Goal: Task Accomplishment & Management: Use online tool/utility

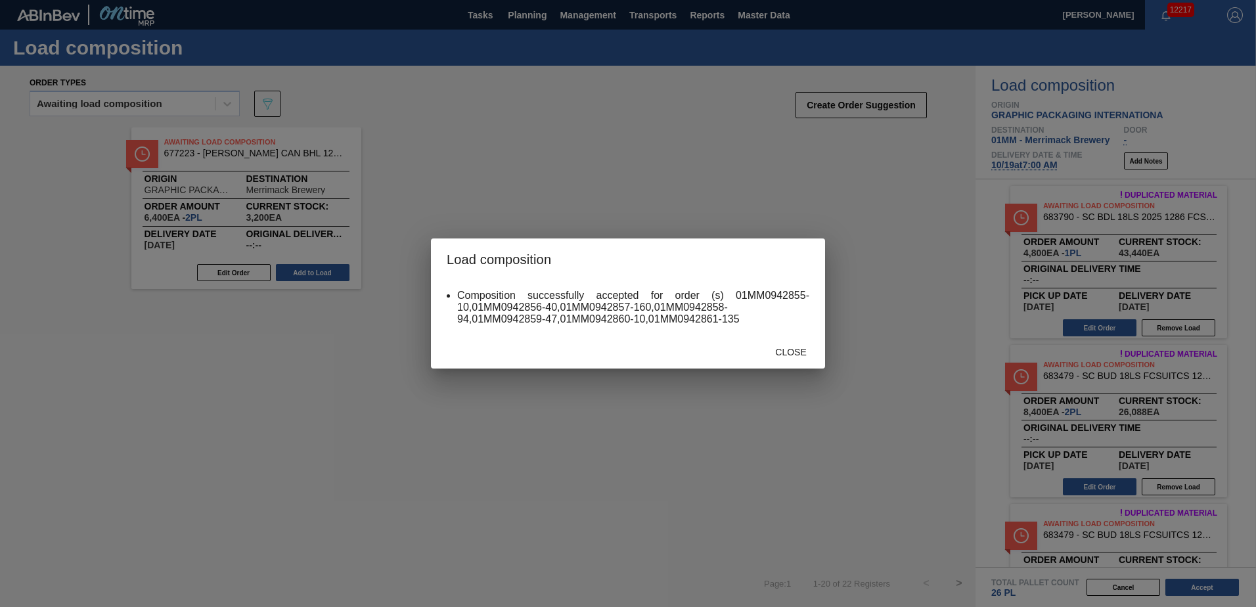
scroll to position [591, 0]
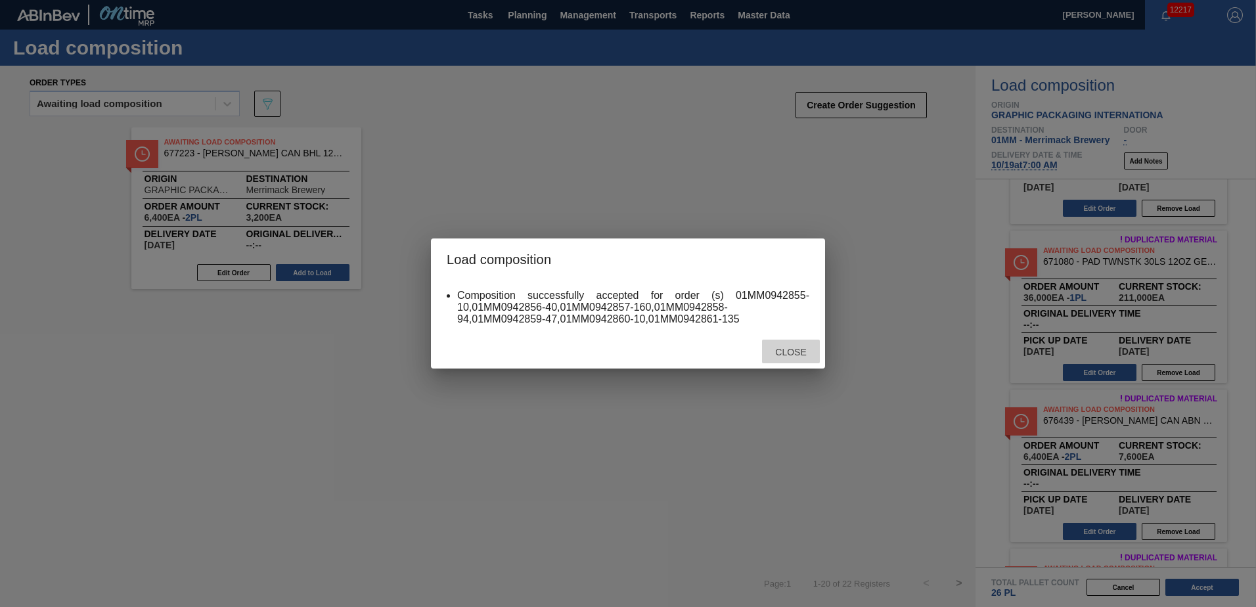
click at [780, 352] on span "Close" at bounding box center [791, 352] width 52 height 11
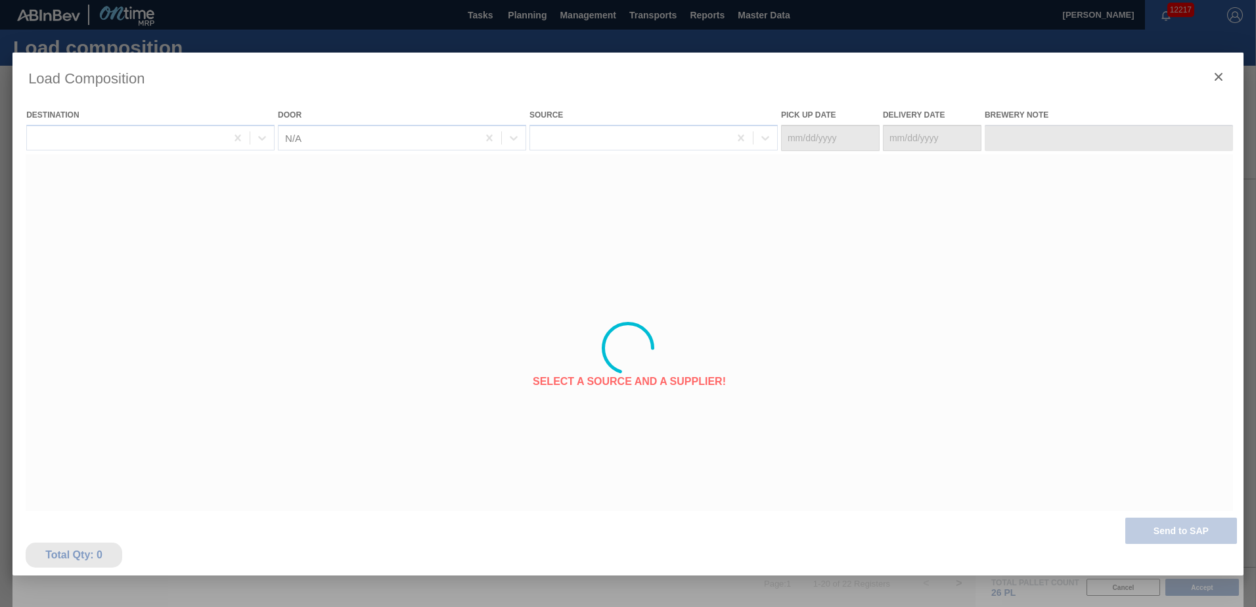
type Date "[DATE]"
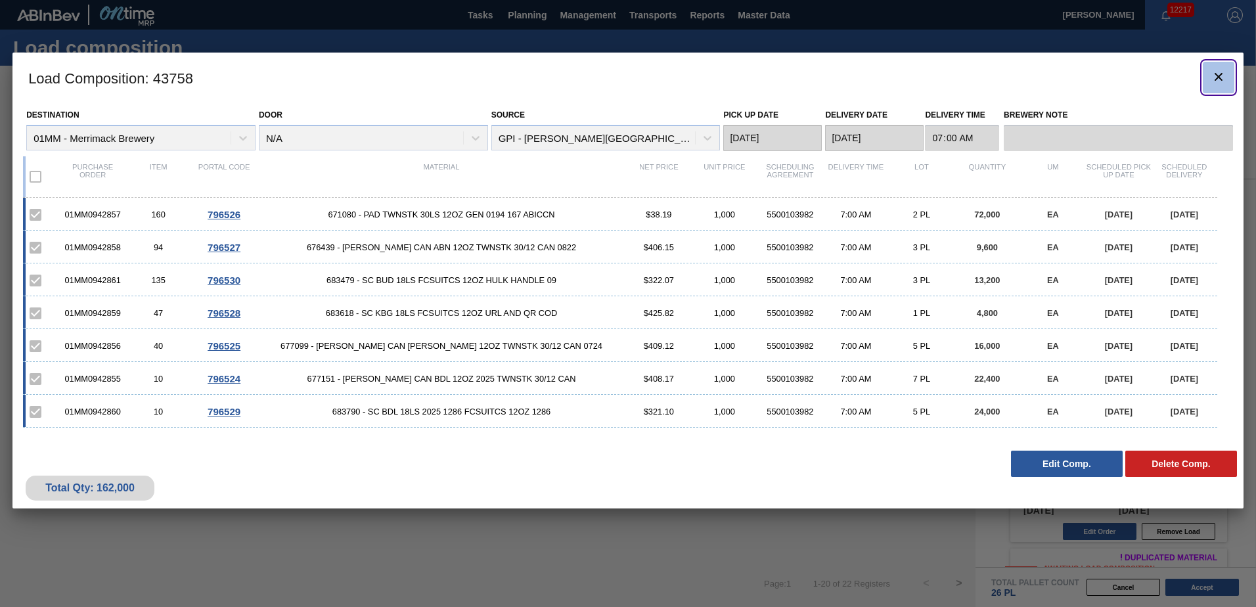
click at [1221, 73] on icon "botão de ícone" at bounding box center [1219, 77] width 8 height 8
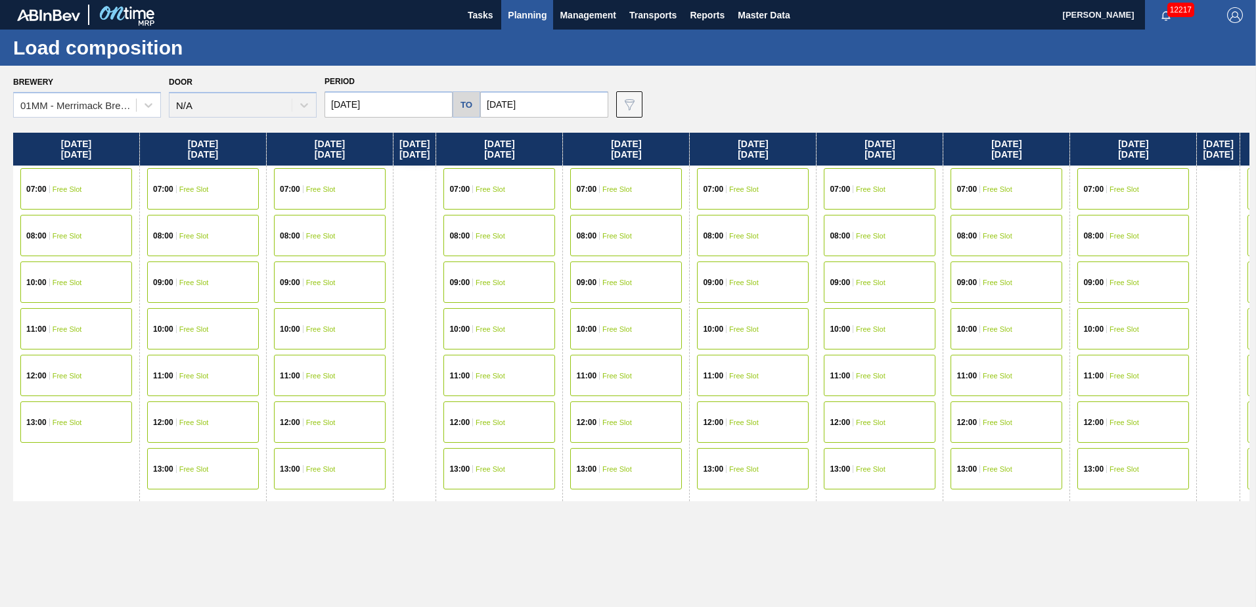
click at [635, 537] on div "[DATE] 07:00 Free Slot 08:00 Free Slot 10:00 Free Slot 11:00 Free Slot 12:00 Fr…" at bounding box center [631, 366] width 1237 height 467
click at [530, 12] on span "Planning" at bounding box center [527, 15] width 39 height 16
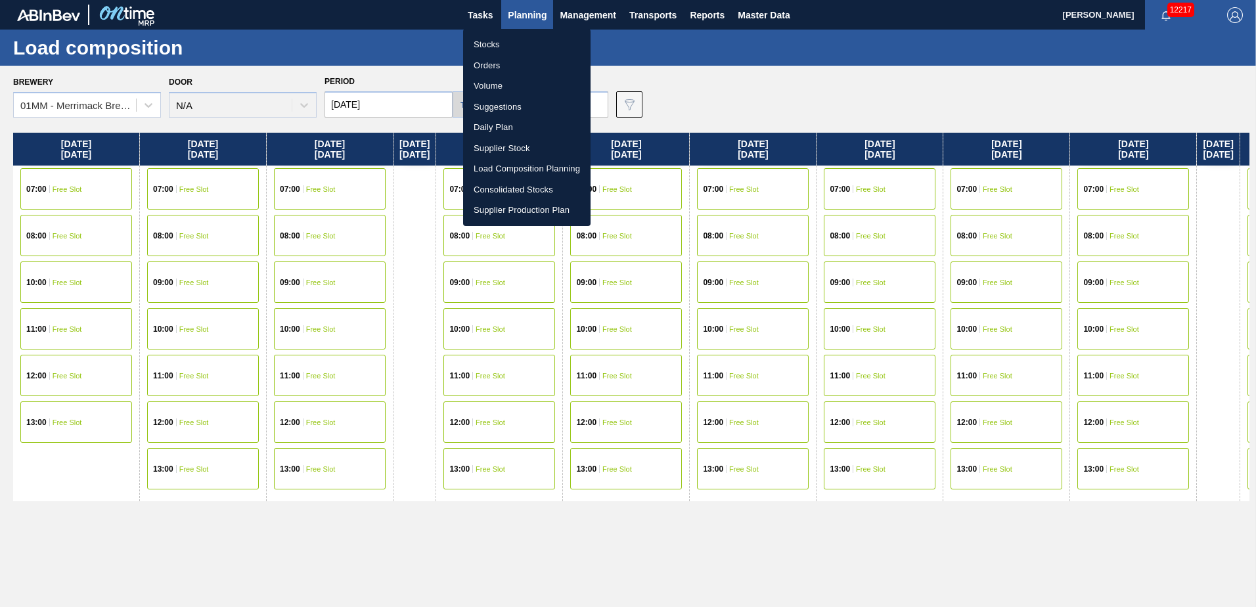
click at [484, 49] on li "Stocks" at bounding box center [526, 44] width 127 height 21
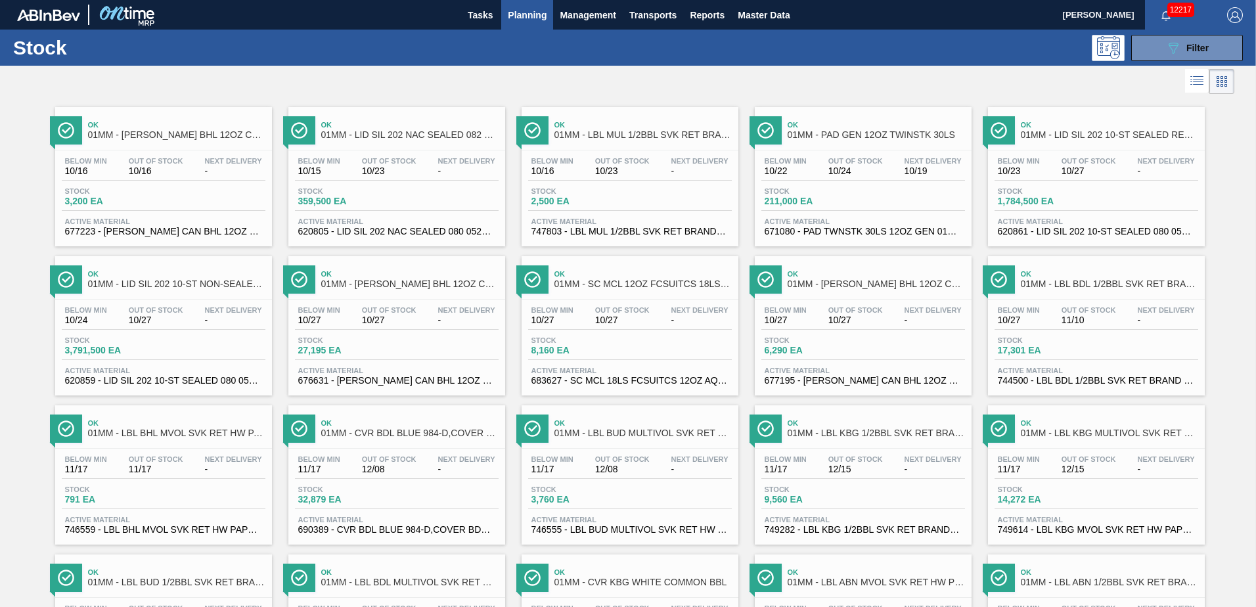
click at [644, 45] on div "089F7B8B-B2A5-4AFE-B5C0-19BA573D28AC Filter" at bounding box center [730, 48] width 1040 height 26
click at [651, 182] on div "Below Min 10/16 Out Of Stock 10/23 Next Delivery - Stock 2,500 EA Active Materi…" at bounding box center [630, 194] width 217 height 89
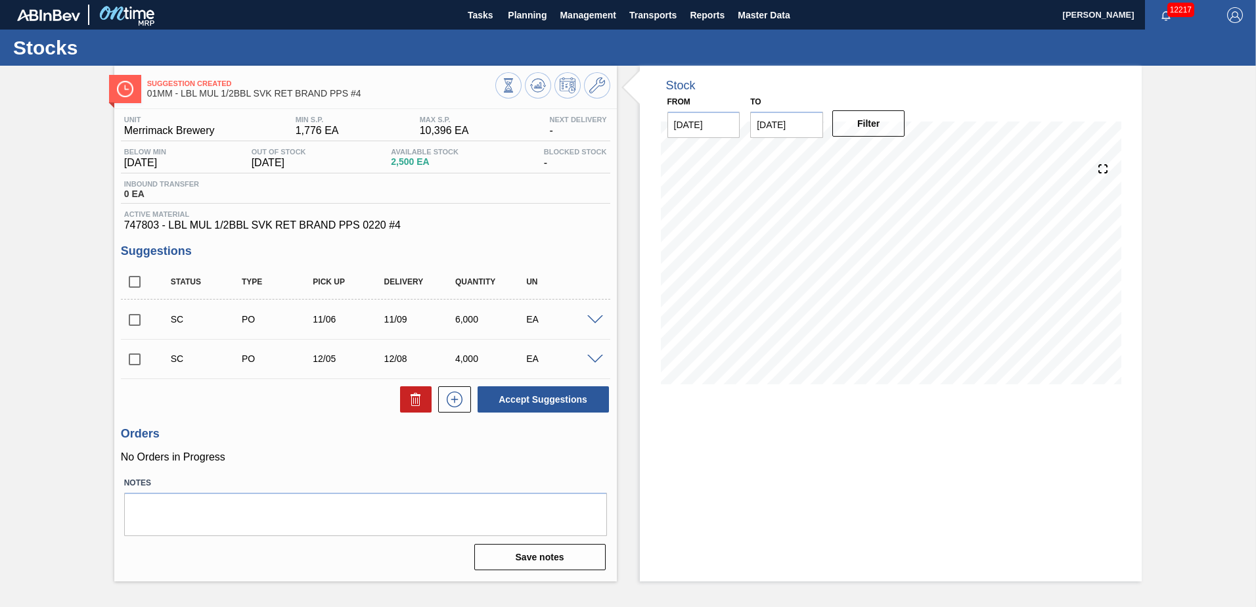
click at [139, 284] on input "checkbox" at bounding box center [135, 282] width 28 height 28
checkbox input "true"
click at [545, 401] on button "Accept Suggestions" at bounding box center [543, 399] width 131 height 26
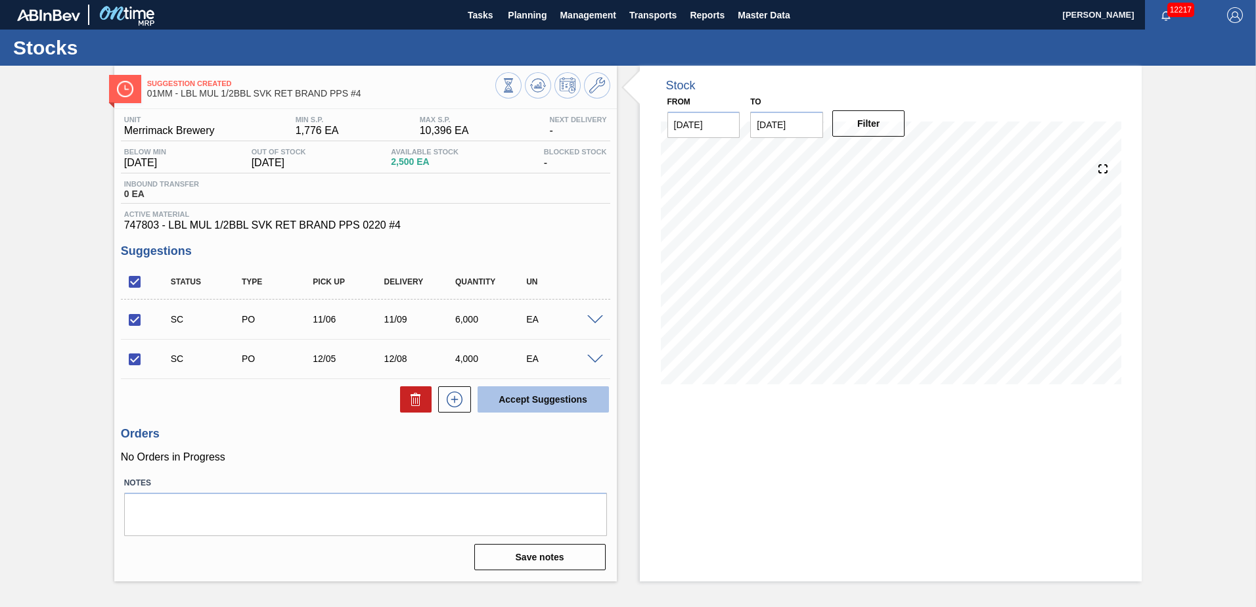
checkbox input "false"
click at [520, 13] on span "Planning" at bounding box center [527, 15] width 39 height 16
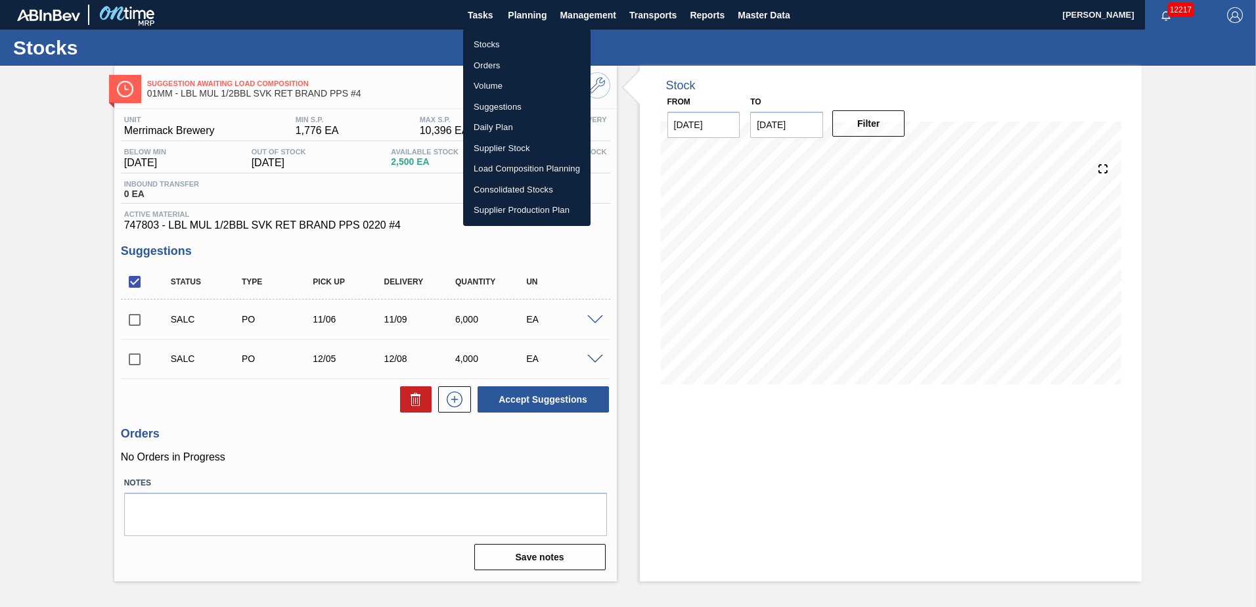
click at [480, 40] on li "Stocks" at bounding box center [526, 44] width 127 height 21
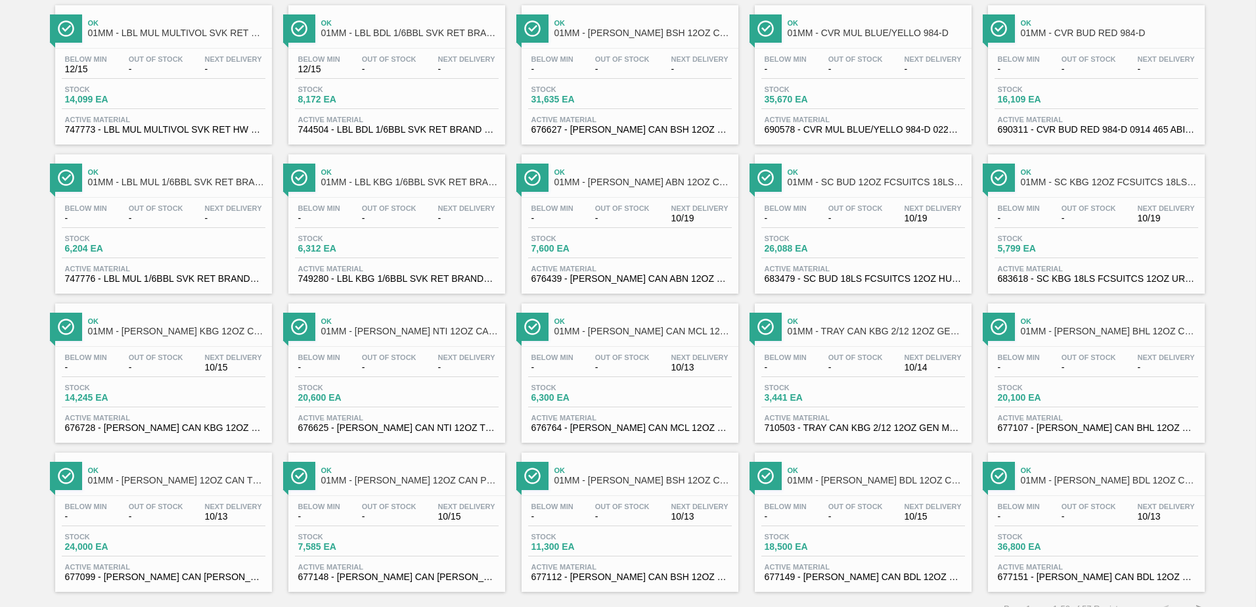
scroll to position [1014, 0]
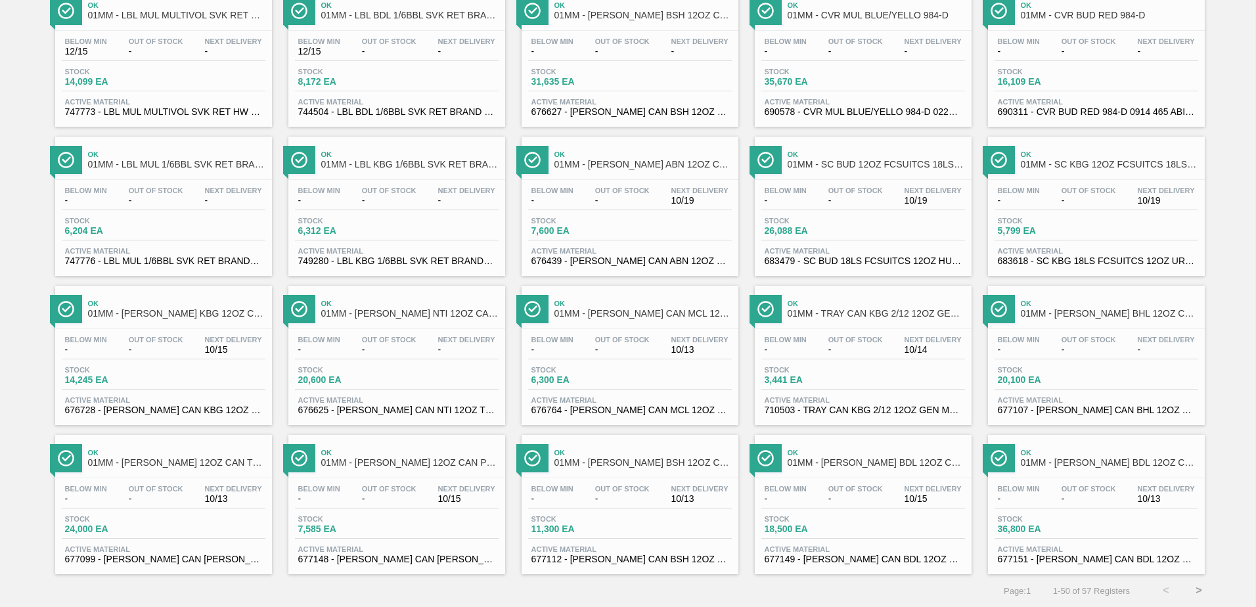
click at [1203, 595] on button ">" at bounding box center [1199, 590] width 33 height 33
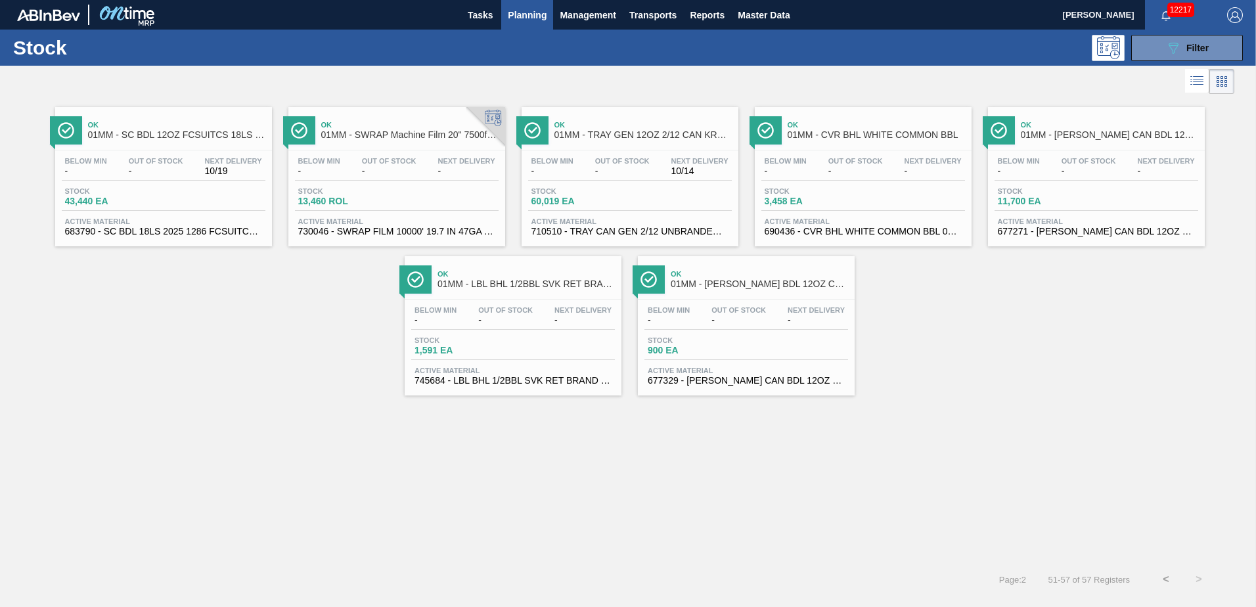
scroll to position [0, 0]
click at [1163, 577] on button "<" at bounding box center [1166, 579] width 33 height 33
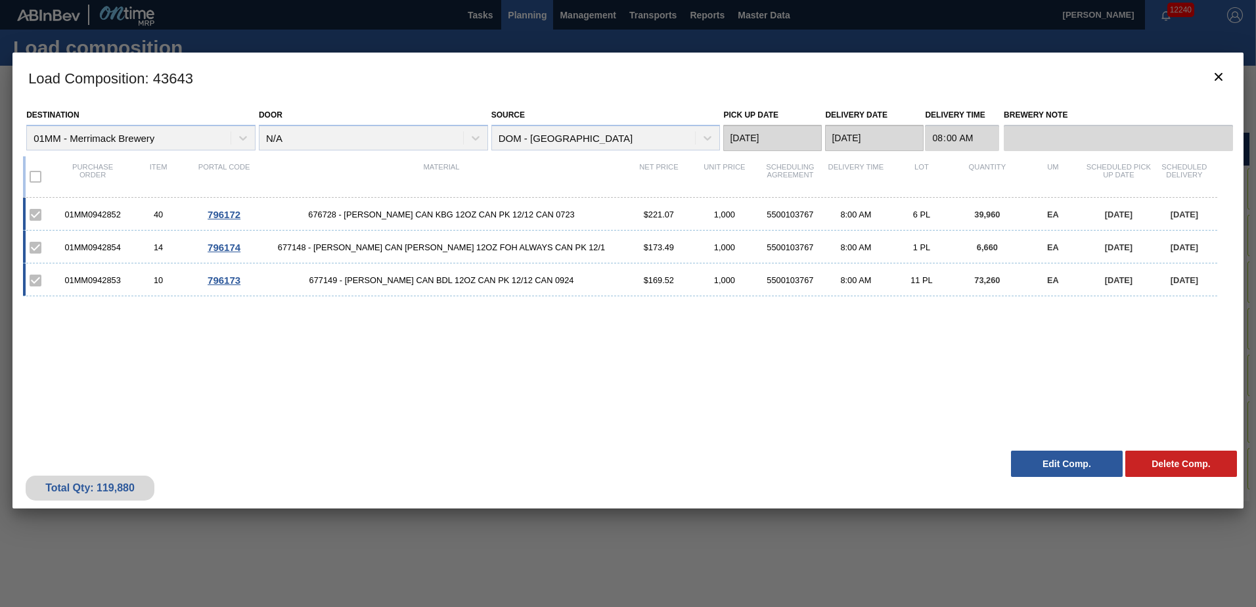
scroll to position [0, 963]
drag, startPoint x: 691, startPoint y: 377, endPoint x: 700, endPoint y: 378, distance: 8.6
click at [691, 378] on div "01MM0942852 40 796172 676728 - [PERSON_NAME] CAN KBG 12OZ CAN PK 12/12 CAN 0723…" at bounding box center [625, 313] width 1205 height 231
click at [1221, 78] on icon "botão de ícone" at bounding box center [1219, 77] width 16 height 16
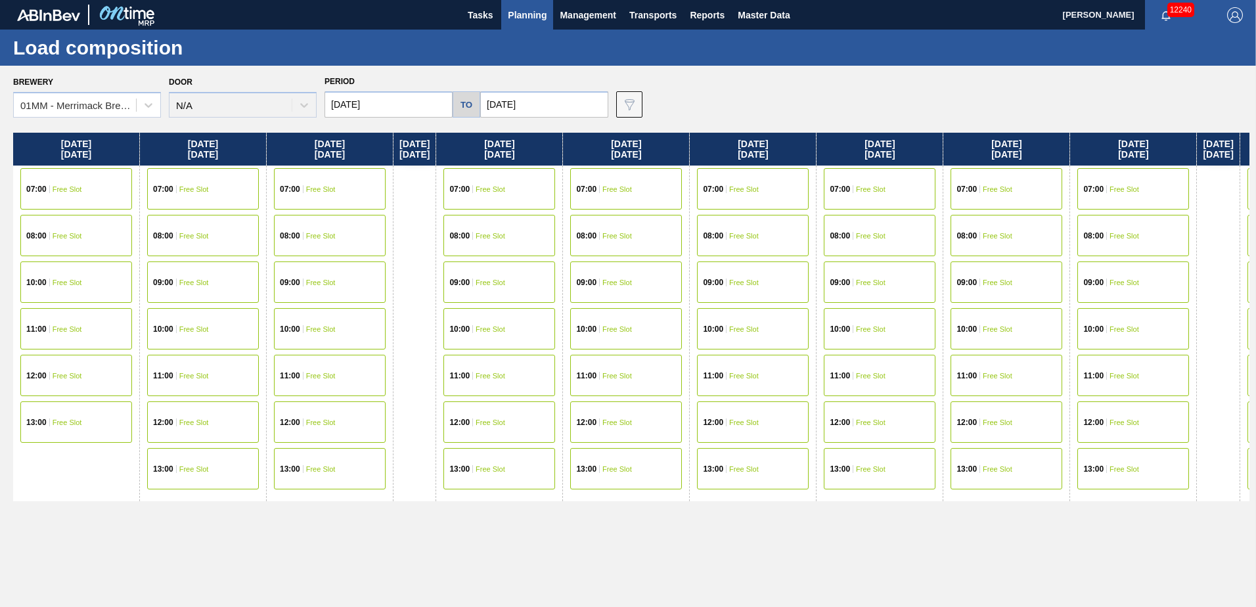
click at [922, 97] on div "Brewery 01MM - Merrimack Brewery Door N/A Period [DATE] to [DATE] Data view fil…" at bounding box center [631, 94] width 1237 height 45
click at [526, 14] on span "Planning" at bounding box center [527, 15] width 39 height 16
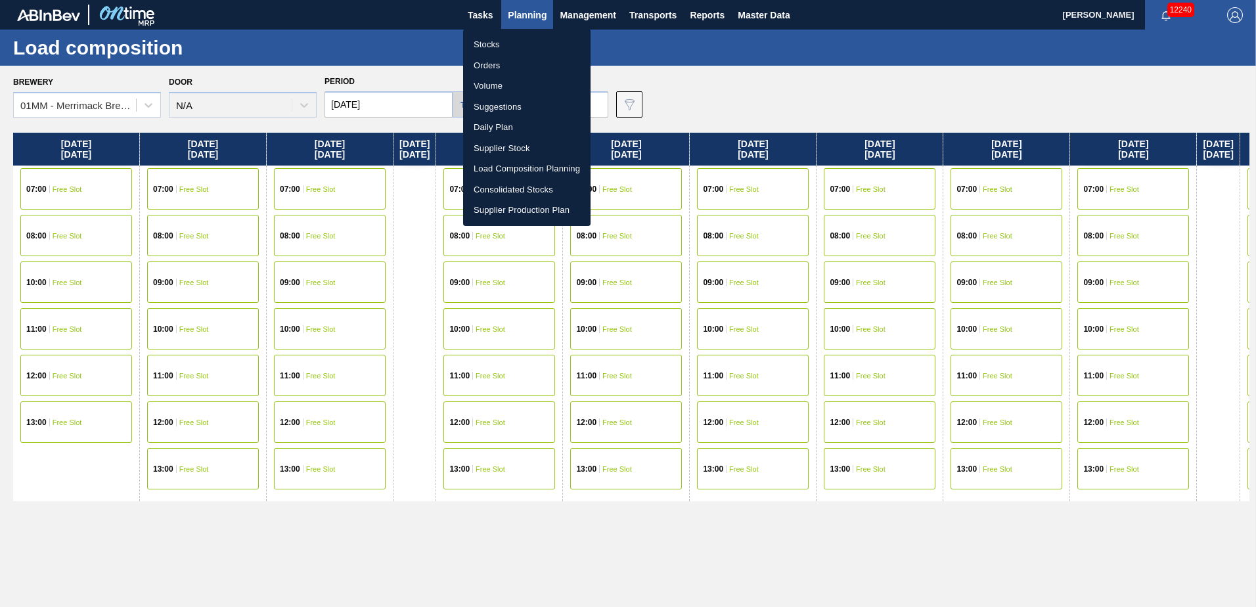
drag, startPoint x: 505, startPoint y: 110, endPoint x: 519, endPoint y: 110, distance: 13.8
click at [505, 110] on li "Suggestions" at bounding box center [526, 107] width 127 height 21
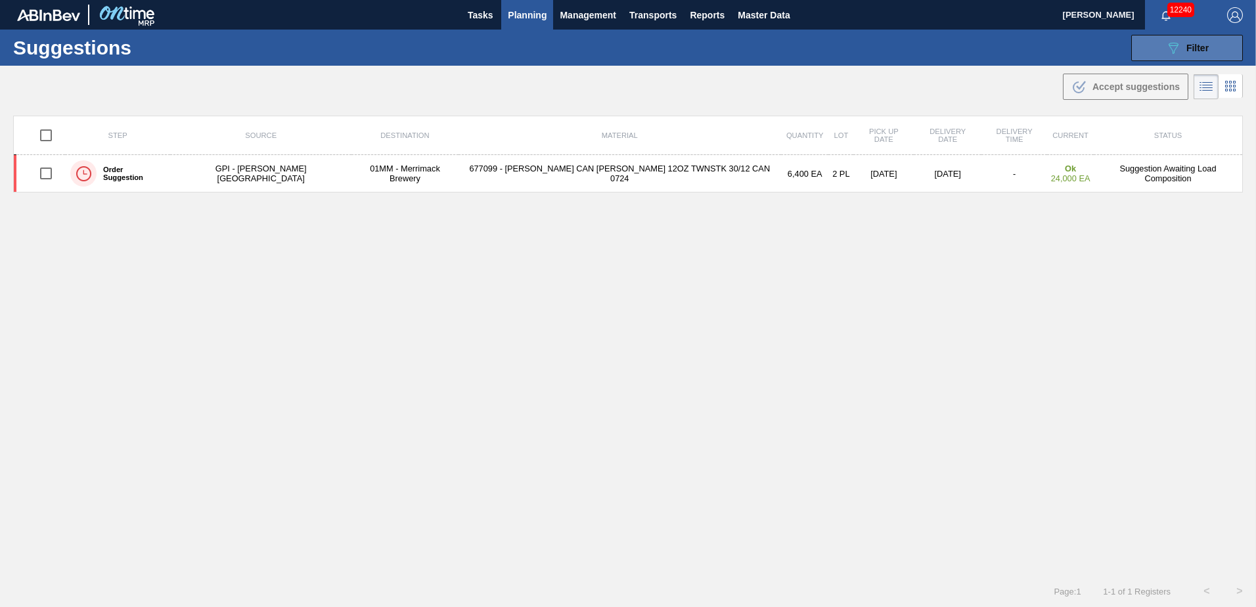
click at [1194, 48] on span "Filter" at bounding box center [1198, 48] width 22 height 11
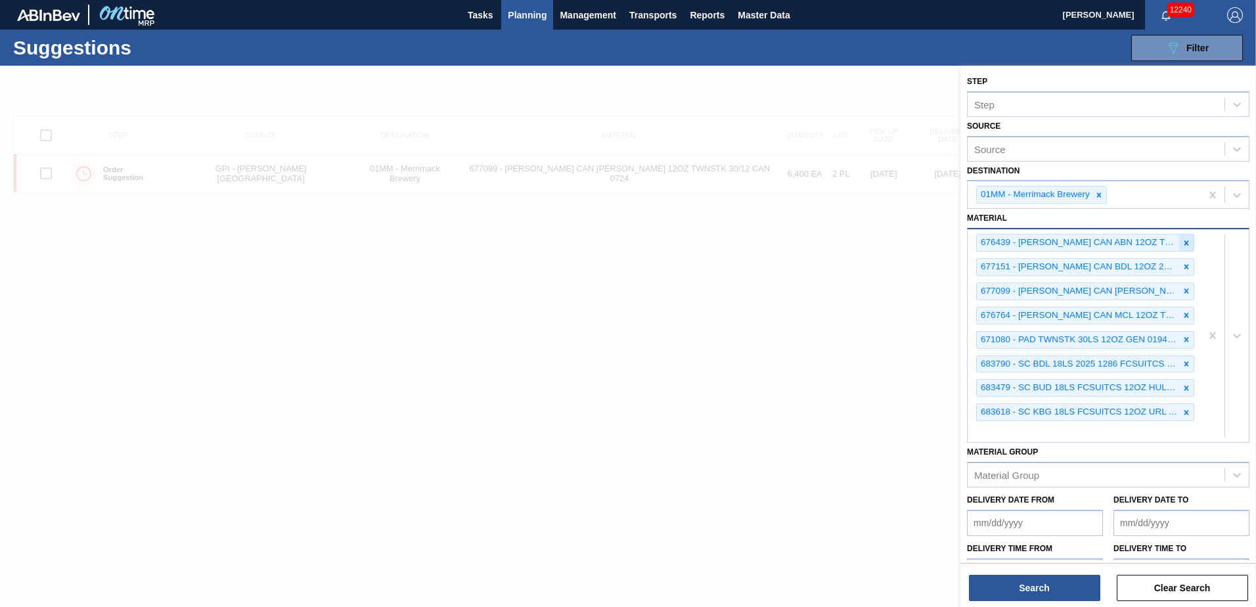
click at [1186, 245] on icon at bounding box center [1187, 242] width 5 height 5
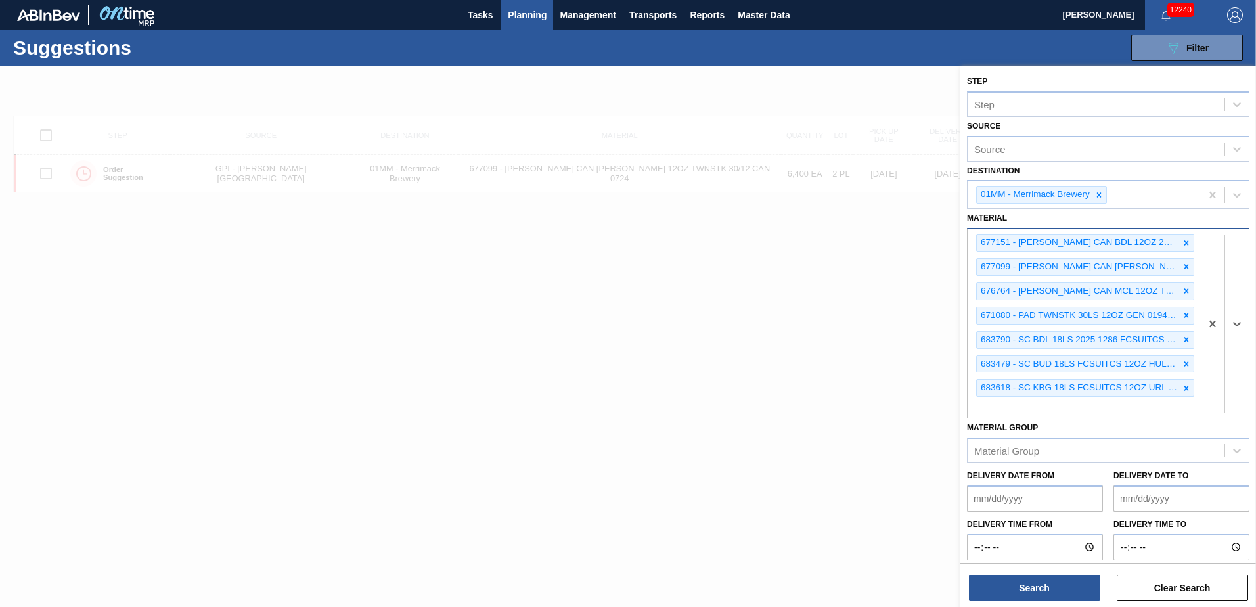
click at [1186, 245] on icon at bounding box center [1187, 242] width 5 height 5
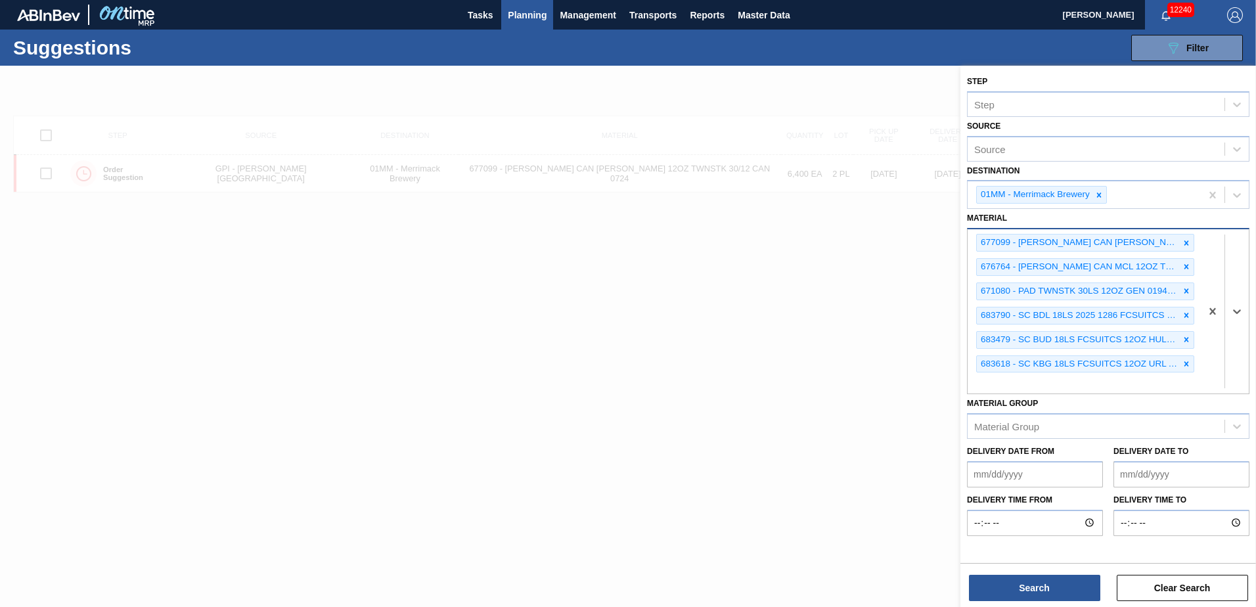
click at [1186, 245] on icon at bounding box center [1186, 243] width 9 height 9
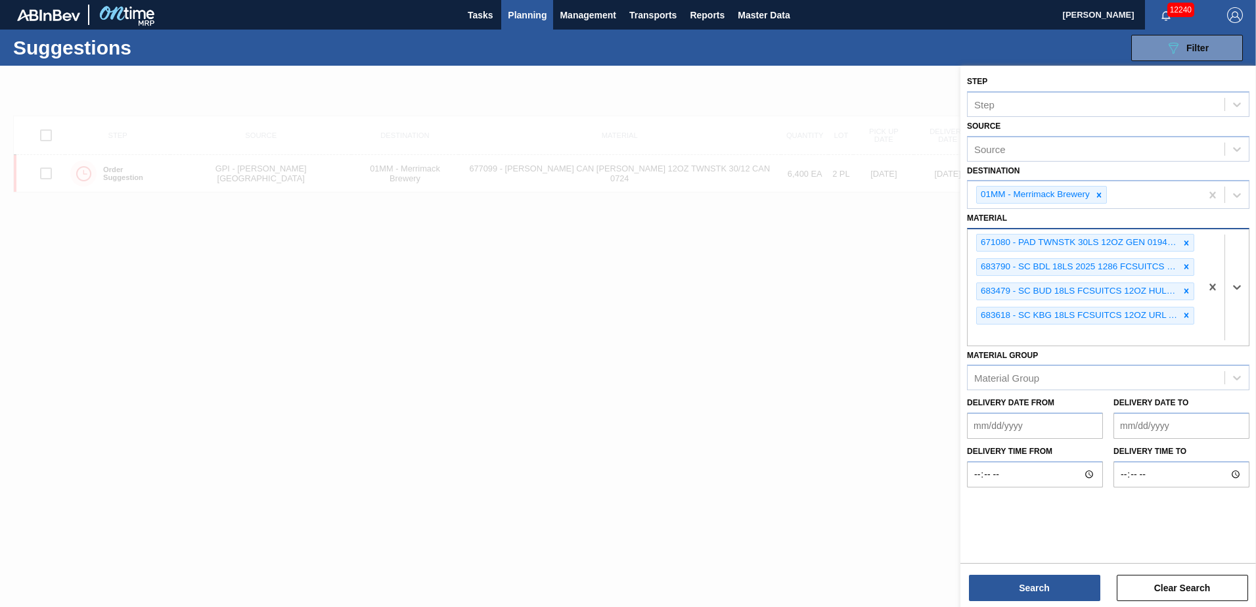
click at [1186, 245] on icon at bounding box center [1186, 243] width 9 height 9
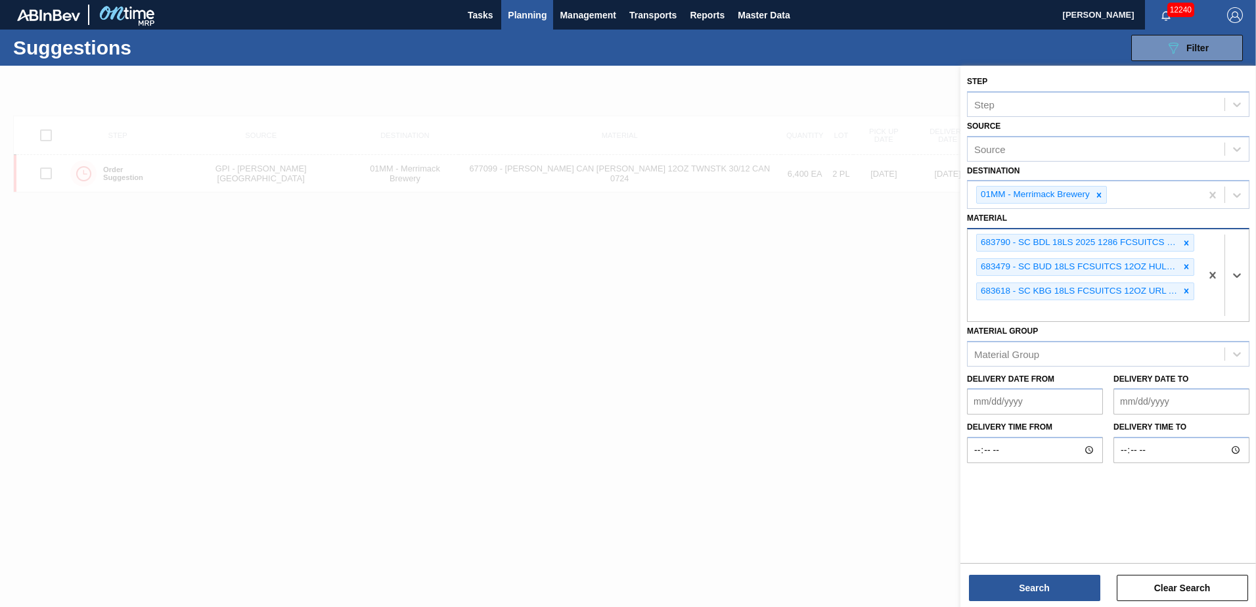
click at [1186, 245] on icon at bounding box center [1186, 243] width 9 height 9
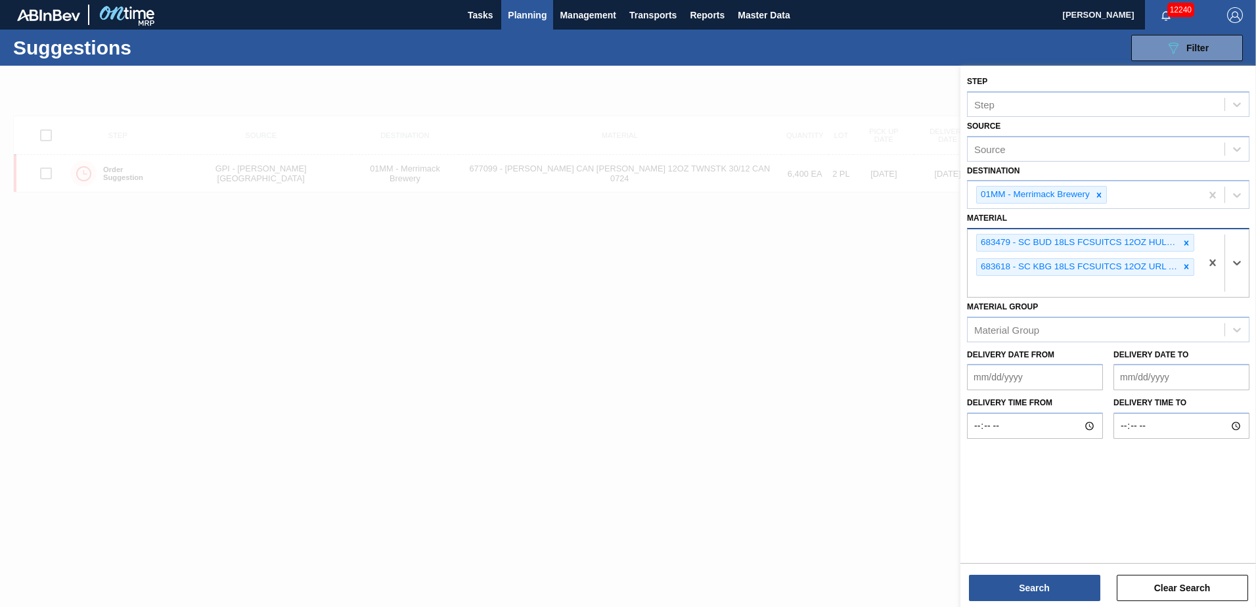
click at [1186, 245] on icon at bounding box center [1186, 243] width 9 height 9
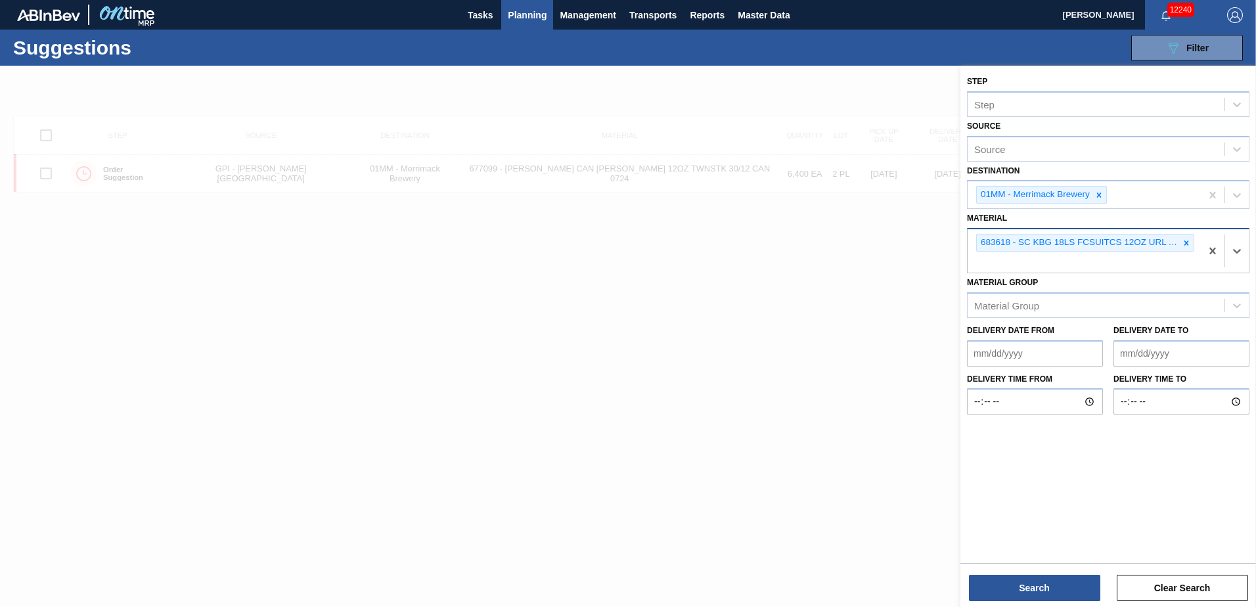
click at [1186, 245] on icon at bounding box center [1186, 243] width 9 height 9
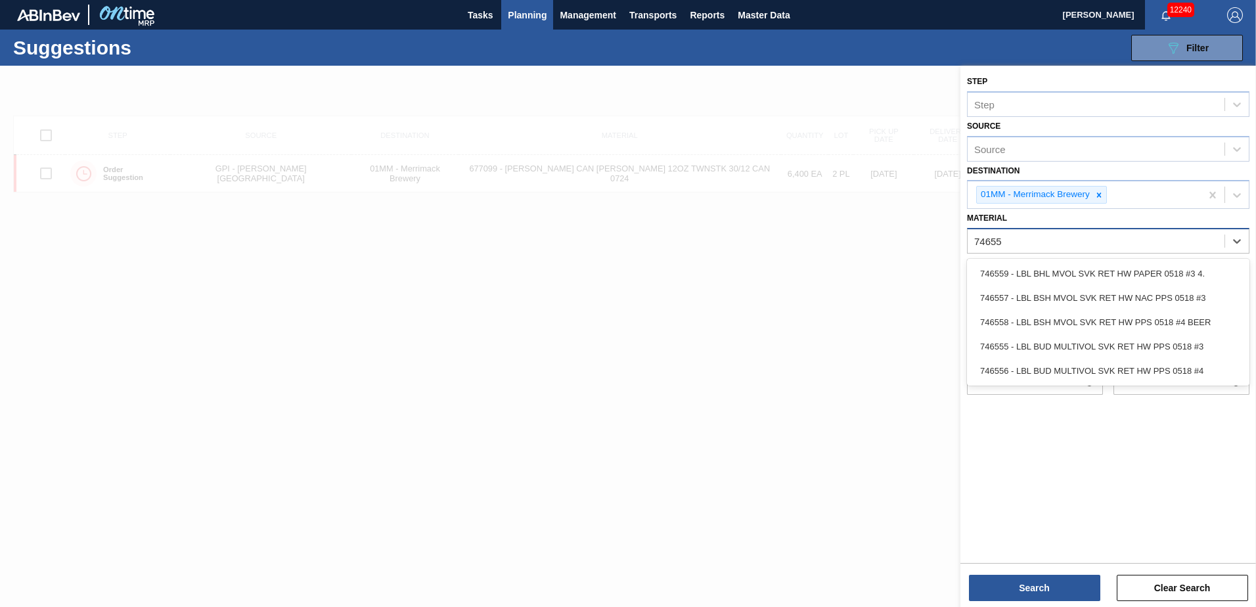
type input "746555"
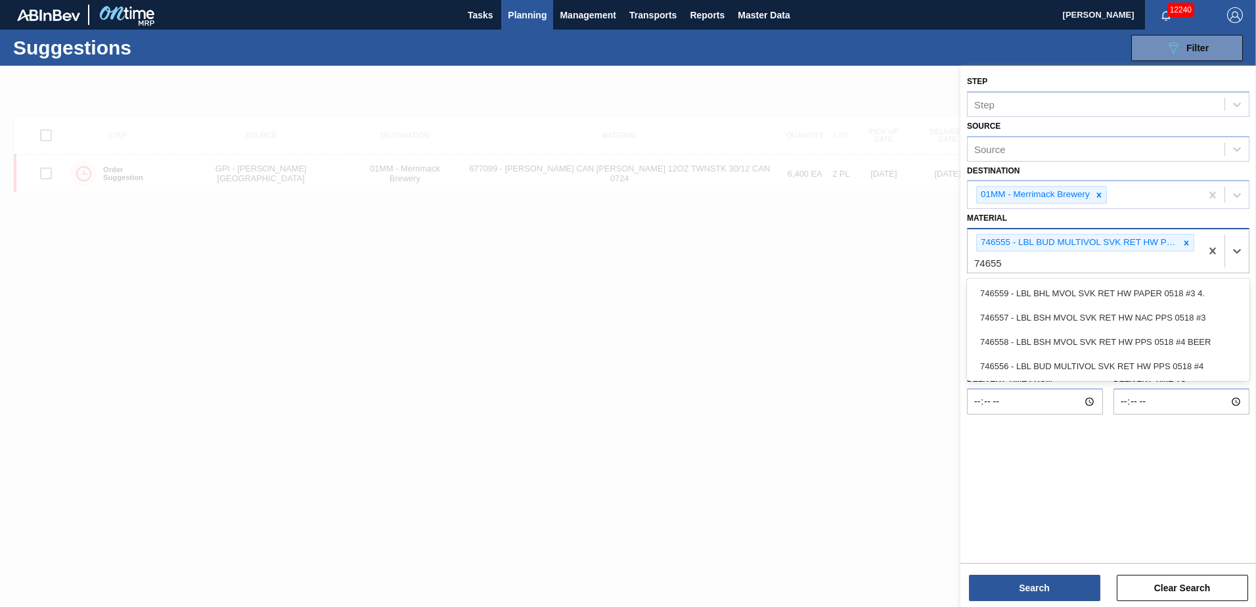
type input "746559"
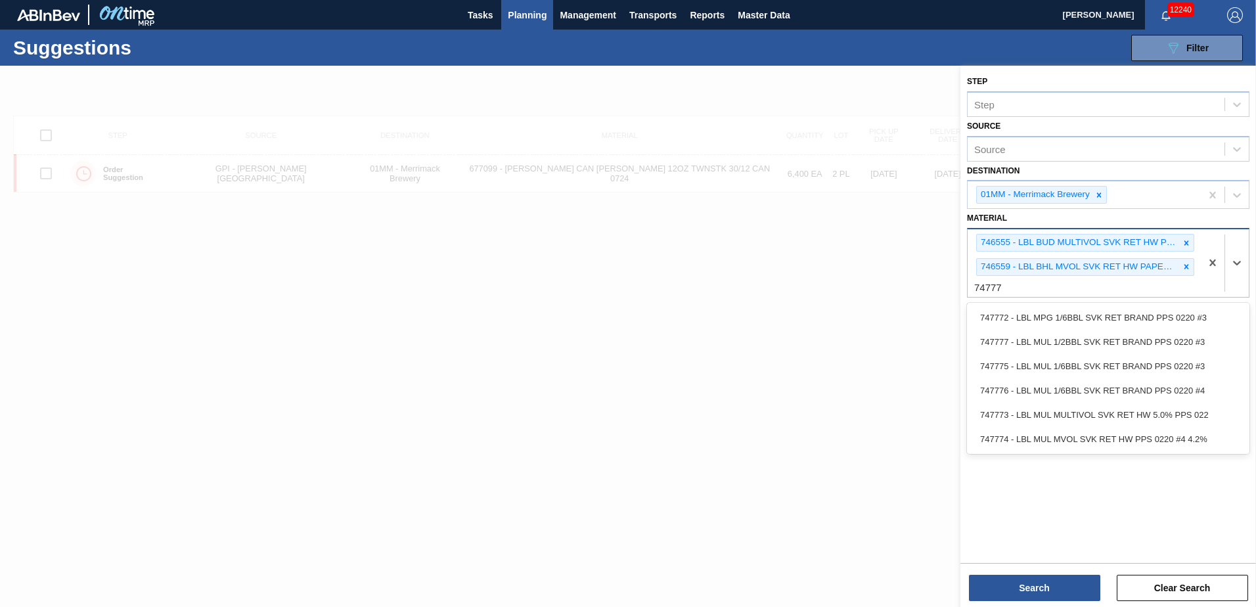
type input "747773"
type input "747776"
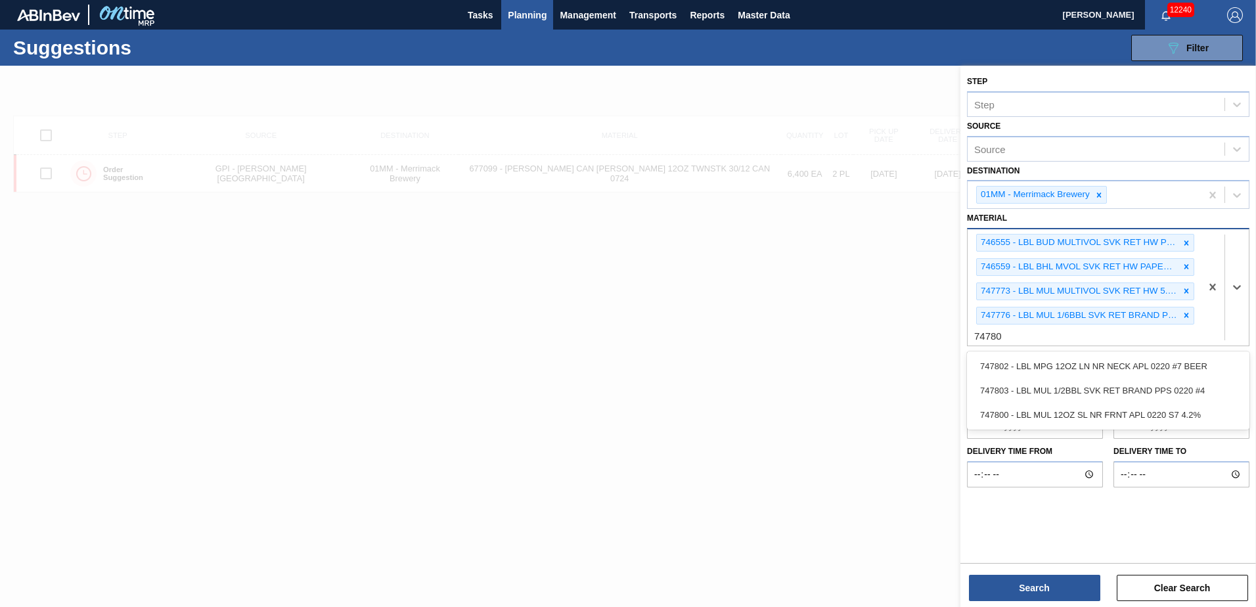
type input "747803"
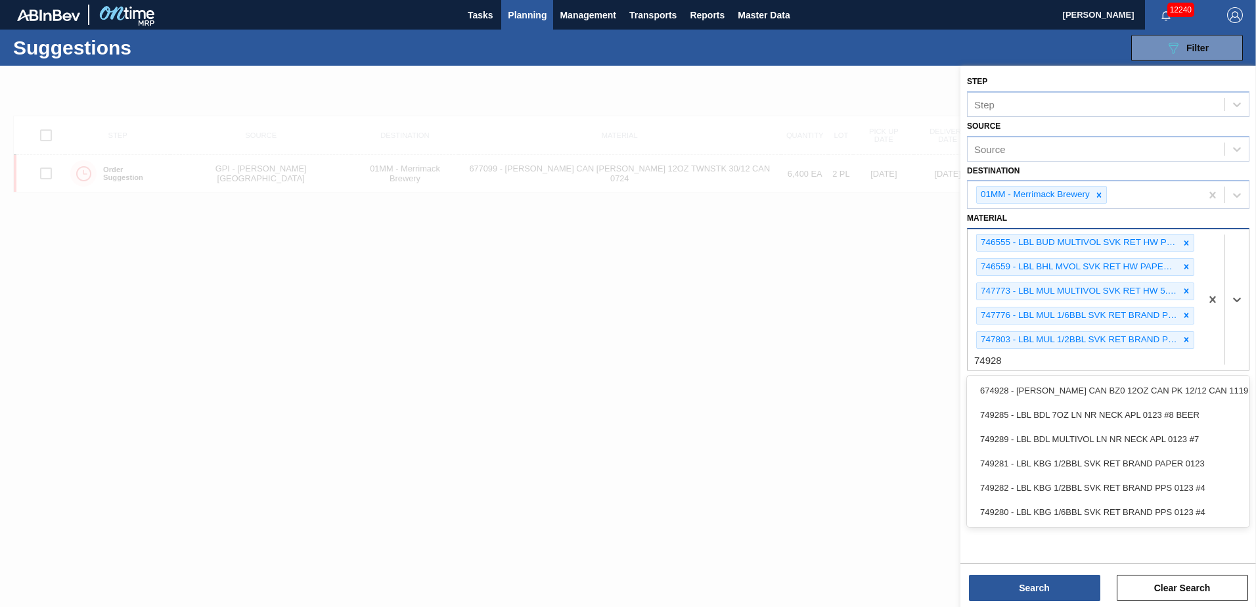
type input "749280"
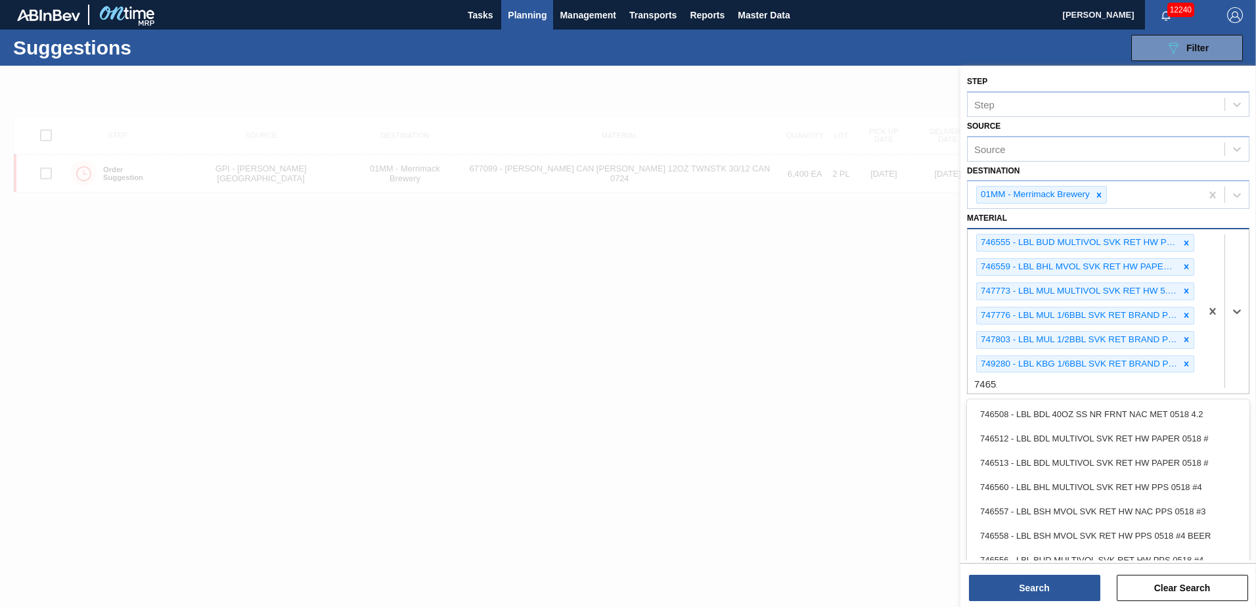
type input "746512"
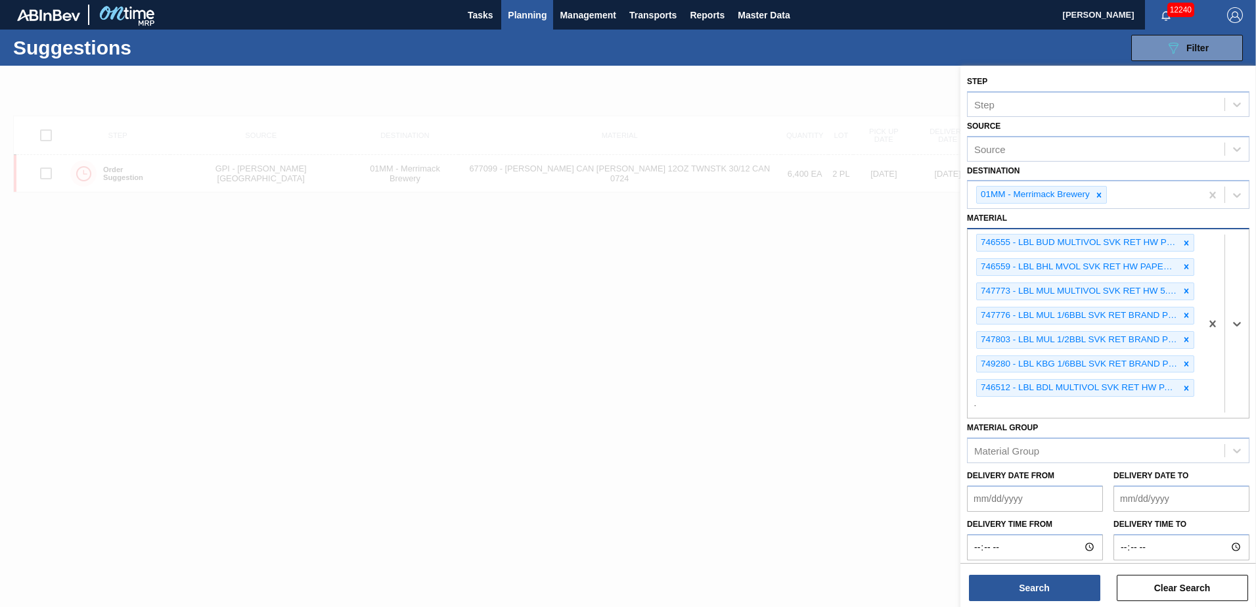
scroll to position [1, 0]
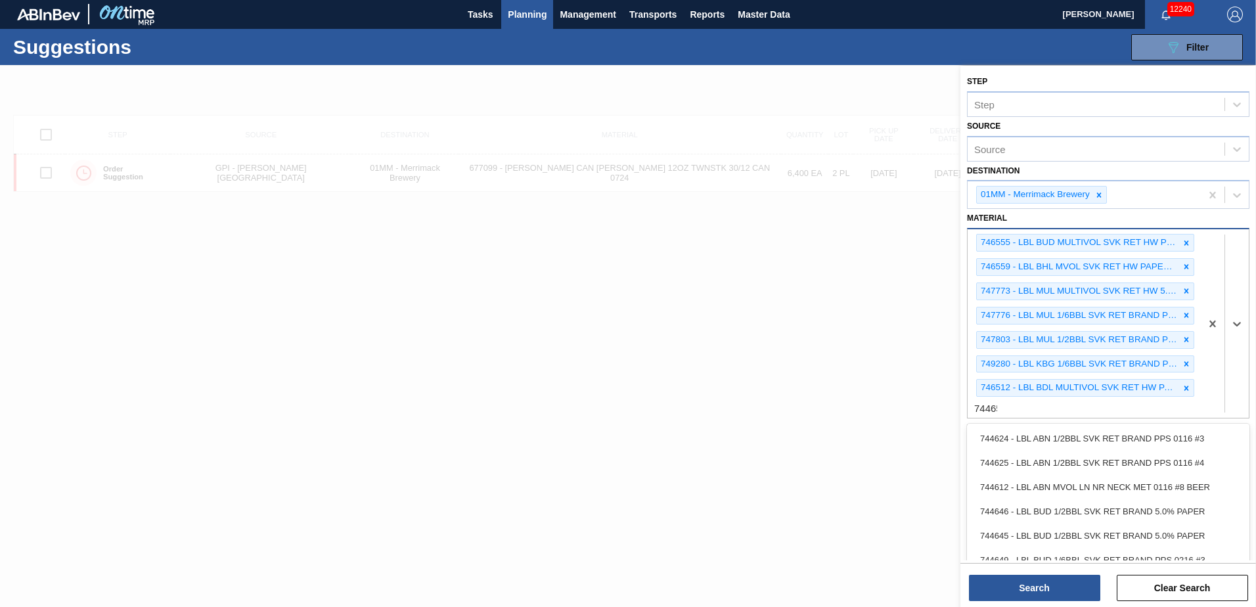
type input "744650"
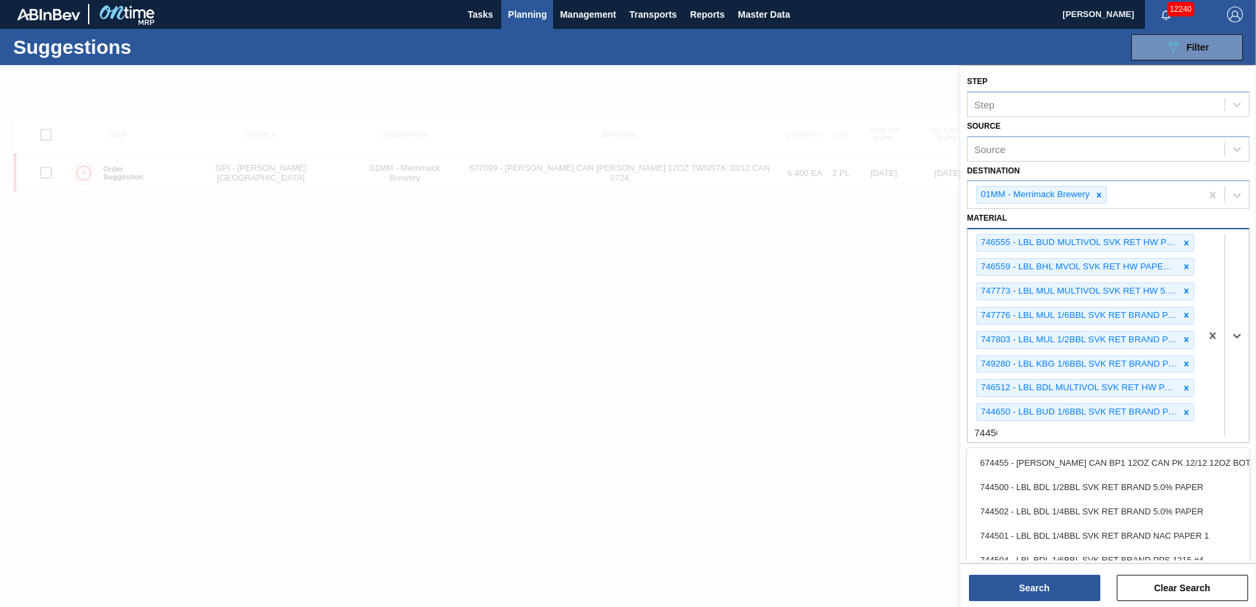
type input "744500"
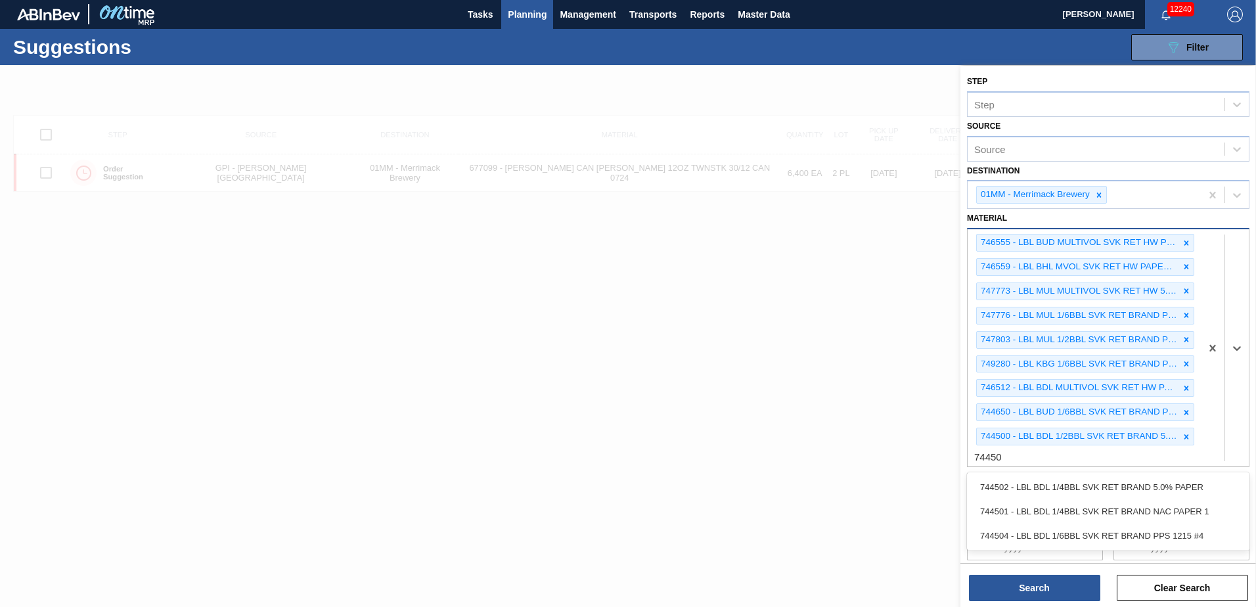
type input "744504"
type input "749282"
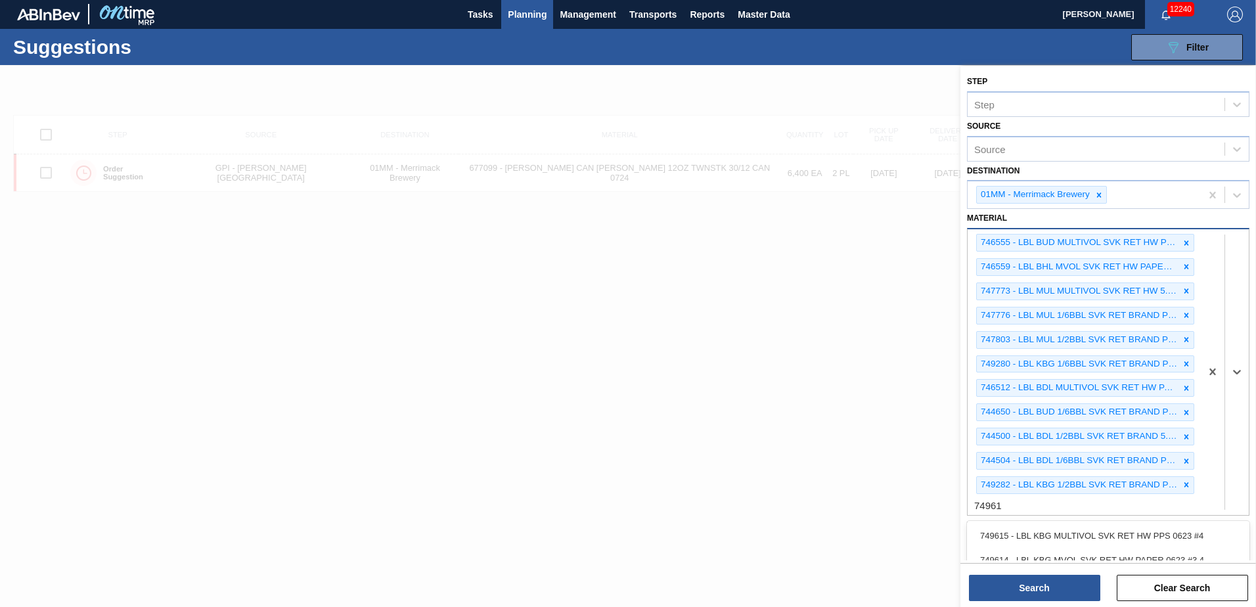
type input "749614"
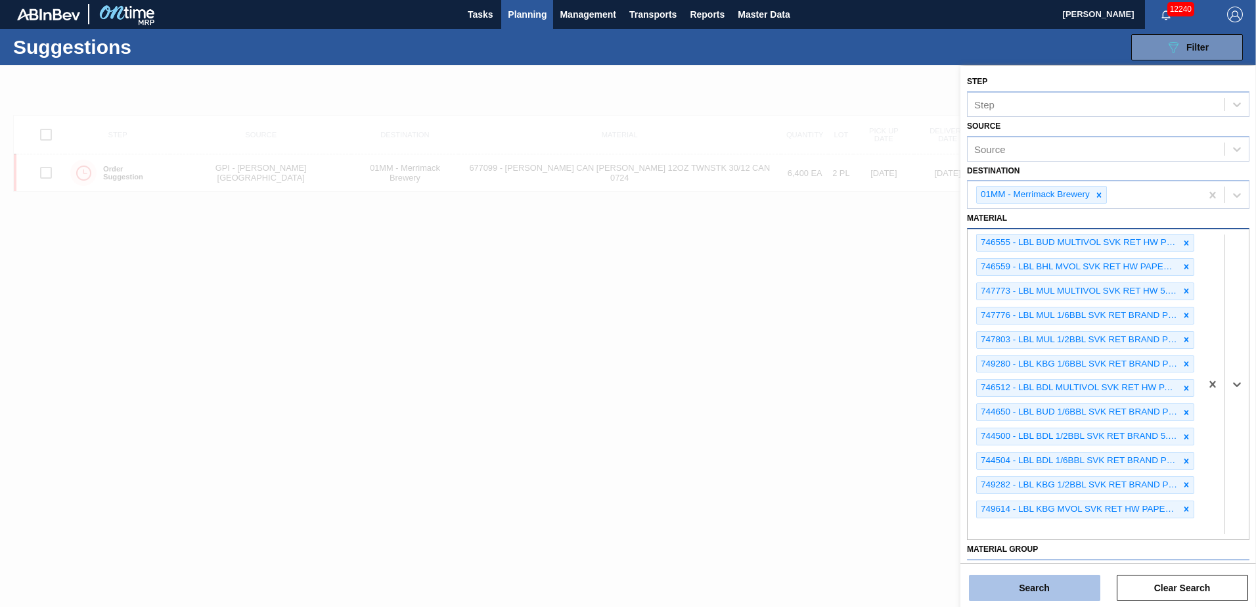
click at [1022, 580] on button "Search" at bounding box center [1034, 588] width 131 height 26
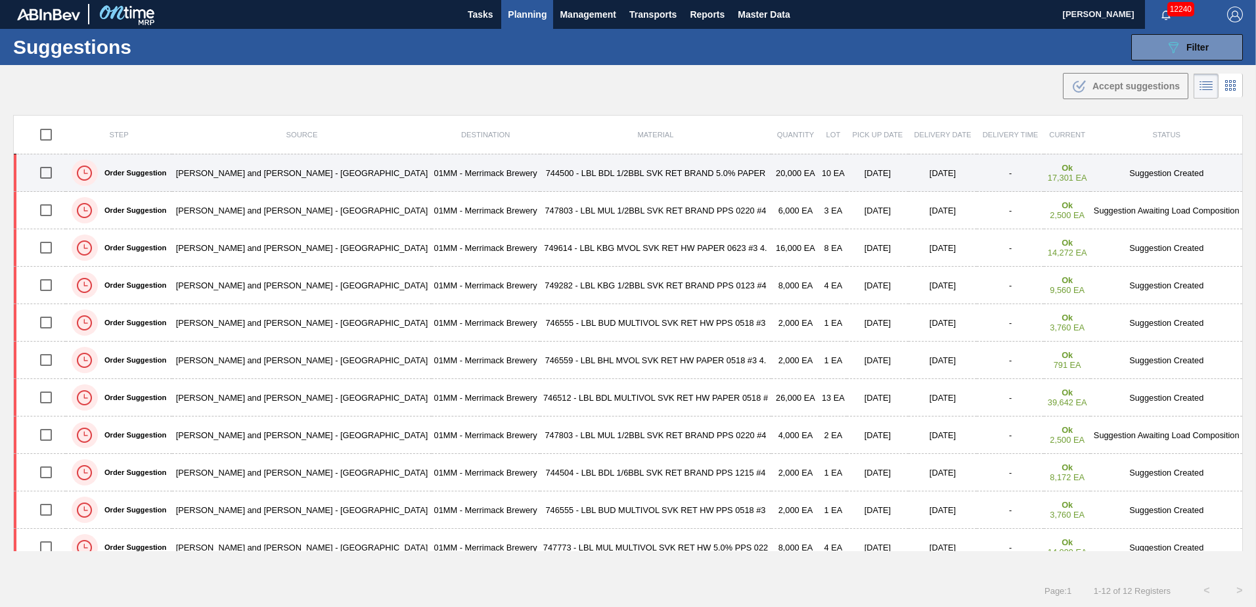
click at [43, 172] on input "checkbox" at bounding box center [46, 173] width 28 height 28
checkbox input "true"
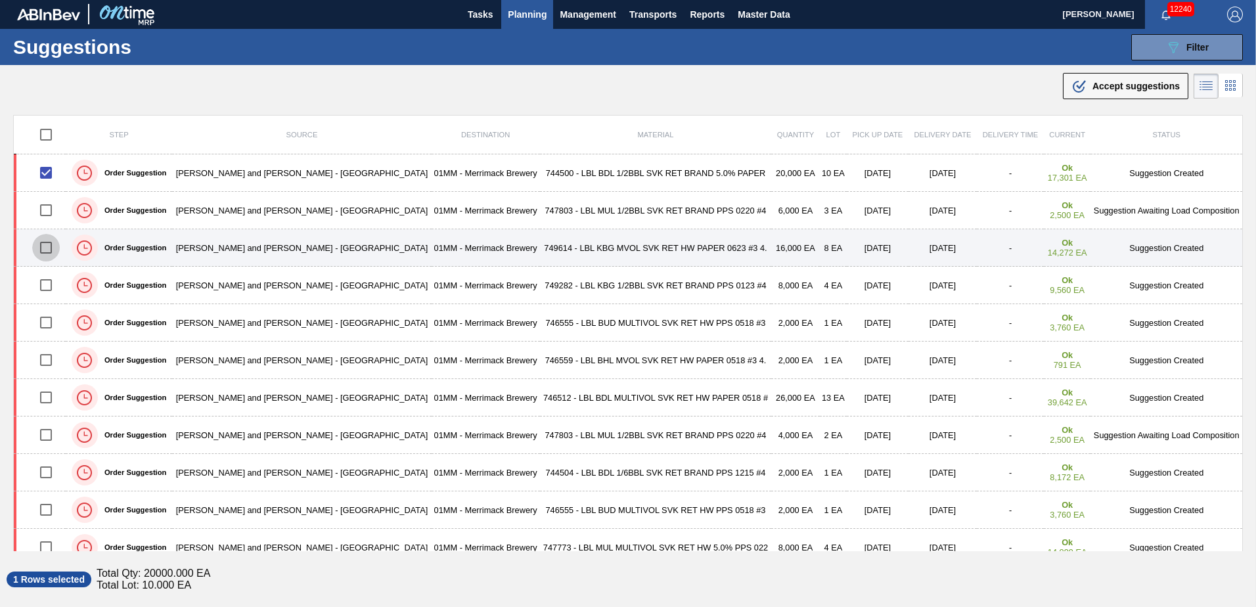
click at [52, 245] on input "checkbox" at bounding box center [46, 248] width 28 height 28
checkbox input "true"
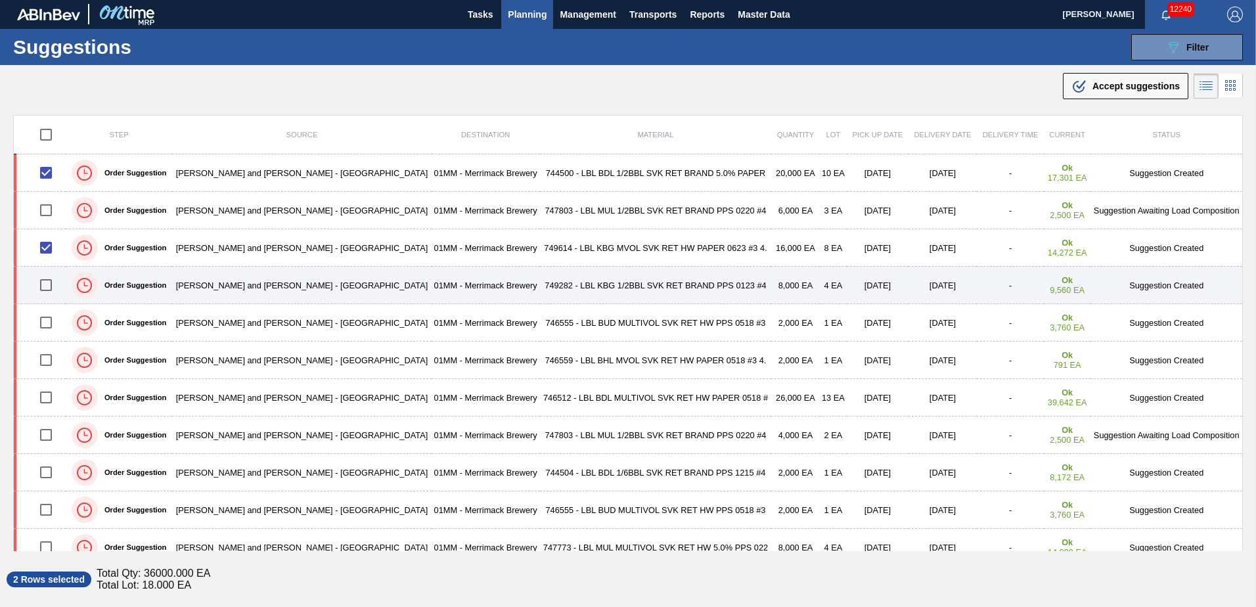
click at [47, 288] on input "checkbox" at bounding box center [46, 285] width 28 height 28
checkbox input "true"
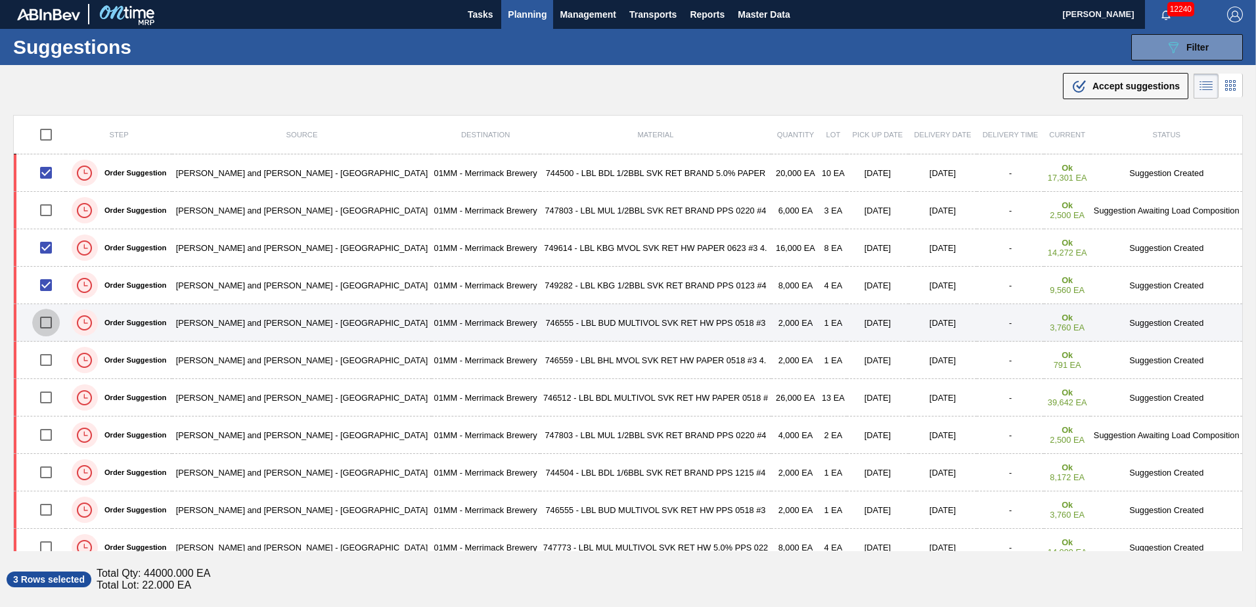
click at [52, 321] on input "checkbox" at bounding box center [46, 323] width 28 height 28
checkbox input "true"
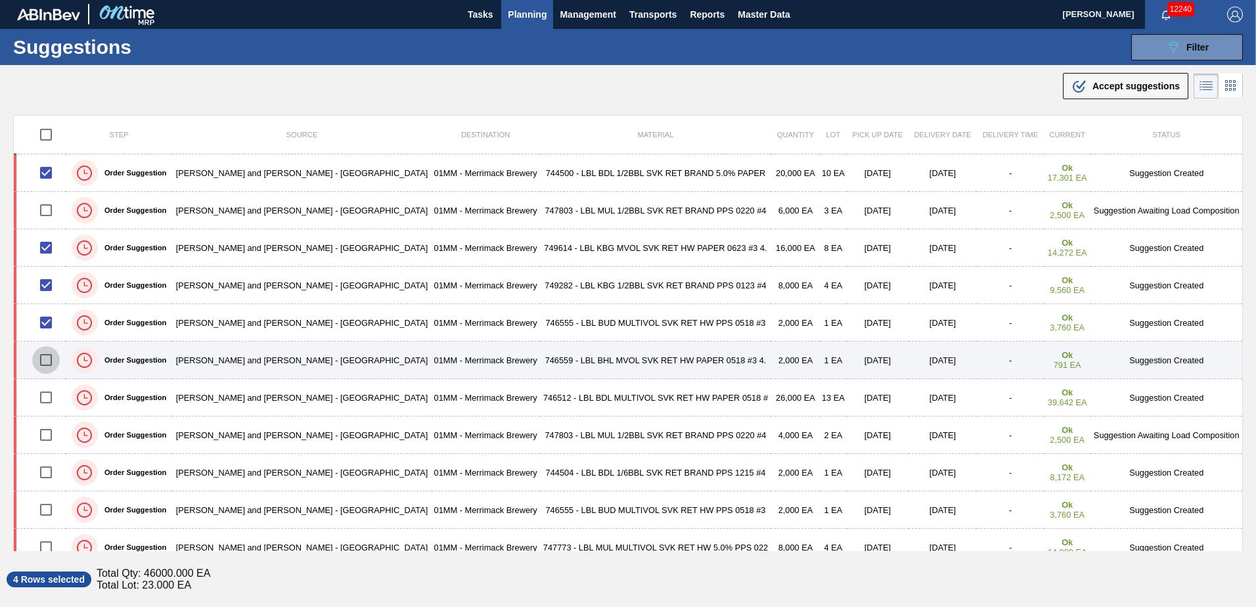
click at [45, 353] on input "checkbox" at bounding box center [46, 360] width 28 height 28
checkbox input "true"
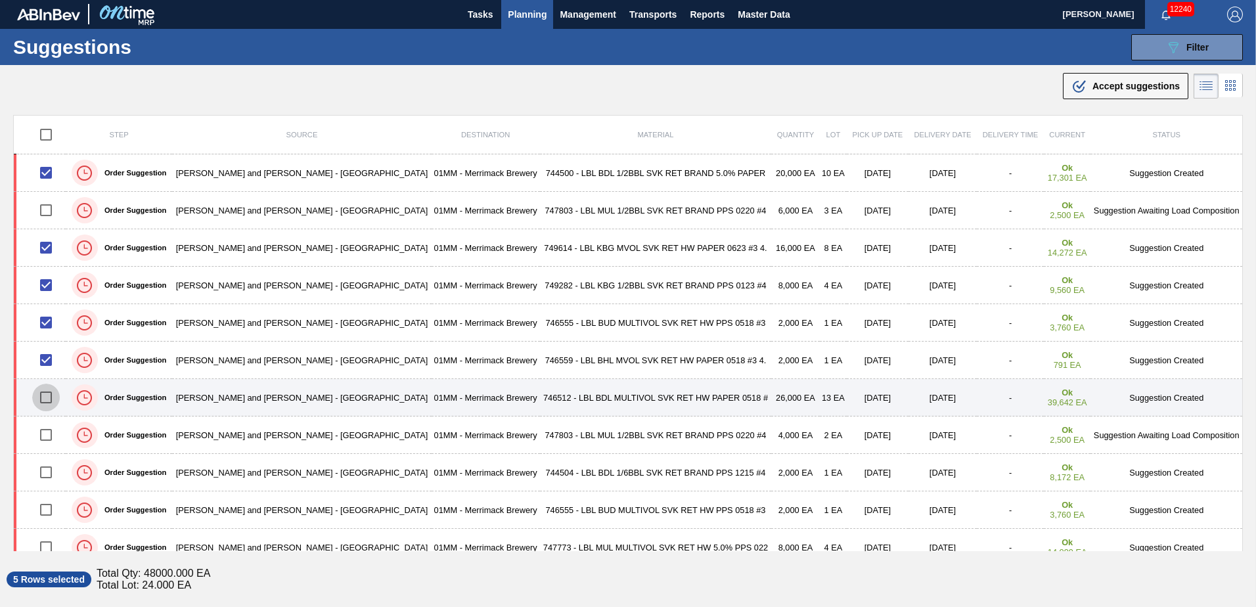
click at [58, 396] on input "checkbox" at bounding box center [46, 398] width 28 height 28
checkbox input "true"
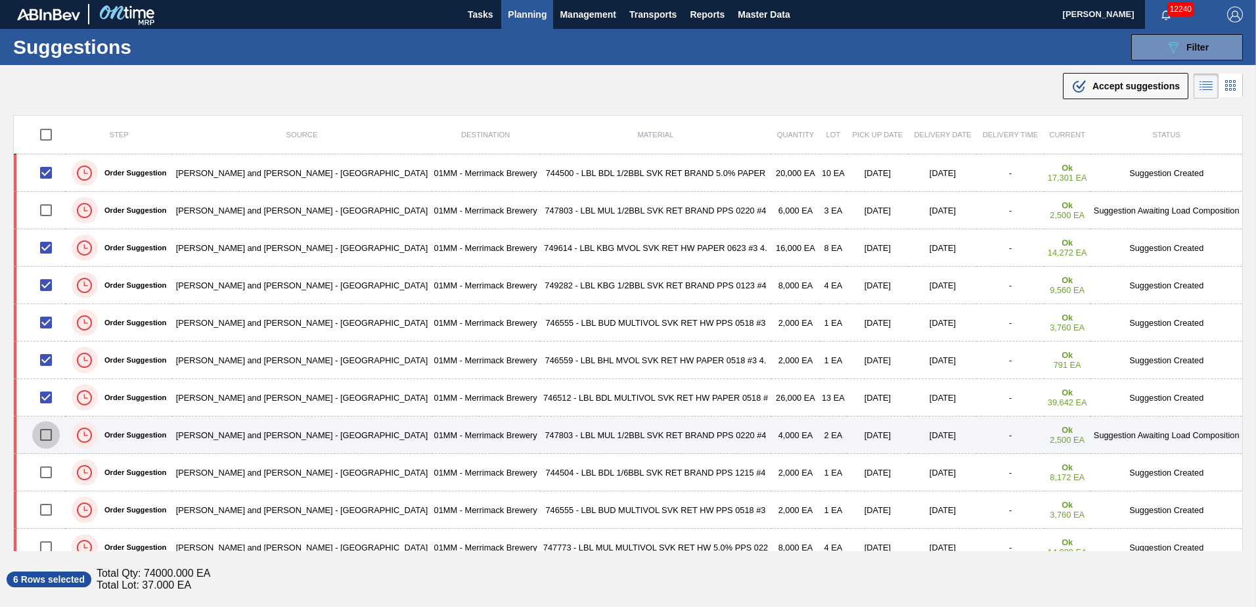
click at [47, 434] on input "checkbox" at bounding box center [46, 435] width 28 height 28
checkbox input "true"
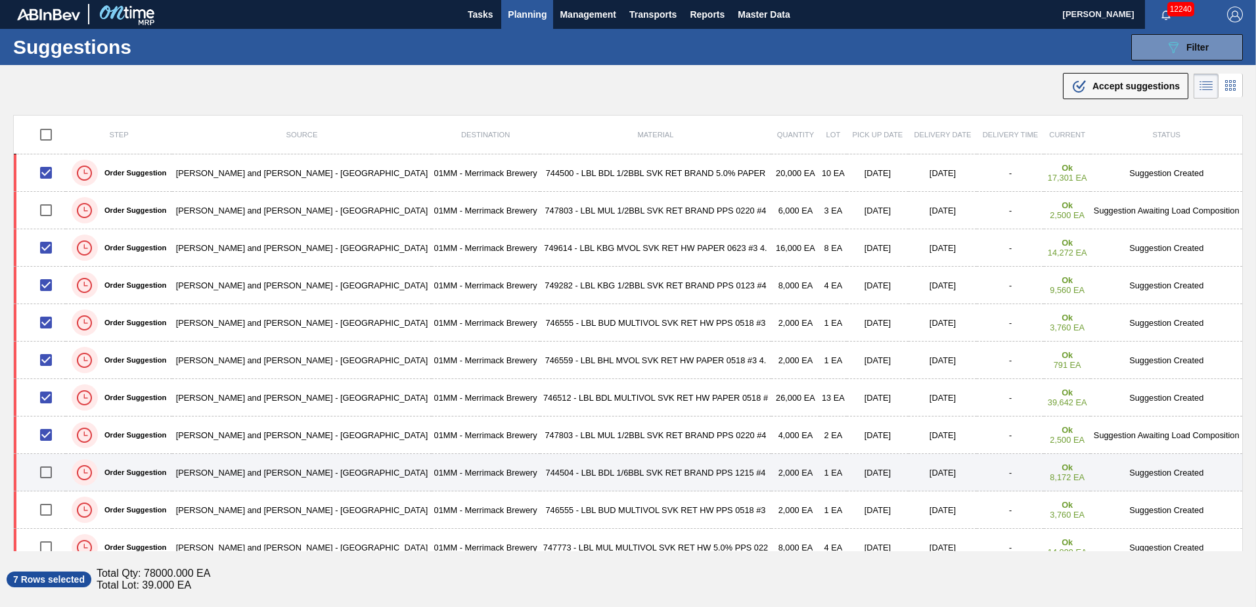
click at [50, 470] on input "checkbox" at bounding box center [46, 473] width 28 height 28
checkbox input "true"
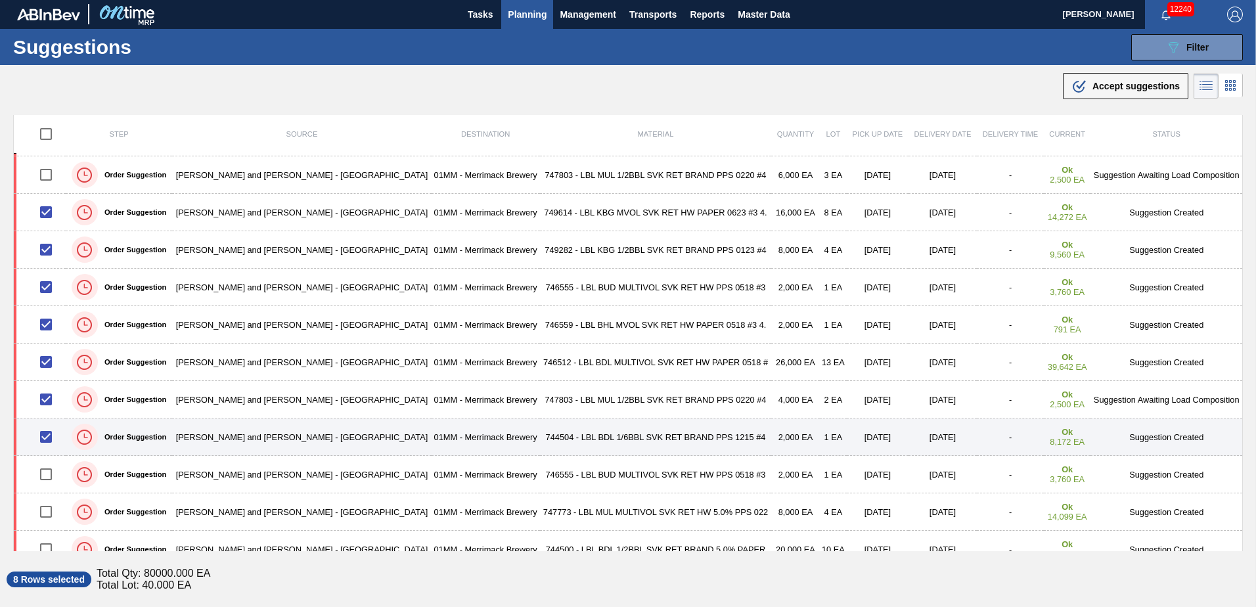
scroll to position [53, 0]
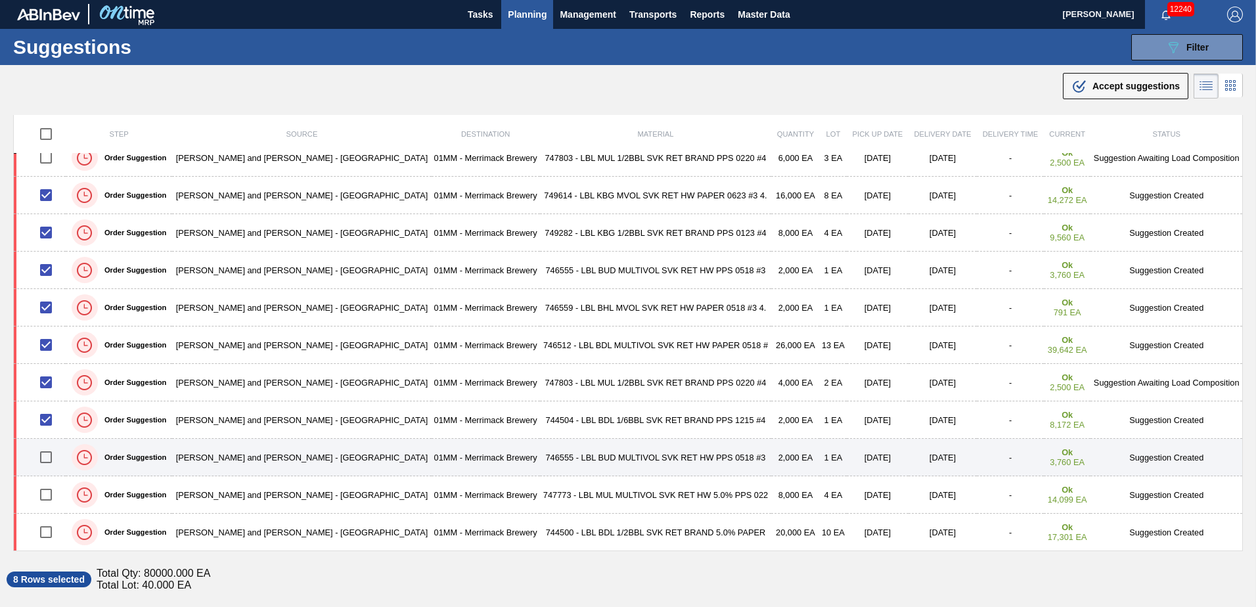
click at [52, 459] on input "checkbox" at bounding box center [46, 458] width 28 height 28
checkbox input "true"
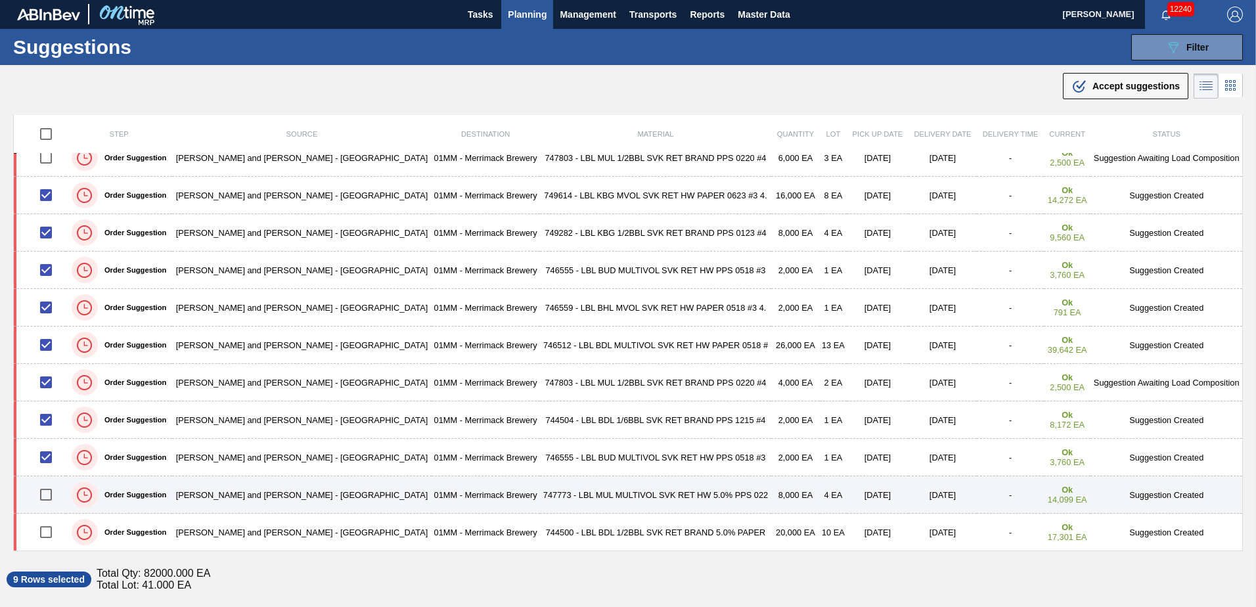
click at [49, 495] on input "checkbox" at bounding box center [46, 495] width 28 height 28
checkbox input "true"
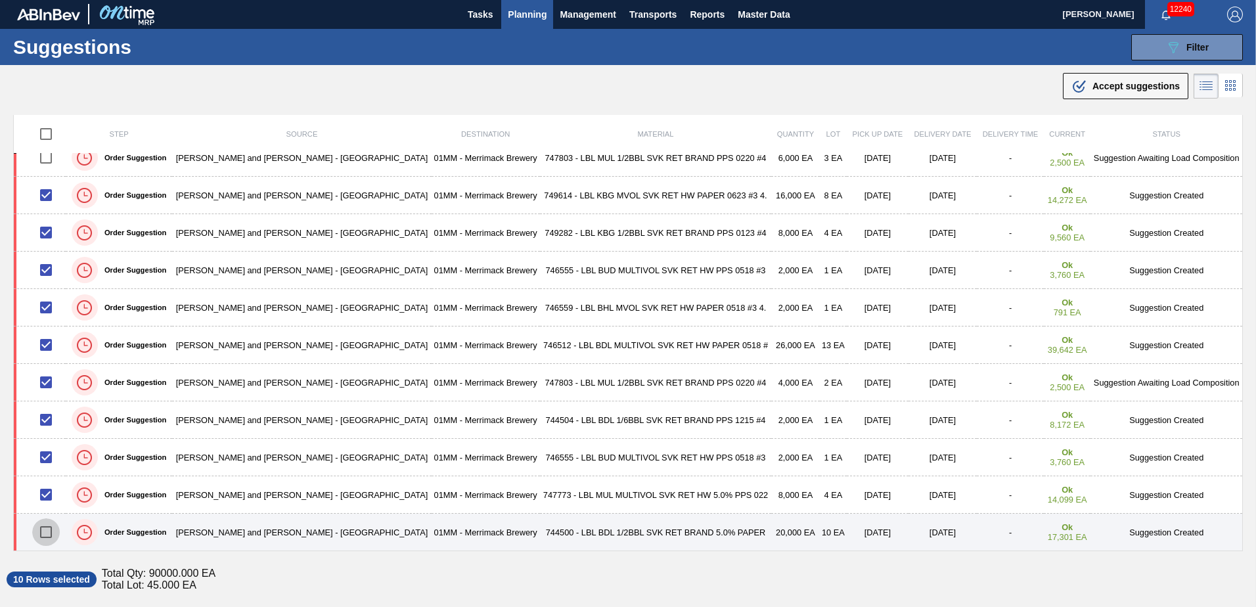
click at [47, 528] on input "checkbox" at bounding box center [46, 532] width 28 height 28
checkbox input "true"
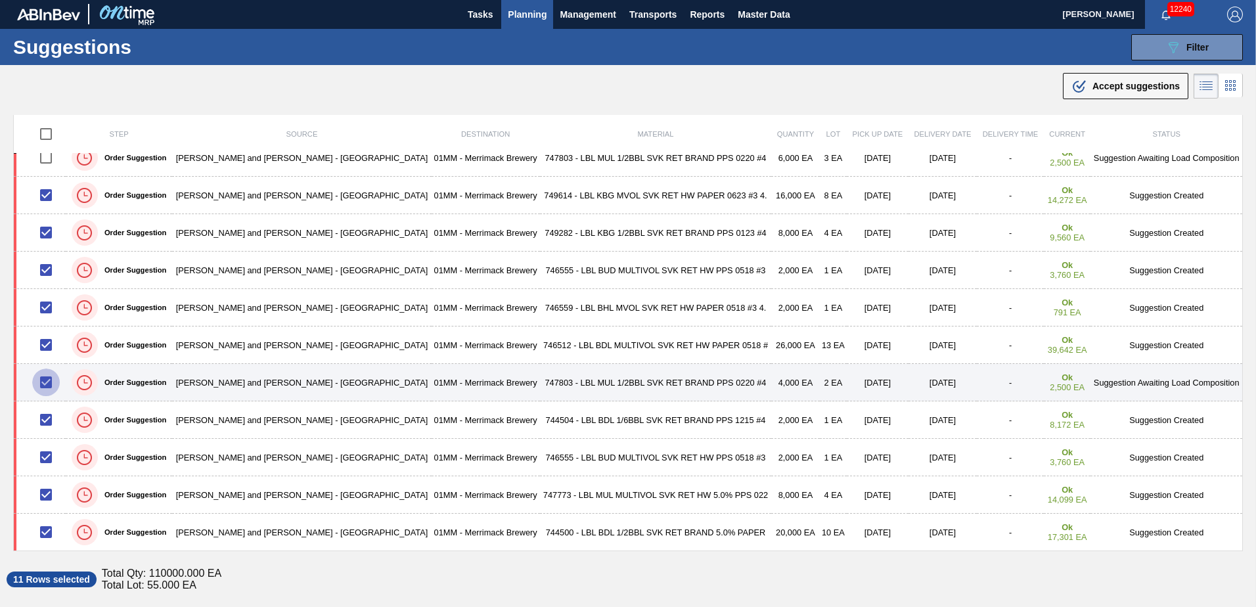
click at [47, 380] on input "checkbox" at bounding box center [46, 383] width 28 height 28
checkbox input "false"
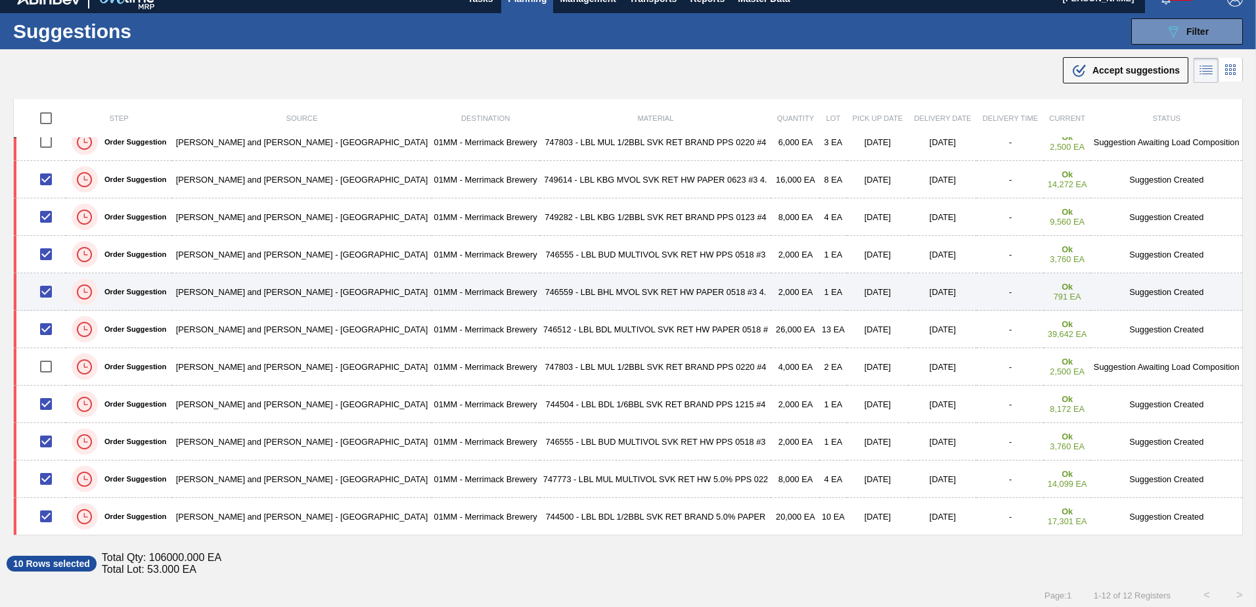
scroll to position [21, 0]
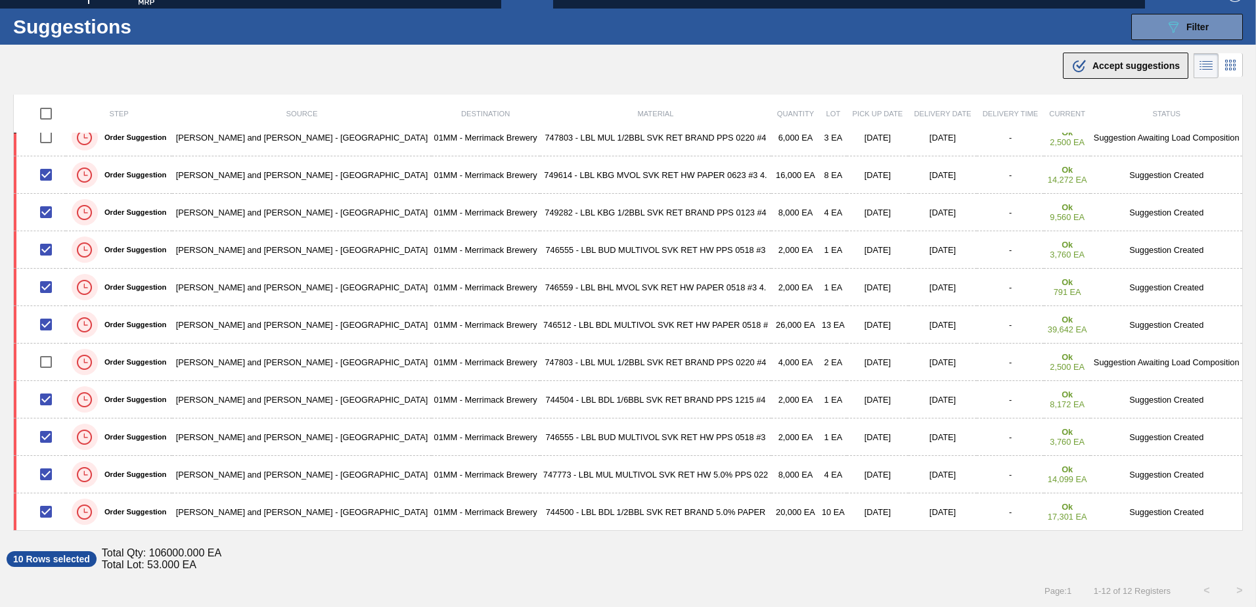
click at [1116, 65] on span "Accept suggestions" at bounding box center [1136, 65] width 87 height 11
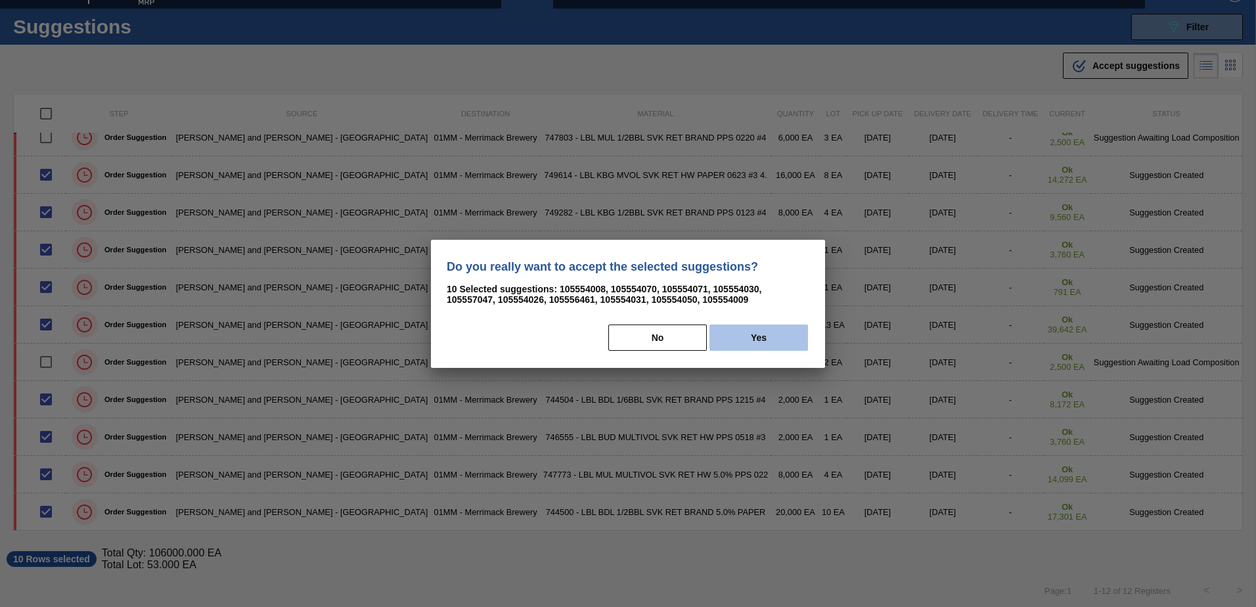
click at [763, 336] on button "Yes" at bounding box center [759, 338] width 99 height 26
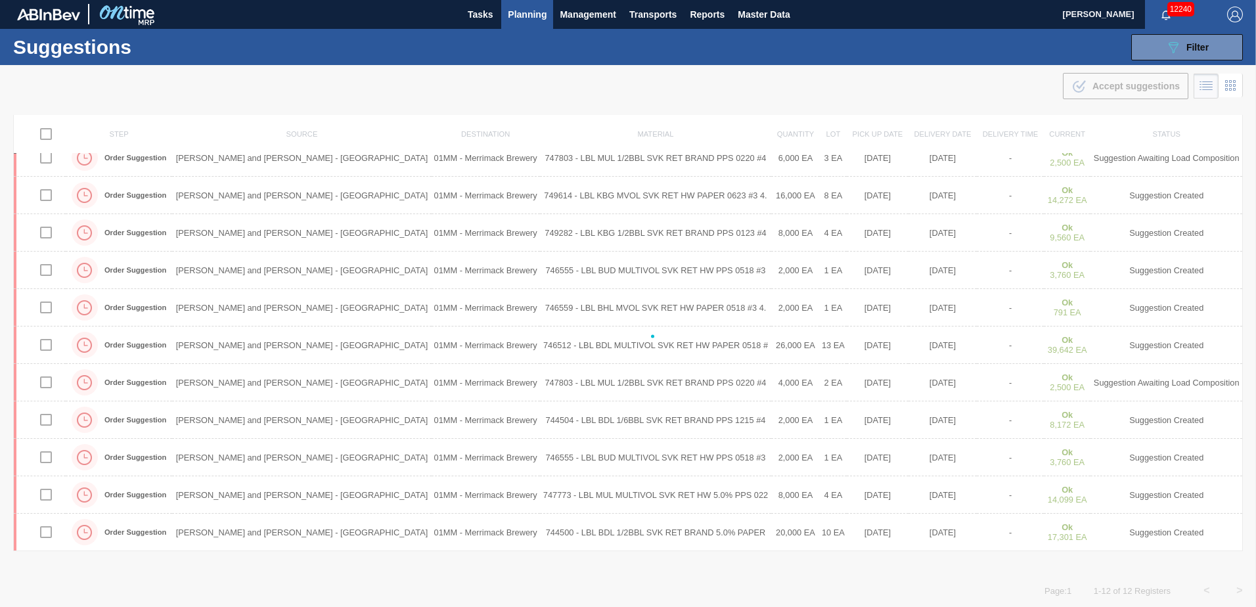
checkbox input "false"
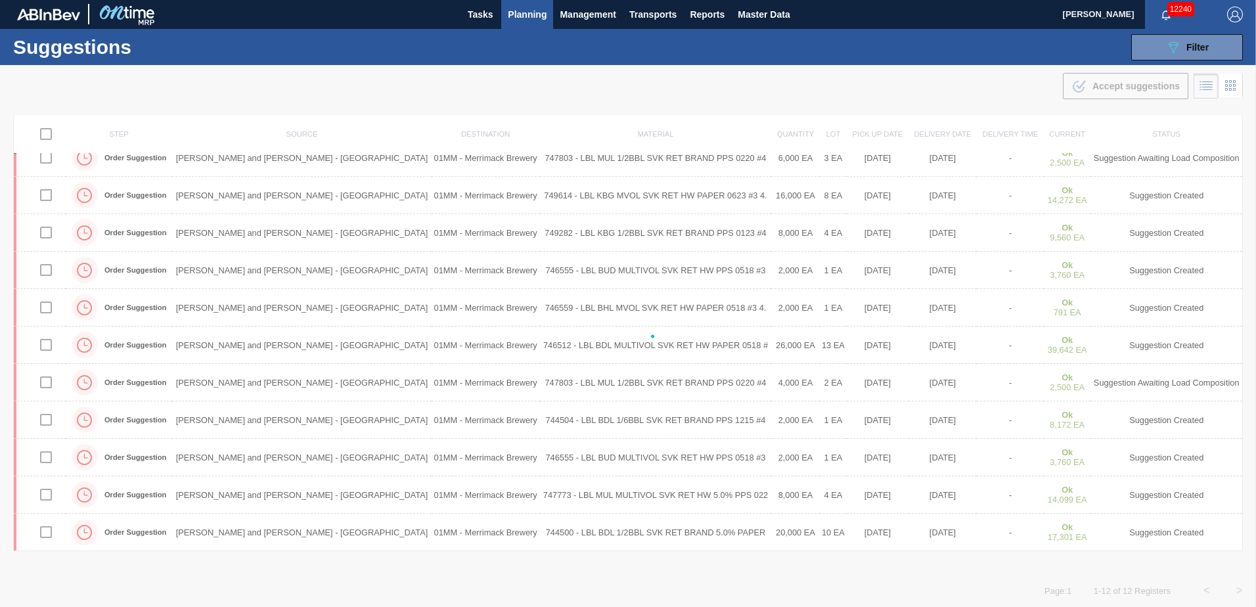
checkbox input "false"
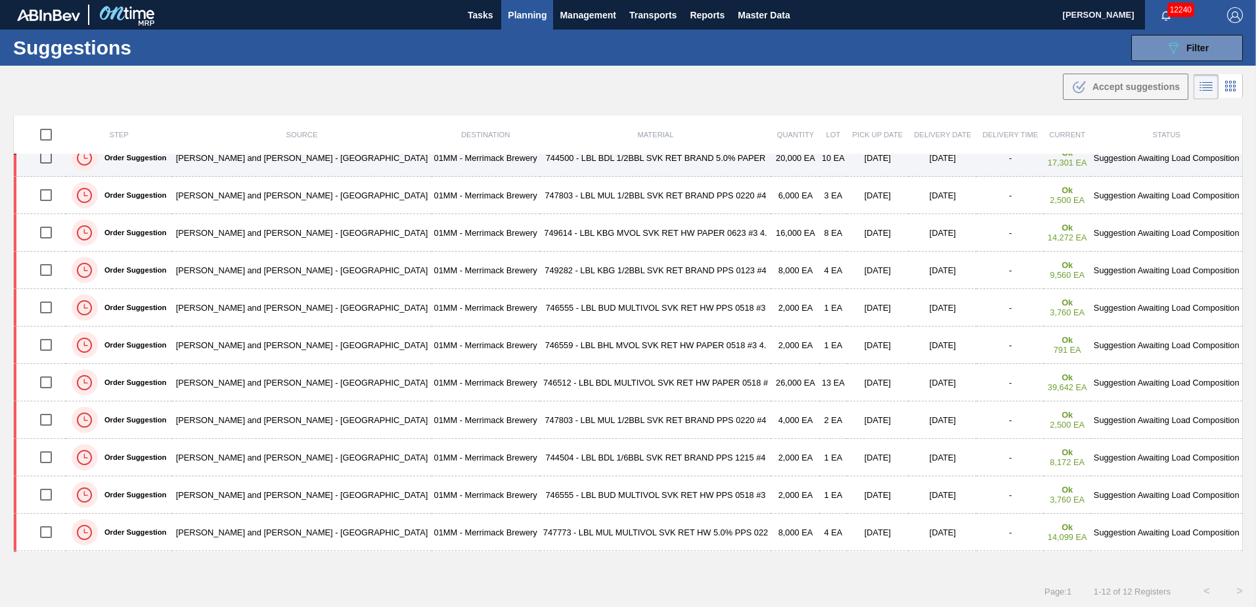
scroll to position [0, 0]
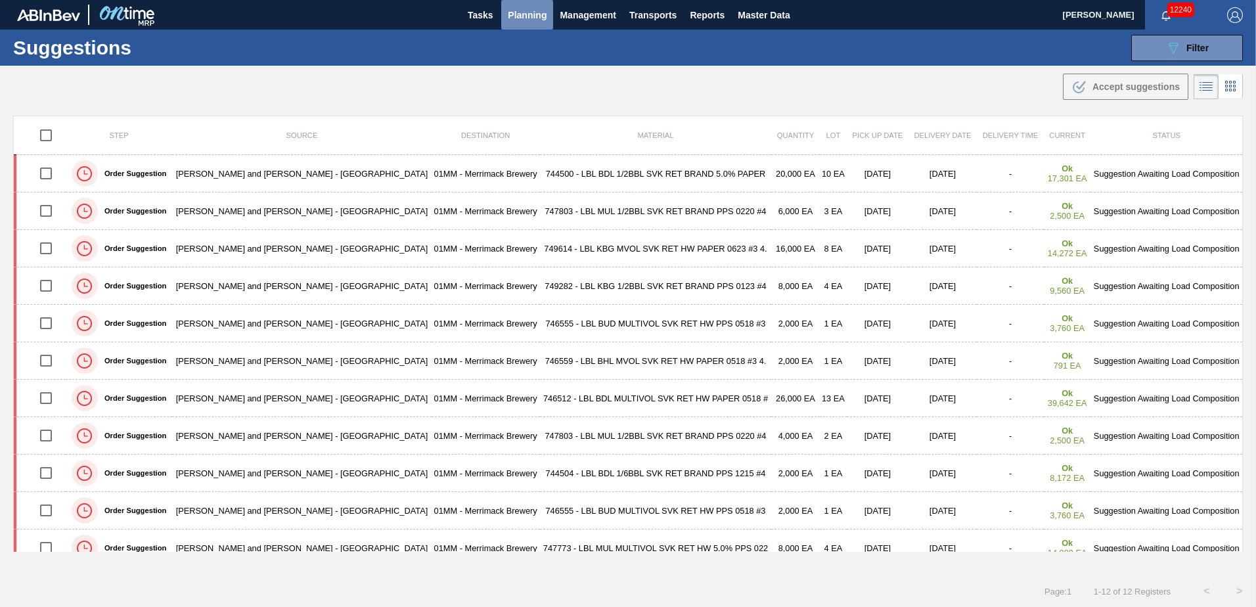
click at [527, 13] on span "Planning" at bounding box center [527, 15] width 39 height 16
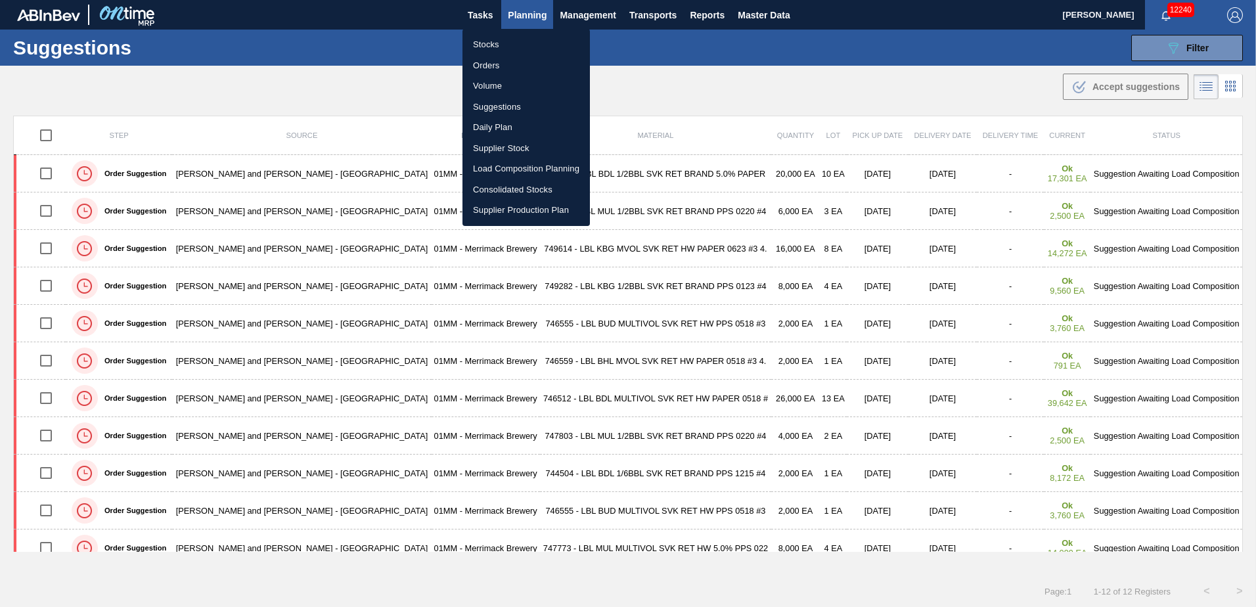
click at [499, 168] on li "Load Composition Planning" at bounding box center [526, 168] width 127 height 21
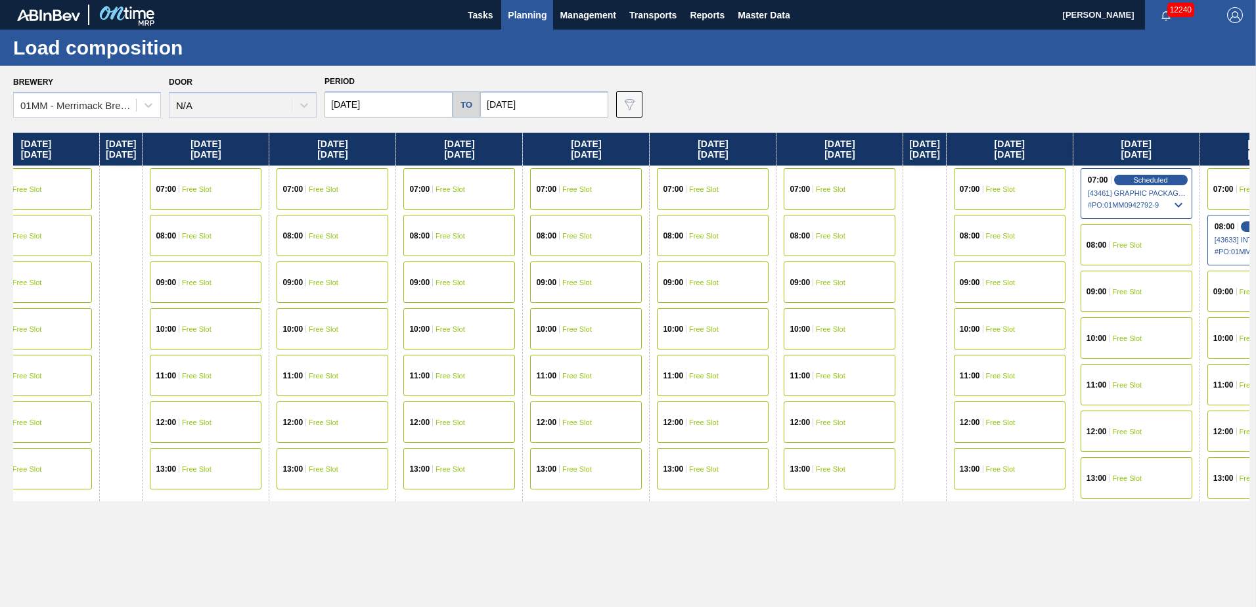
drag, startPoint x: 722, startPoint y: 539, endPoint x: 382, endPoint y: 539, distance: 339.7
click at [382, 539] on div "[DATE] 07:00 Free Slot 08:00 Free Slot 10:00 Free Slot 11:00 Free Slot 12:00 Fr…" at bounding box center [631, 366] width 1237 height 467
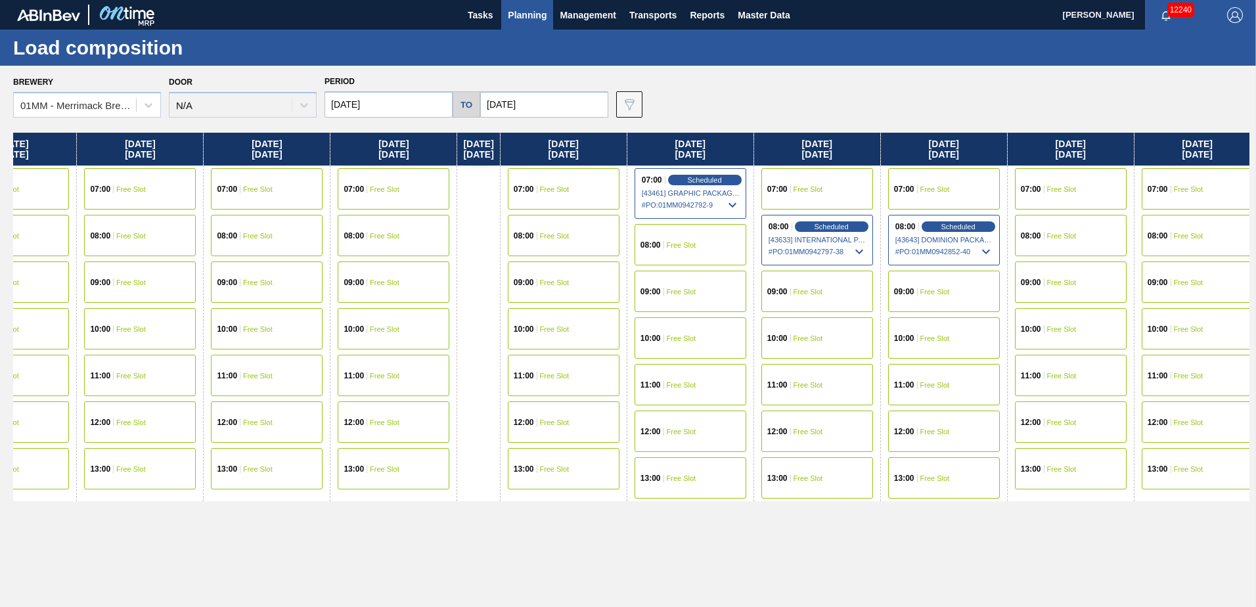
drag, startPoint x: 863, startPoint y: 564, endPoint x: 425, endPoint y: 537, distance: 438.4
click at [428, 537] on div "[DATE] 07:00 Free Slot 08:00 Free Slot 10:00 Free Slot 11:00 Free Slot 12:00 Fr…" at bounding box center [631, 366] width 1237 height 467
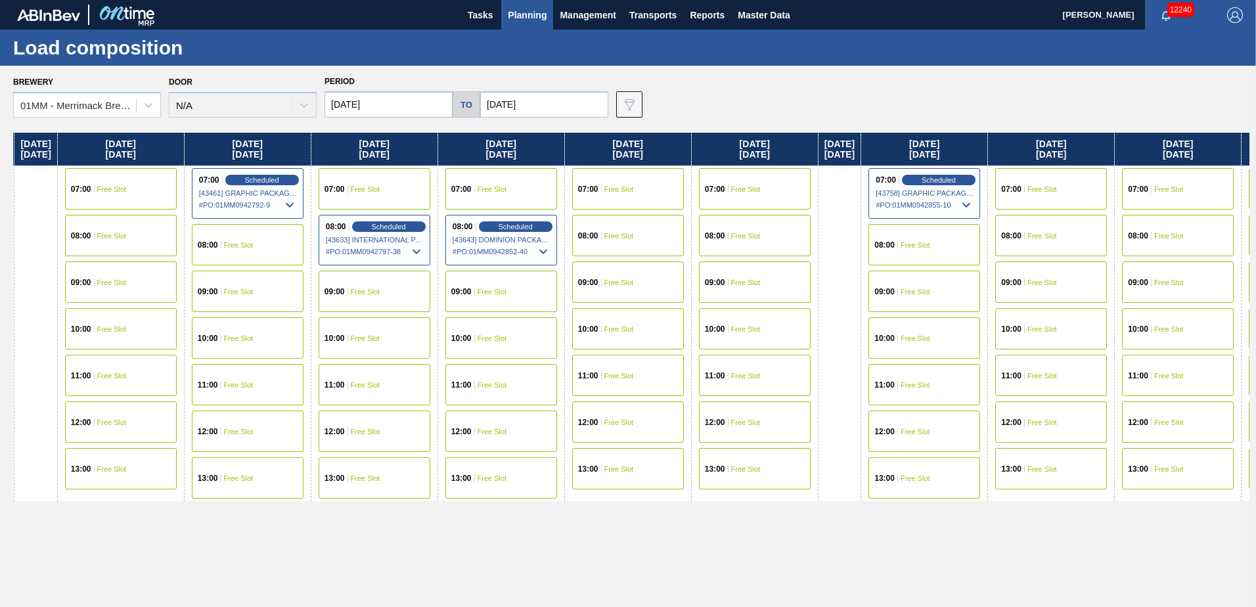
drag, startPoint x: 961, startPoint y: 559, endPoint x: 553, endPoint y: 553, distance: 408.1
click at [553, 553] on div "[DATE] 07:00 Free Slot 08:00 Free Slot 10:00 Free Slot 11:00 Free Slot 12:00 Fr…" at bounding box center [631, 366] width 1237 height 467
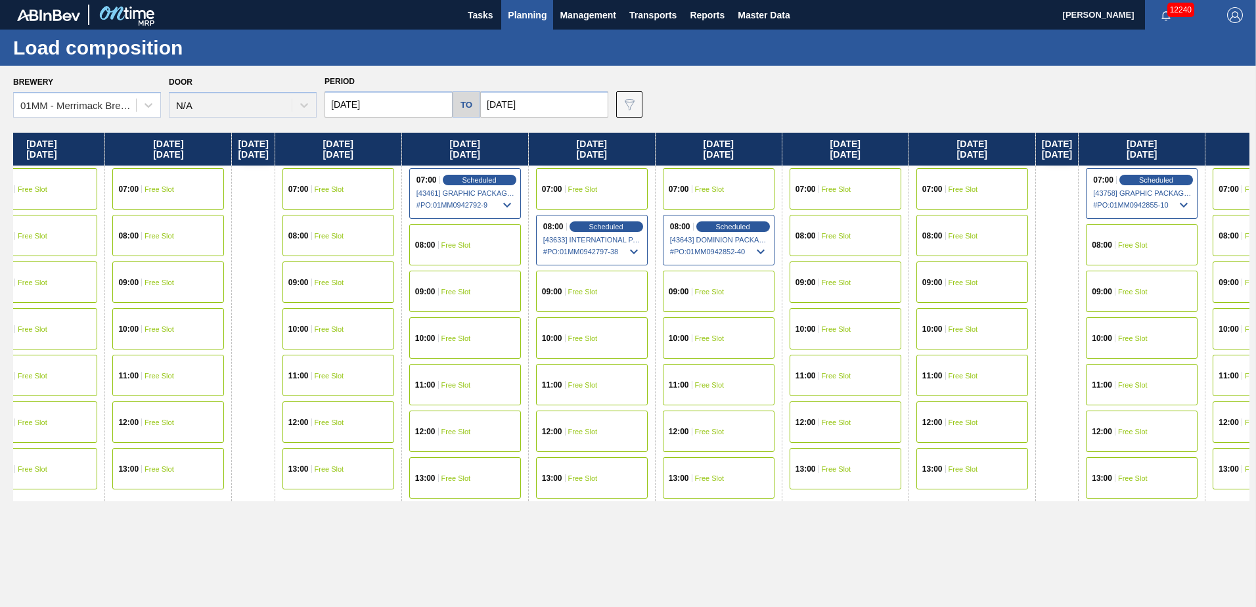
scroll to position [0, 965]
drag, startPoint x: 799, startPoint y: 542, endPoint x: 1009, endPoint y: 541, distance: 210.3
click at [1009, 541] on div "[DATE] 07:00 Free Slot 08:00 Free Slot 10:00 Free Slot 11:00 Free Slot 12:00 Fr…" at bounding box center [631, 366] width 1237 height 467
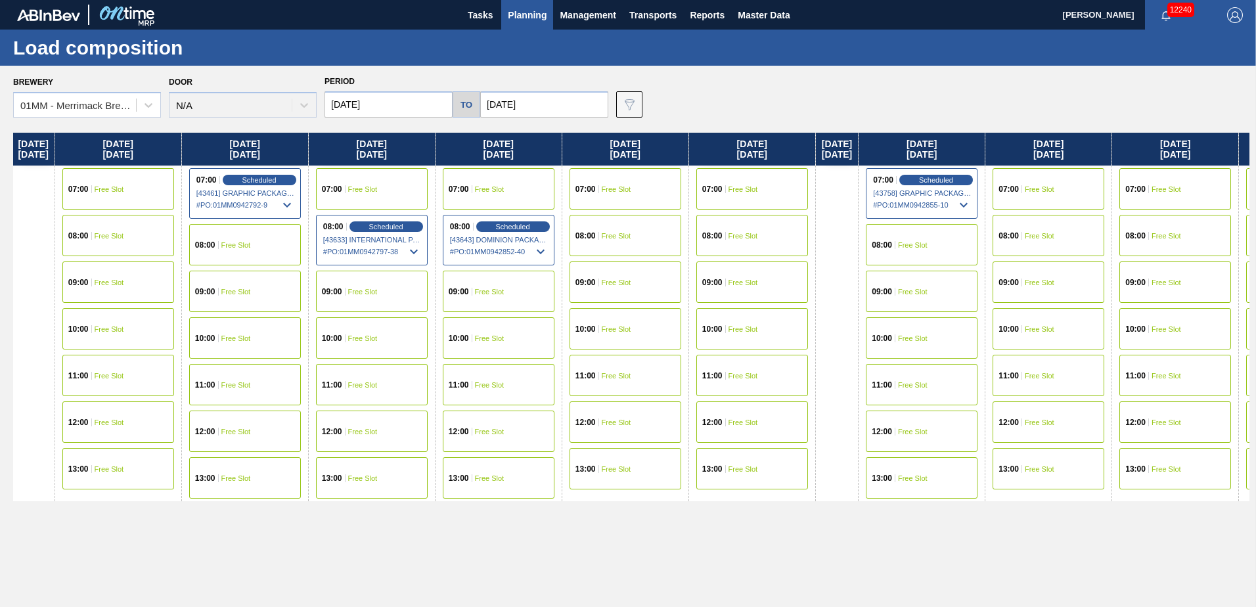
drag, startPoint x: 871, startPoint y: 551, endPoint x: 616, endPoint y: 551, distance: 254.9
click at [618, 551] on div "[DATE] 07:00 Free Slot 08:00 Free Slot 10:00 Free Slot 11:00 Free Slot 12:00 Fr…" at bounding box center [631, 366] width 1237 height 467
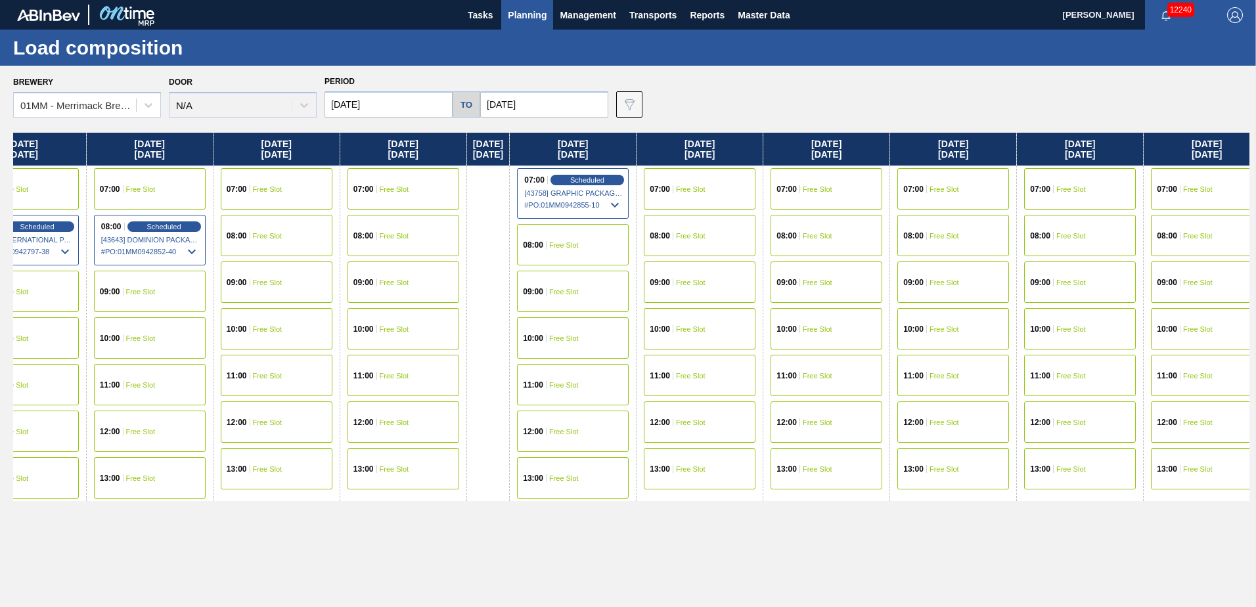
drag, startPoint x: 1034, startPoint y: 549, endPoint x: 651, endPoint y: 522, distance: 384.0
click at [651, 522] on div "[DATE] 07:00 Free Slot 08:00 Free Slot 10:00 Free Slot 11:00 Free Slot 12:00 Fr…" at bounding box center [631, 366] width 1237 height 467
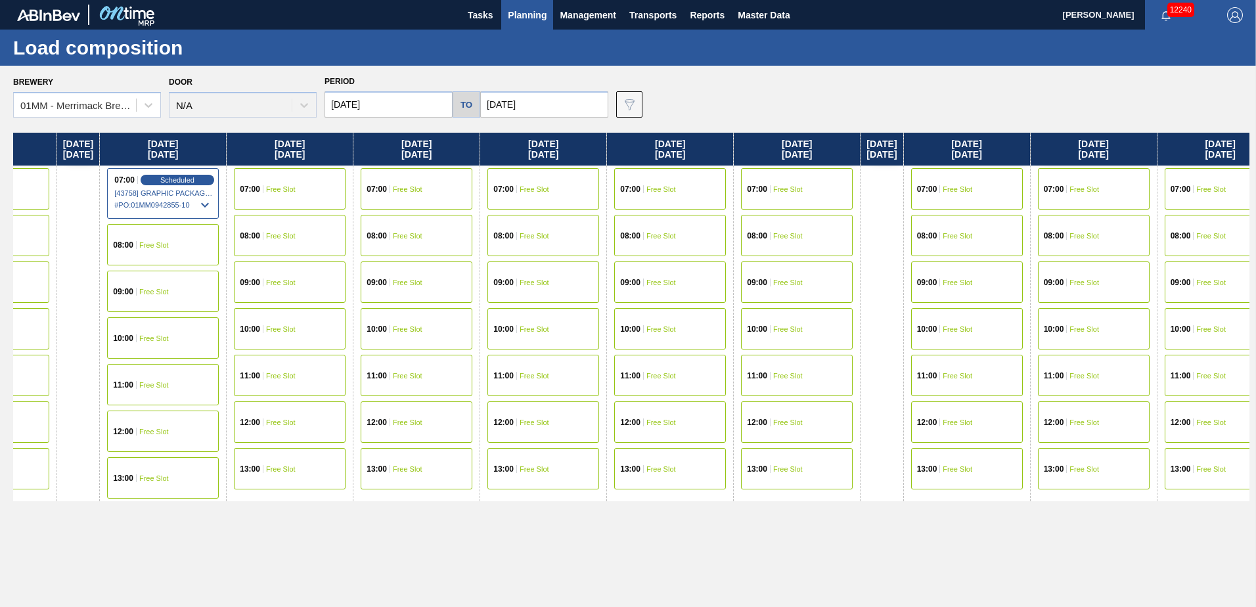
drag, startPoint x: 983, startPoint y: 540, endPoint x: 595, endPoint y: 509, distance: 388.9
click at [596, 509] on div "[DATE] 07:00 Free Slot 08:00 Free Slot 10:00 Free Slot 11:00 Free Slot 12:00 Fr…" at bounding box center [631, 366] width 1237 height 467
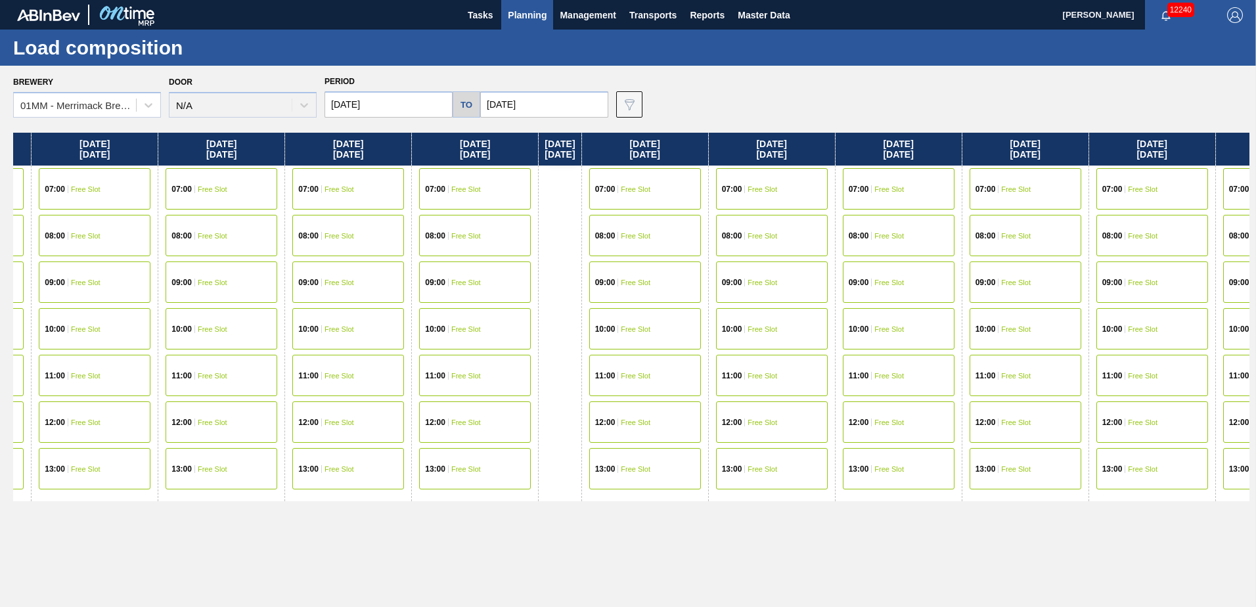
drag, startPoint x: 1014, startPoint y: 516, endPoint x: 636, endPoint y: 523, distance: 377.9
click at [636, 523] on div "[DATE] 07:00 Free Slot 08:00 Free Slot 10:00 Free Slot 11:00 Free Slot 12:00 Fr…" at bounding box center [631, 366] width 1237 height 467
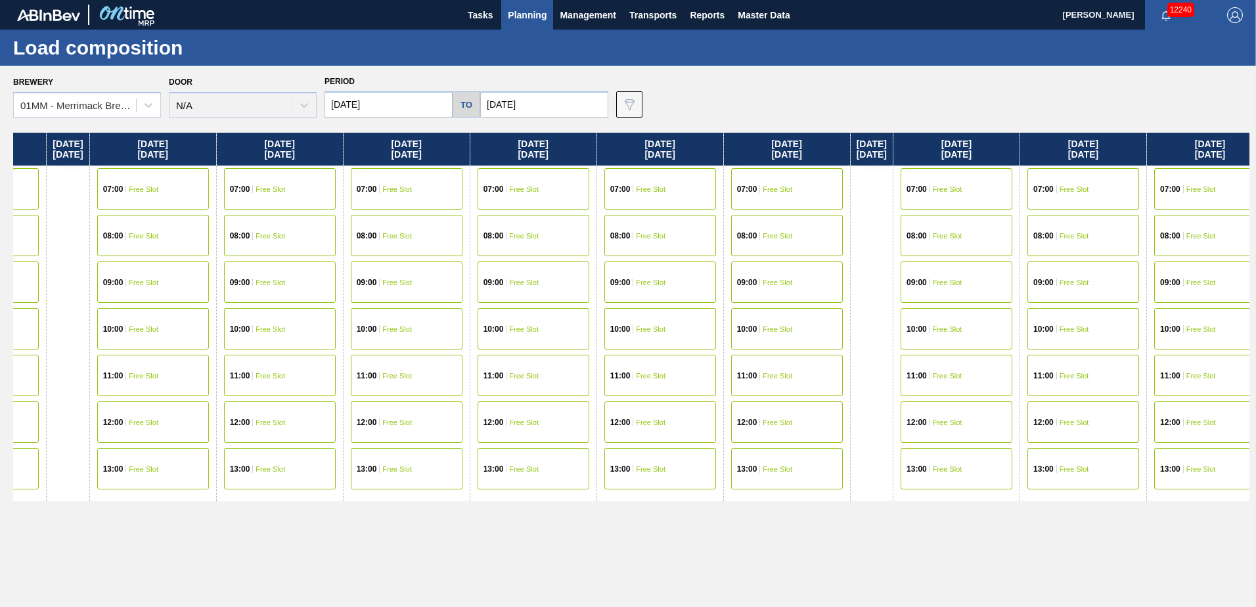
drag, startPoint x: 1045, startPoint y: 536, endPoint x: 671, endPoint y: 491, distance: 375.9
click at [590, 505] on div "[DATE] 07:00 Free Slot 08:00 Free Slot 10:00 Free Slot 11:00 Free Slot 12:00 Fr…" at bounding box center [631, 366] width 1237 height 467
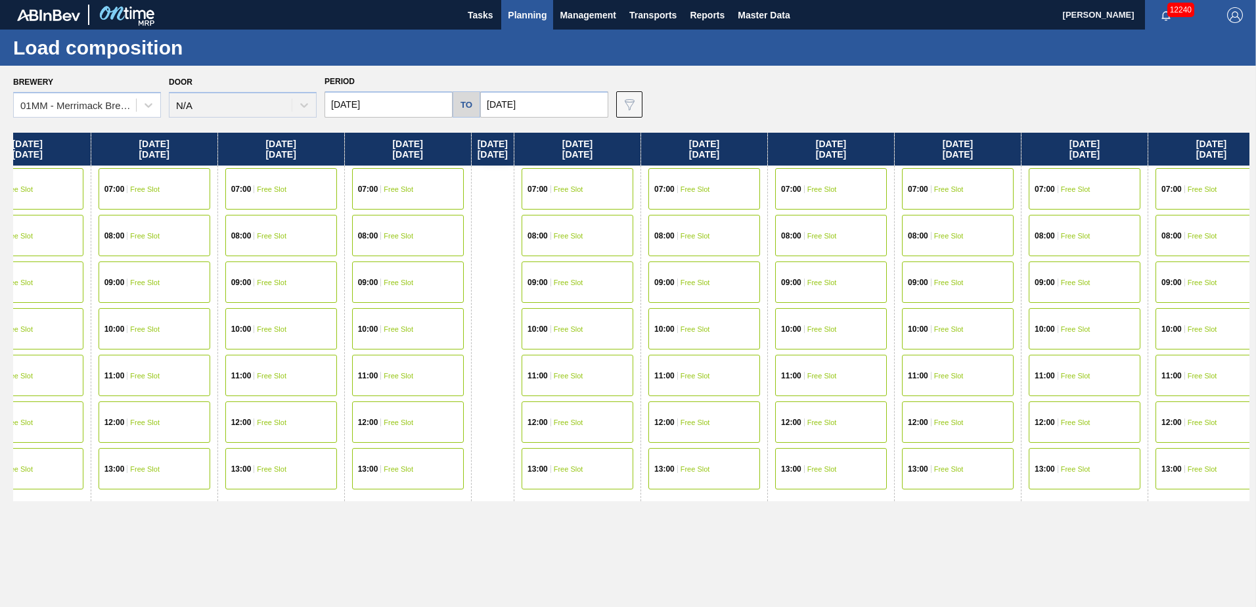
drag, startPoint x: 1037, startPoint y: 487, endPoint x: 597, endPoint y: 501, distance: 440.4
click at [598, 501] on div "[DATE] 07:00 Free Slot 08:00 Free Slot 10:00 Free Slot 11:00 Free Slot 12:00 Fr…" at bounding box center [631, 366] width 1237 height 467
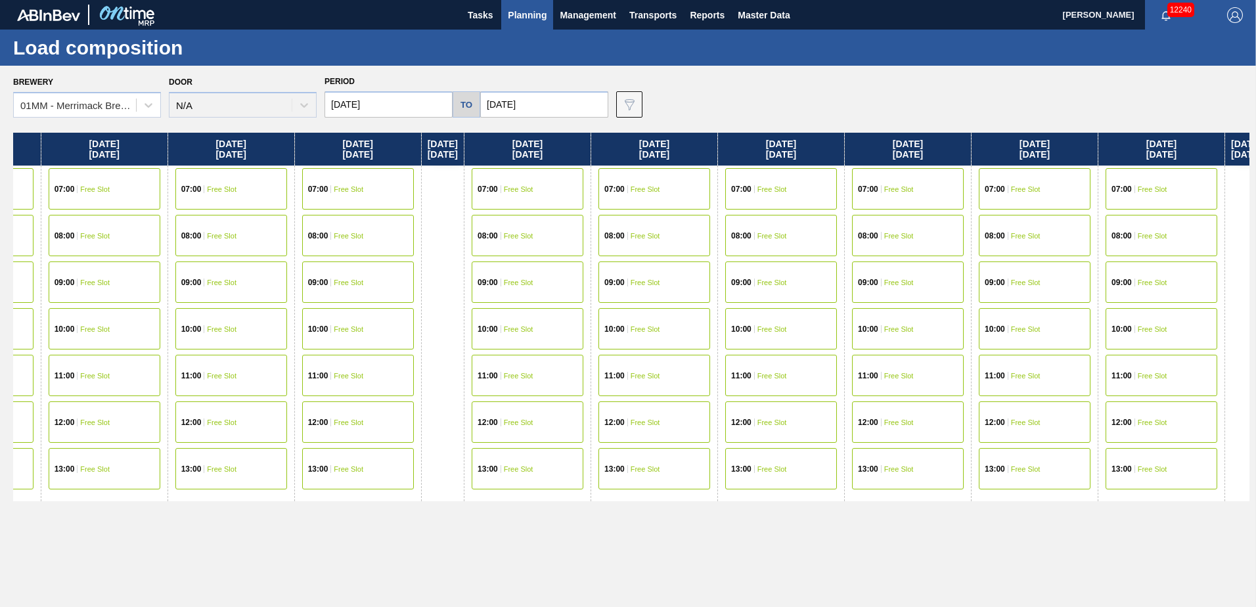
click at [285, 272] on div "09:00 Free Slot" at bounding box center [231, 282] width 112 height 41
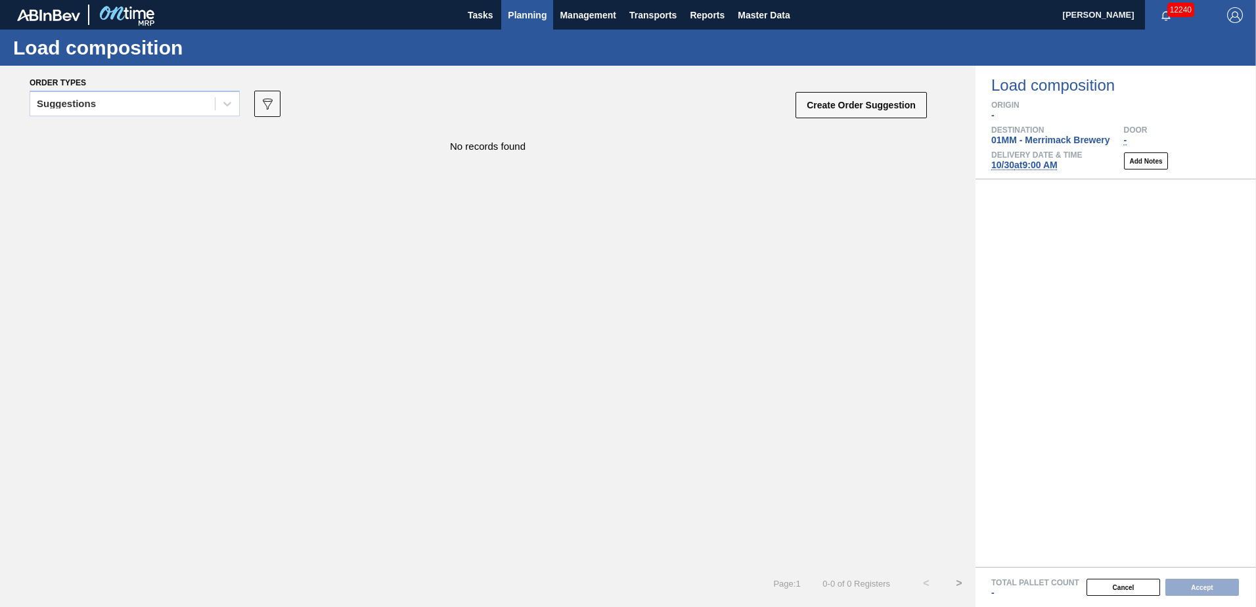
click at [537, 14] on span "Planning" at bounding box center [527, 15] width 39 height 16
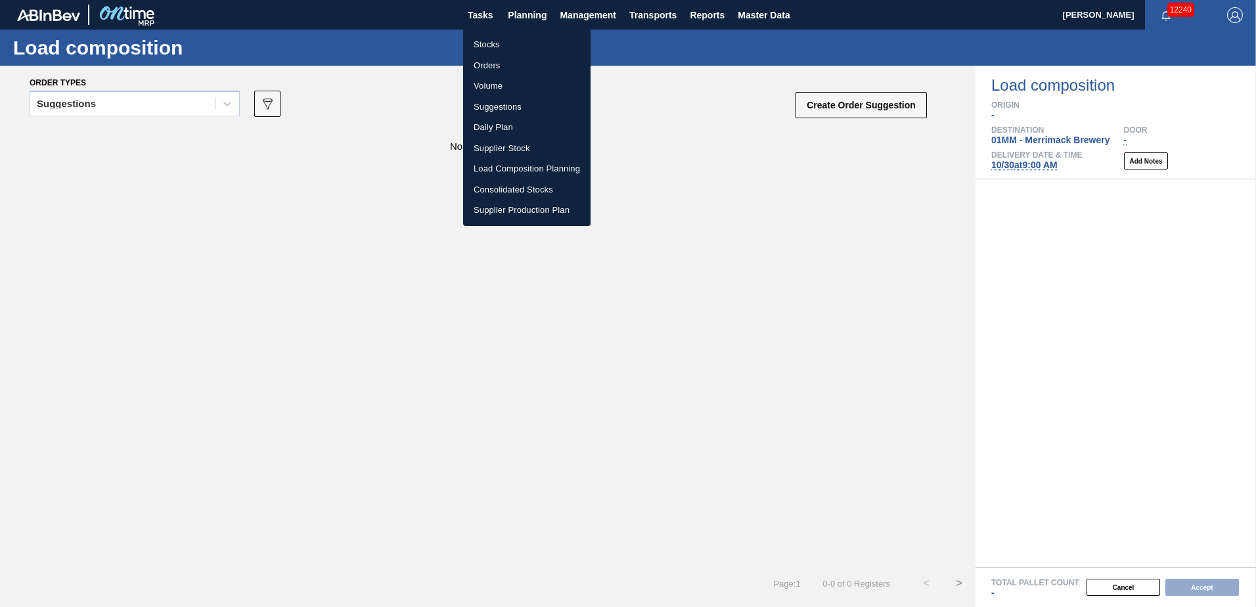
click at [505, 170] on li "Load Composition Planning" at bounding box center [526, 168] width 127 height 21
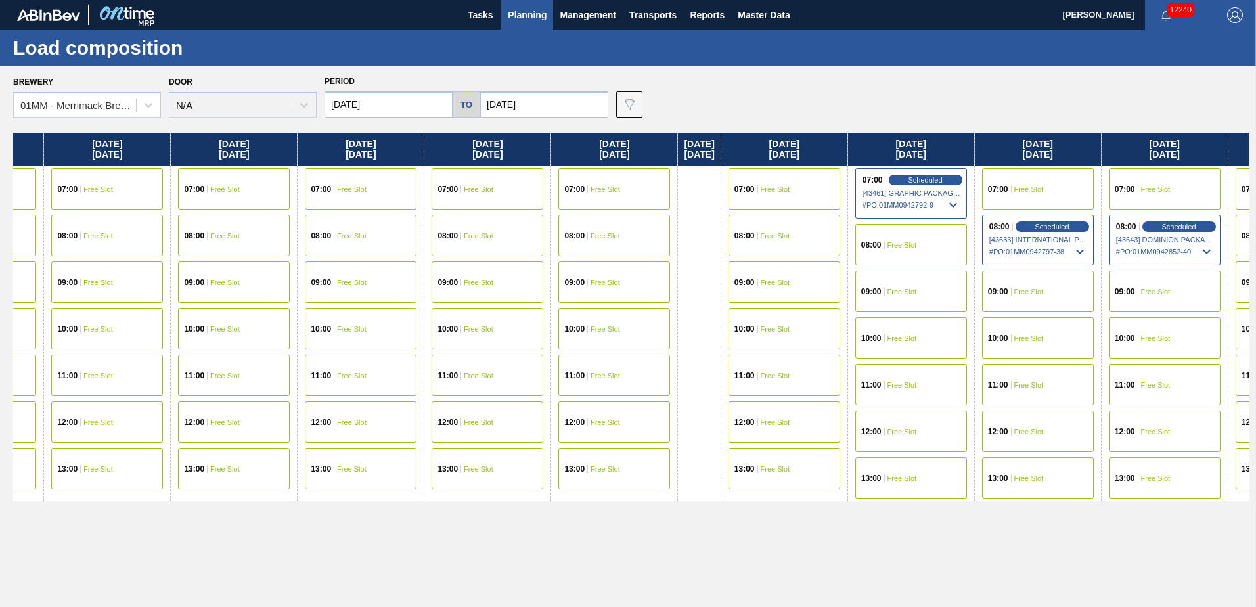
drag, startPoint x: 1053, startPoint y: 258, endPoint x: 534, endPoint y: 271, distance: 519.2
click at [339, 260] on div "[DATE] 07:00 Free Slot 08:00 Free Slot 10:00 Free Slot 11:00 Free Slot 12:00 Fr…" at bounding box center [631, 366] width 1237 height 467
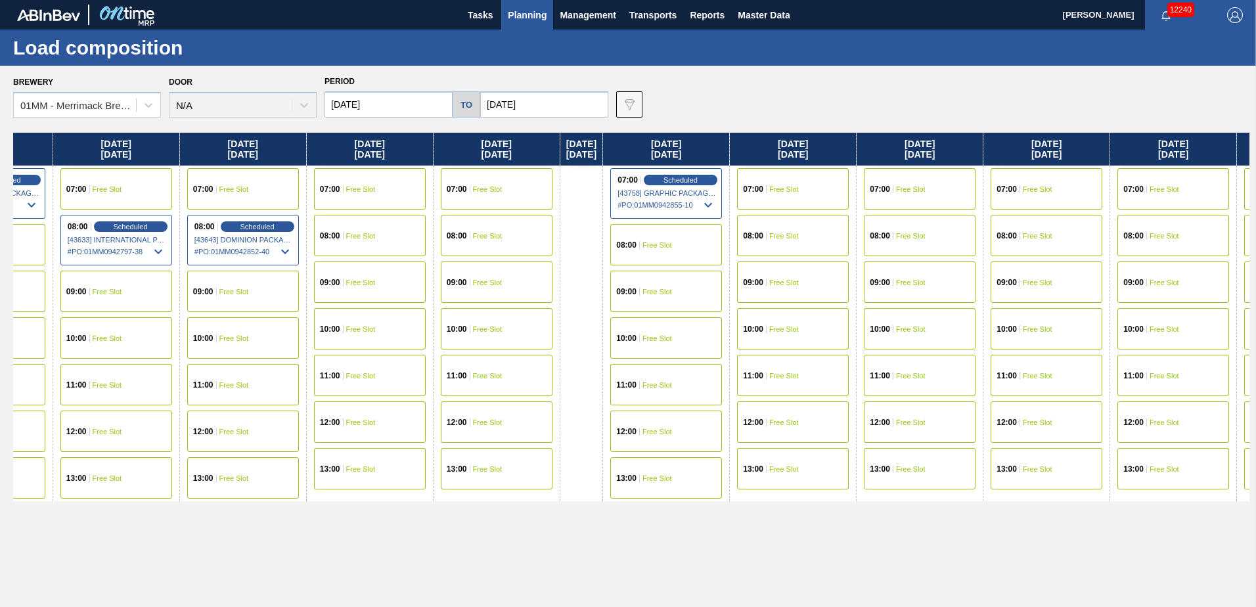
drag, startPoint x: 1029, startPoint y: 309, endPoint x: 161, endPoint y: 216, distance: 872.9
click at [129, 219] on div "[DATE] 07:00 Free Slot 08:00 Free Slot 10:00 Free Slot 11:00 Free Slot 12:00 Fr…" at bounding box center [631, 366] width 1237 height 467
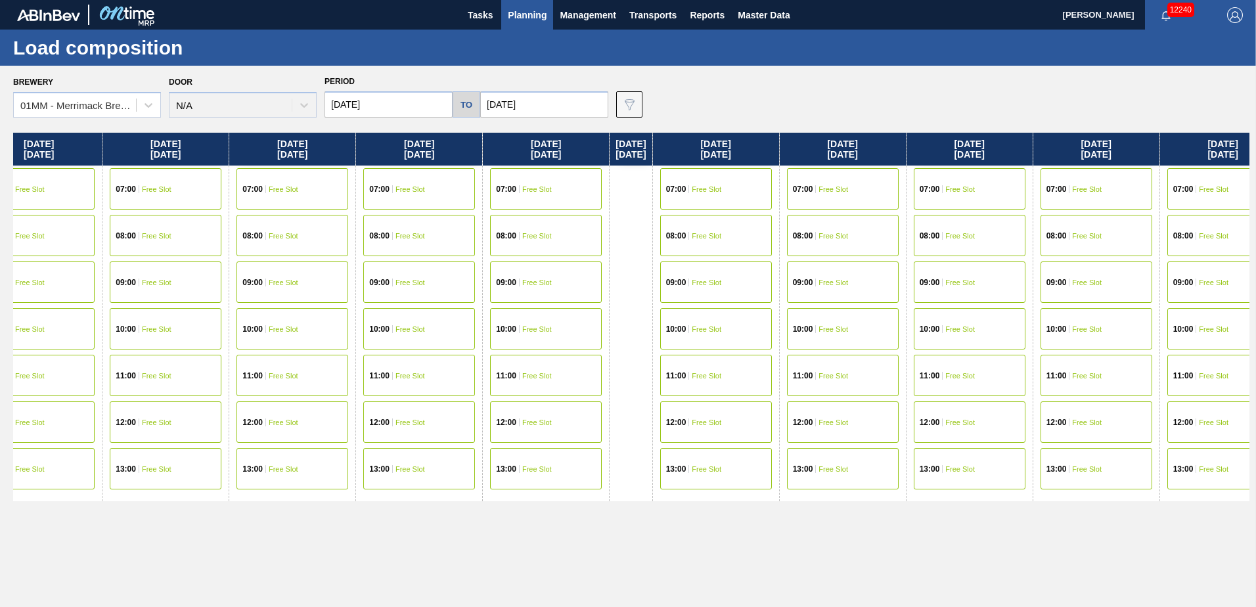
drag, startPoint x: 961, startPoint y: 255, endPoint x: 377, endPoint y: 255, distance: 584.1
click at [384, 255] on div "[DATE] 07:00 Free Slot 08:00 Free Slot 10:00 Free Slot 11:00 Free Slot 12:00 Fr…" at bounding box center [631, 366] width 1237 height 467
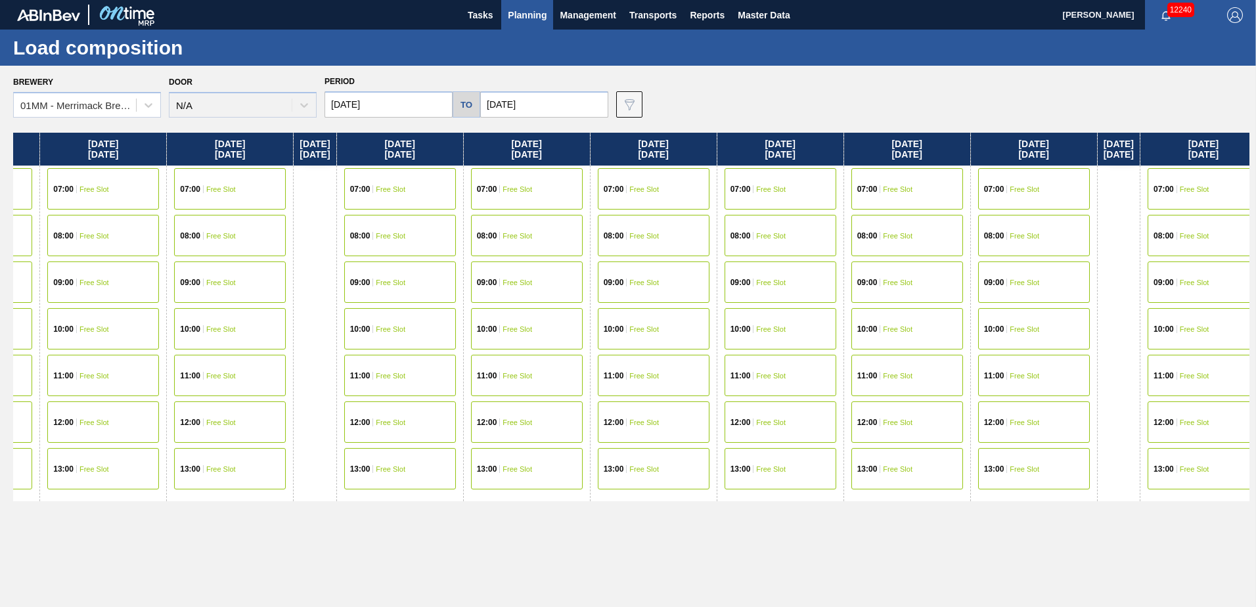
scroll to position [0, 2679]
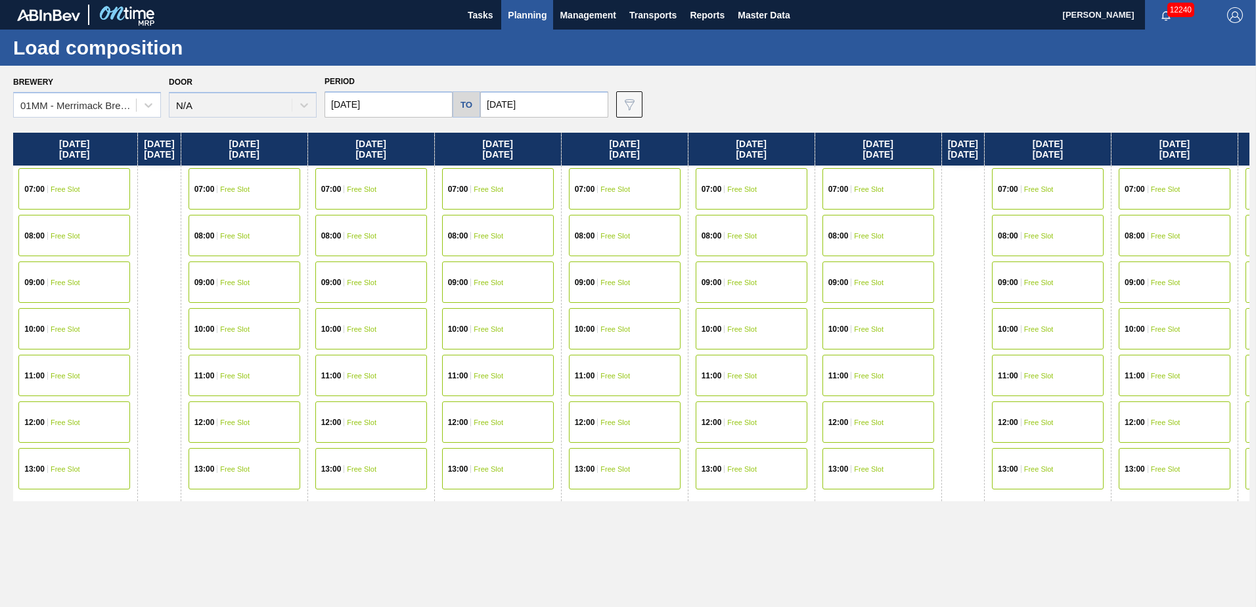
drag, startPoint x: 892, startPoint y: 268, endPoint x: 415, endPoint y: 273, distance: 476.4
click at [421, 277] on div "[DATE] 07:00 Free Slot 08:00 Free Slot 10:00 Free Slot 11:00 Free Slot 12:00 Fr…" at bounding box center [631, 366] width 1237 height 467
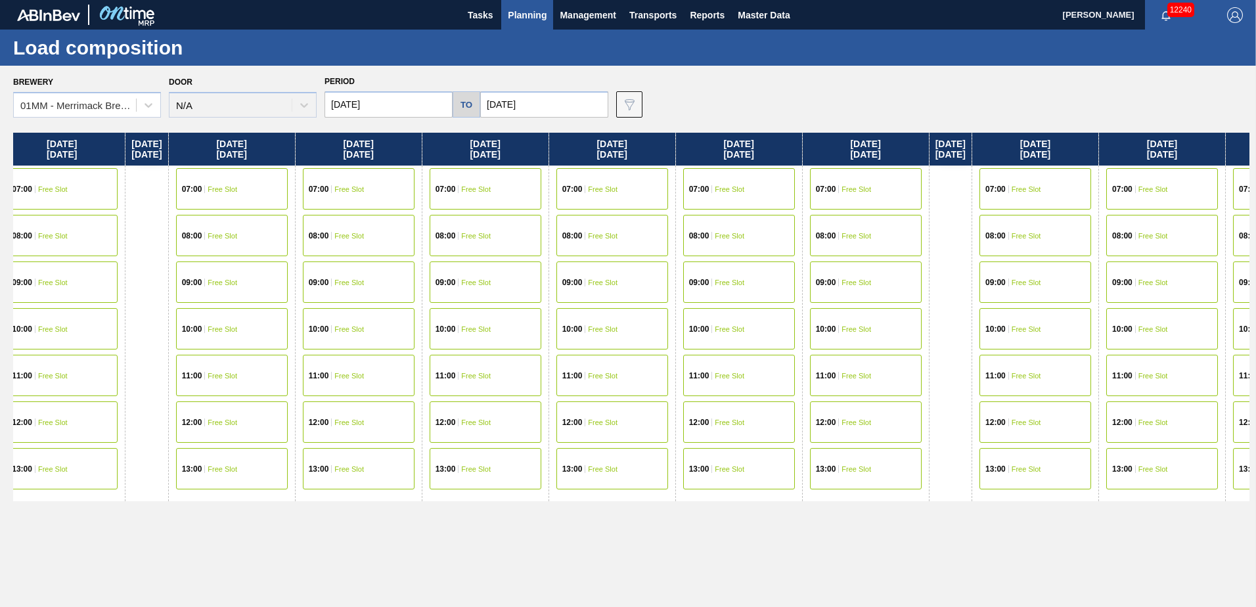
click at [780, 240] on div "08:00 Free Slot" at bounding box center [739, 235] width 112 height 41
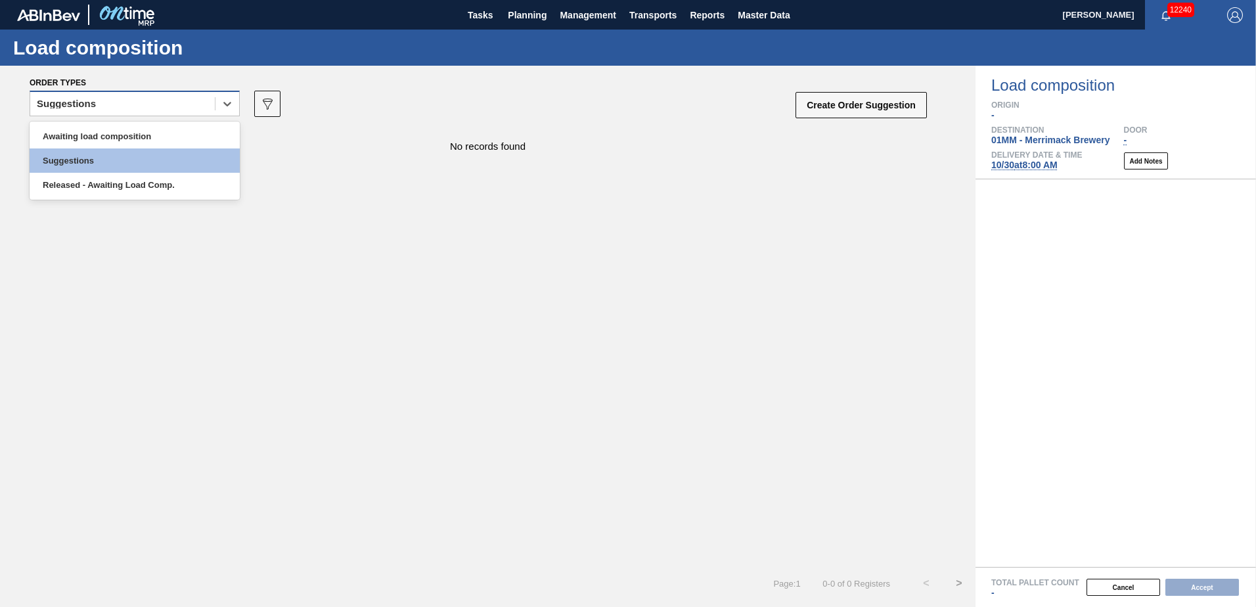
click at [127, 92] on div "Suggestions" at bounding box center [135, 104] width 210 height 26
click at [120, 135] on div "Awaiting load composition" at bounding box center [135, 136] width 210 height 24
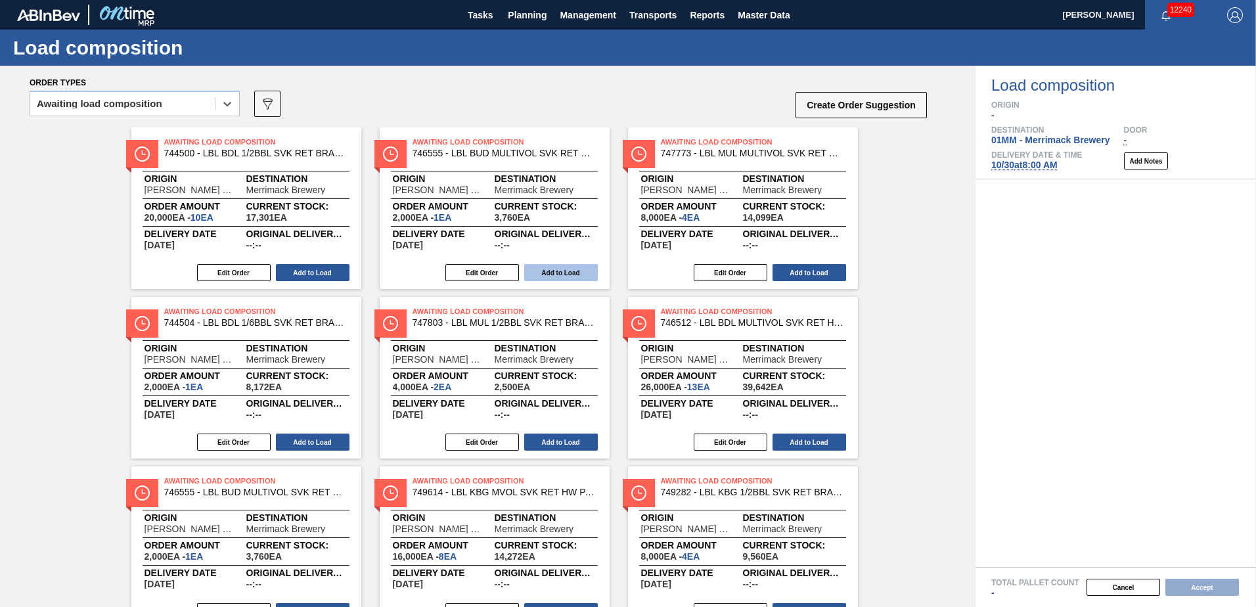
click at [562, 279] on button "Add to Load" at bounding box center [561, 272] width 74 height 17
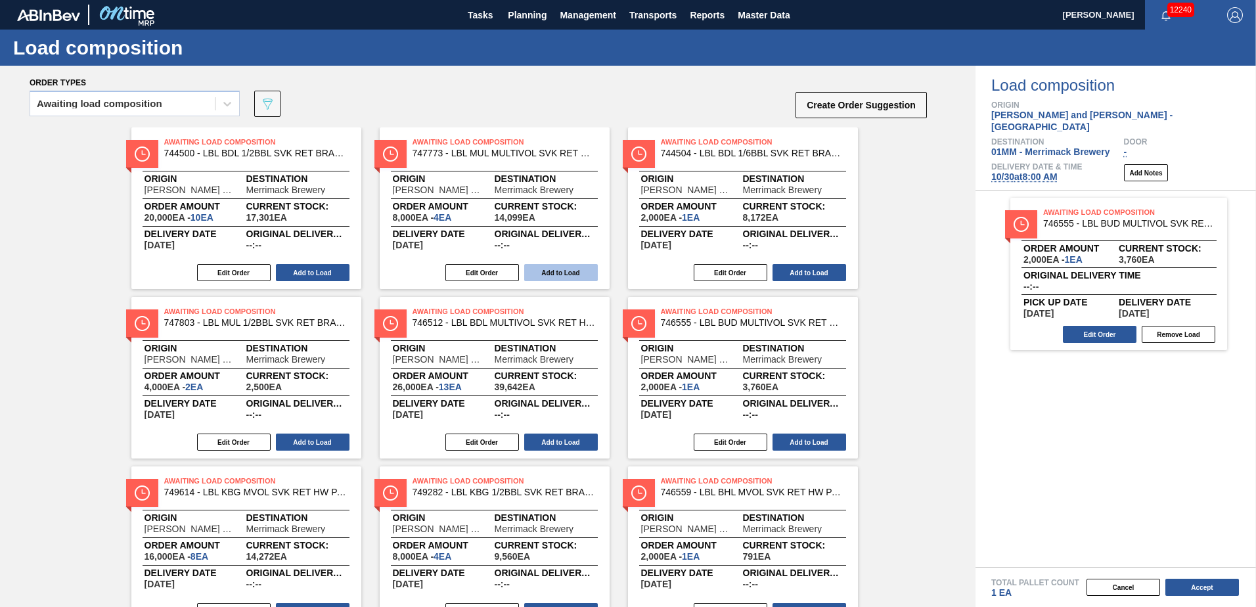
click at [566, 274] on button "Add to Load" at bounding box center [561, 272] width 74 height 17
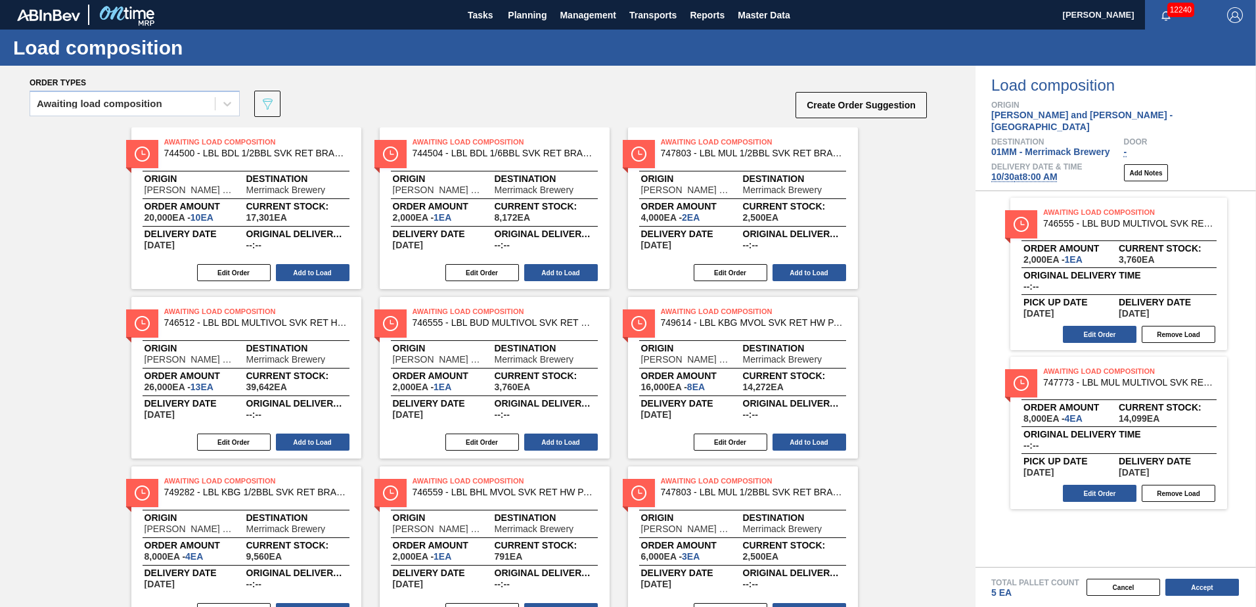
click at [566, 274] on button "Add to Load" at bounding box center [561, 272] width 74 height 17
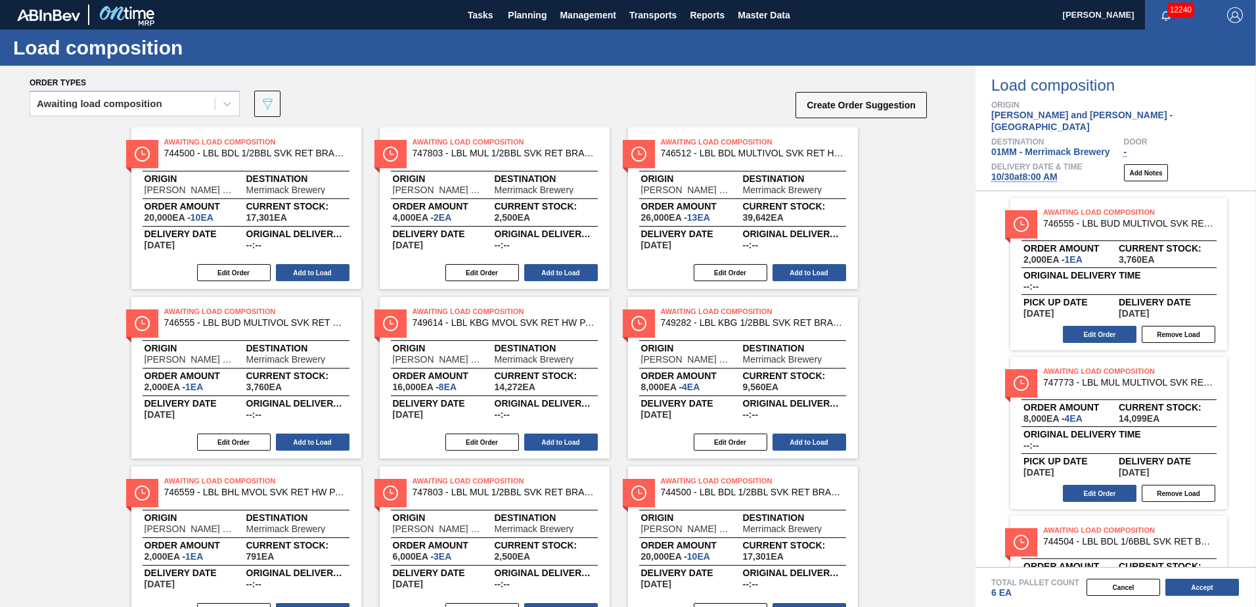
click at [566, 274] on button "Add to Load" at bounding box center [561, 272] width 74 height 17
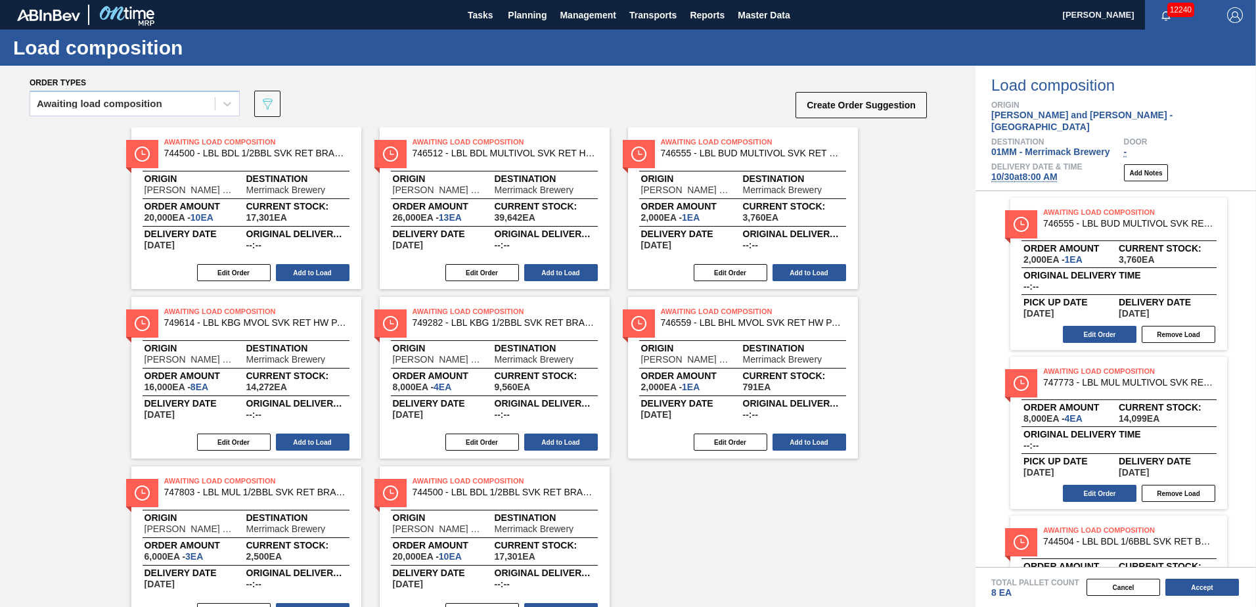
click at [566, 274] on button "Add to Load" at bounding box center [561, 272] width 74 height 17
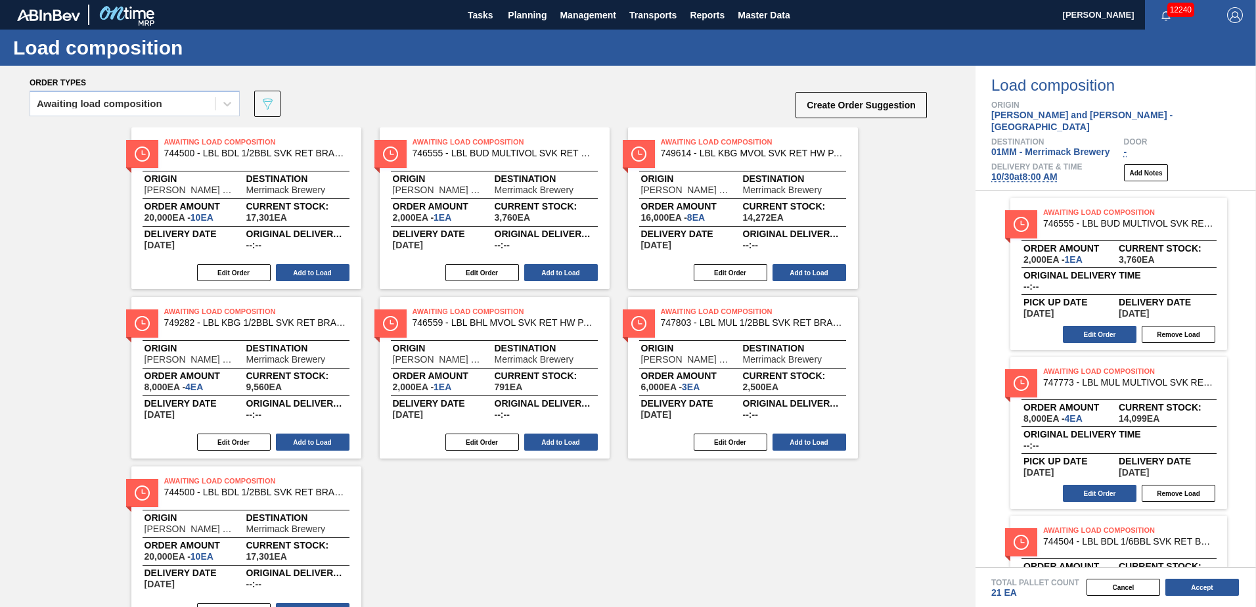
click at [566, 274] on button "Add to Load" at bounding box center [561, 272] width 74 height 17
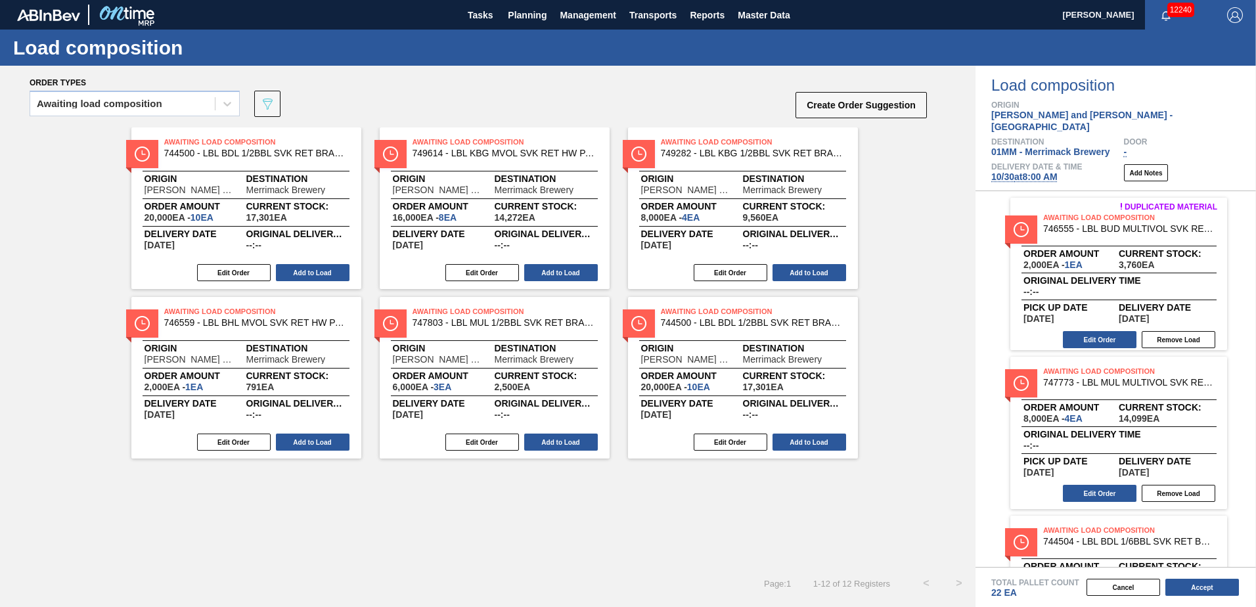
click at [566, 274] on button "Add to Load" at bounding box center [561, 272] width 74 height 17
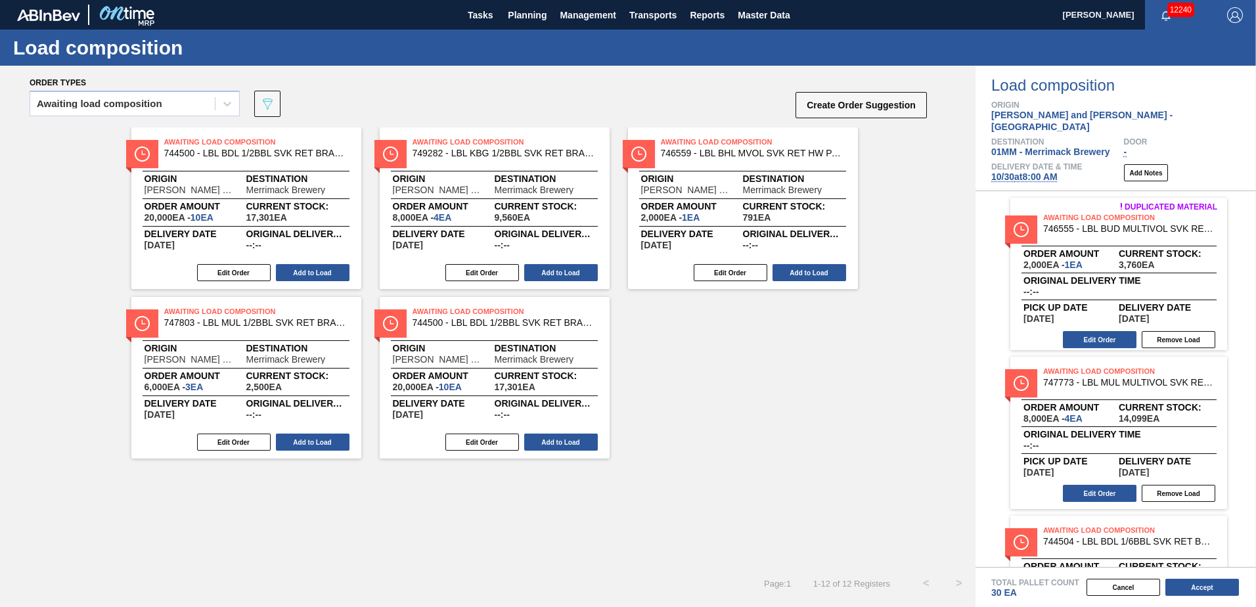
click at [566, 274] on button "Add to Load" at bounding box center [561, 272] width 74 height 17
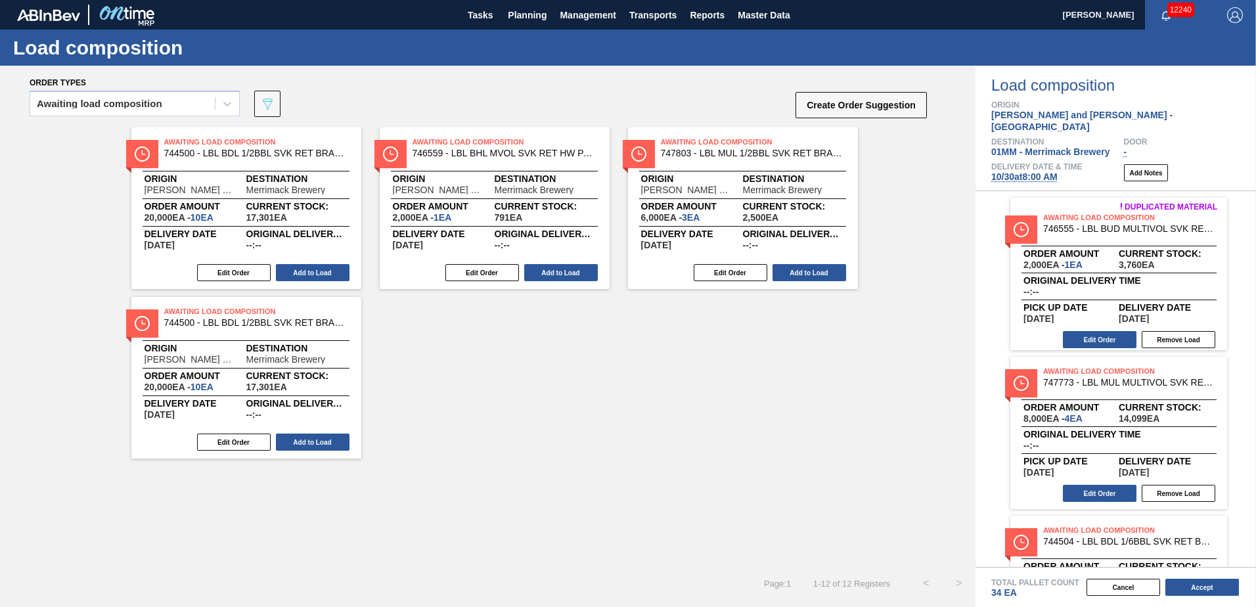
click at [566, 274] on button "Add to Load" at bounding box center [561, 272] width 74 height 17
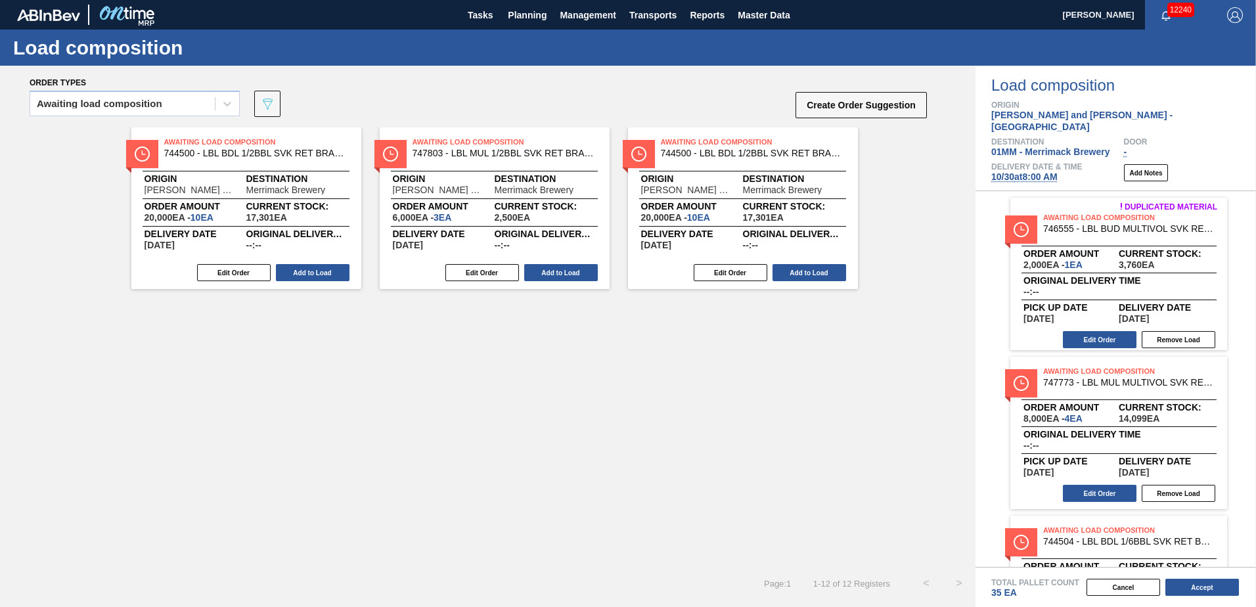
click at [566, 274] on button "Add to Load" at bounding box center [561, 272] width 74 height 17
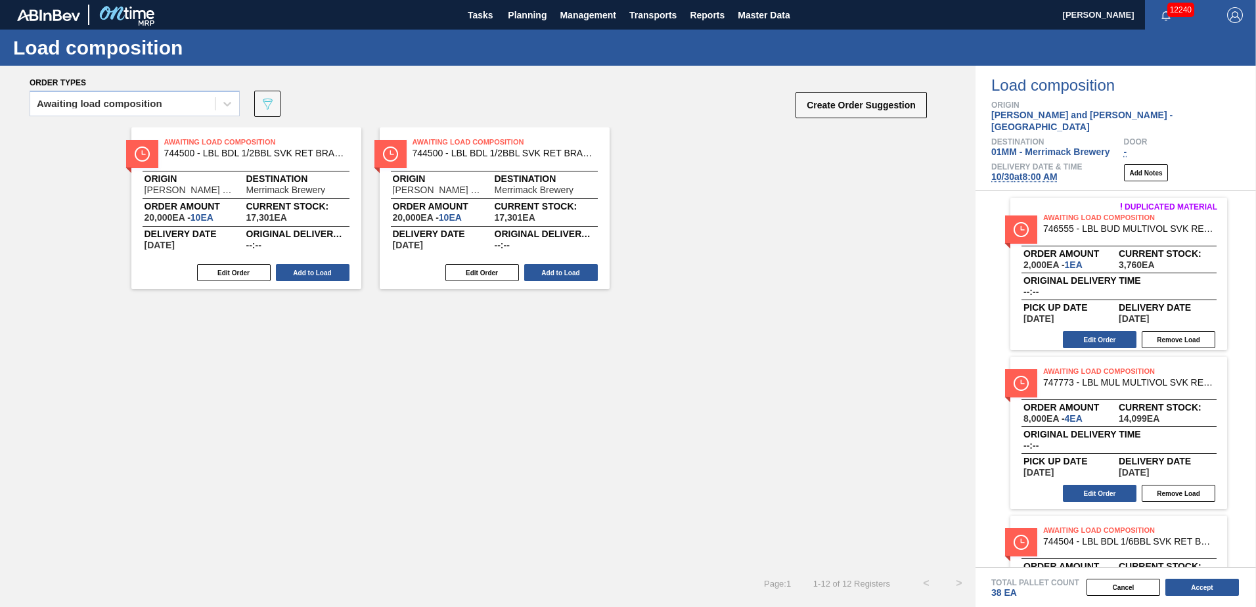
click at [566, 274] on button "Add to Load" at bounding box center [561, 272] width 74 height 17
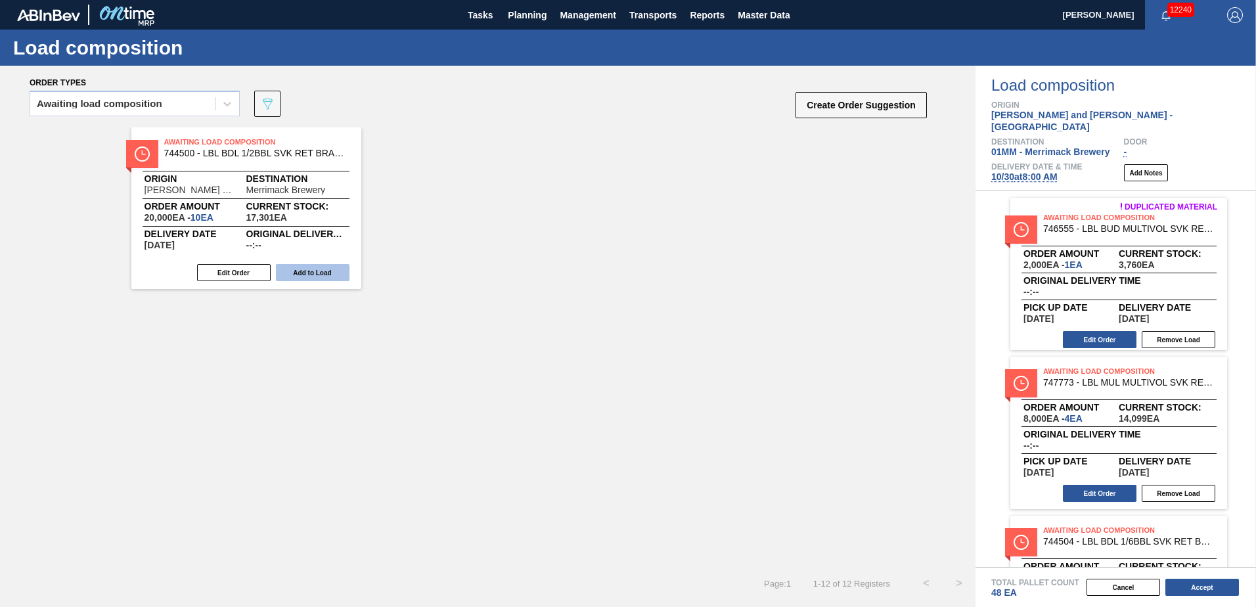
click at [314, 272] on button "Add to Load" at bounding box center [313, 272] width 74 height 17
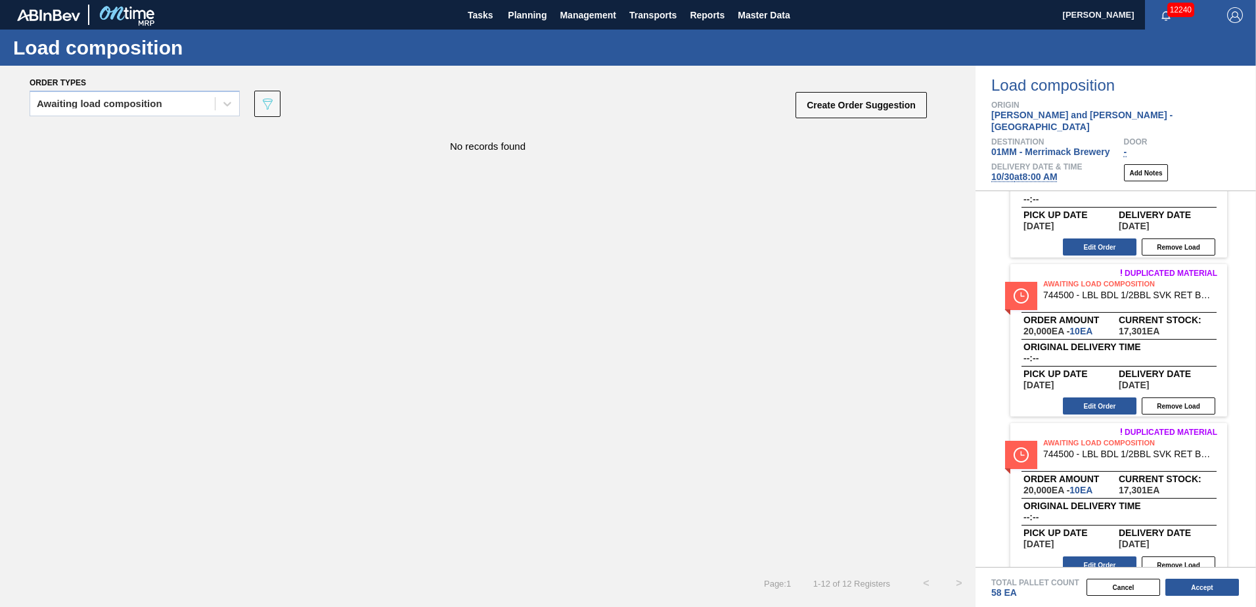
scroll to position [1527, 0]
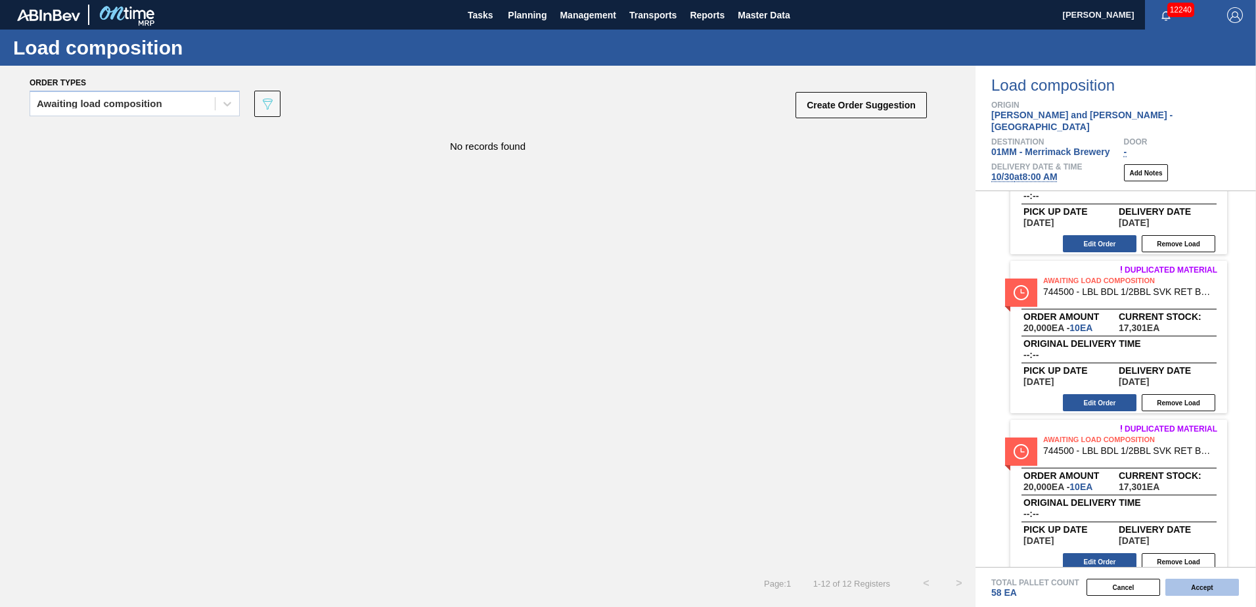
click at [1216, 592] on button "Accept" at bounding box center [1203, 587] width 74 height 17
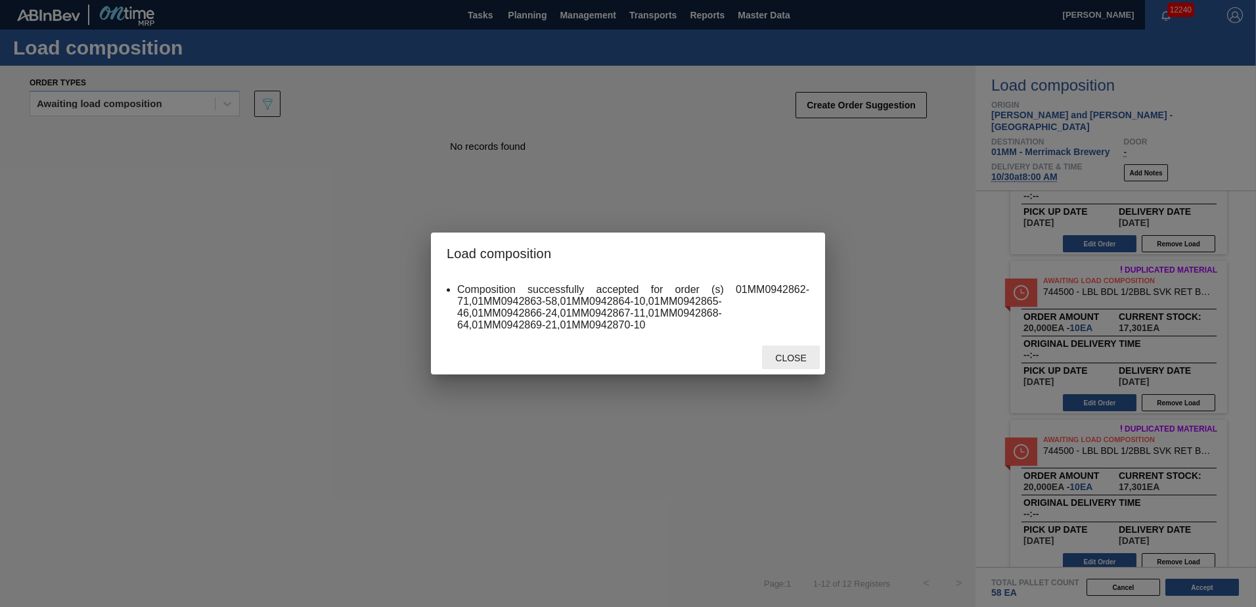
click at [787, 360] on span "Close" at bounding box center [791, 358] width 52 height 11
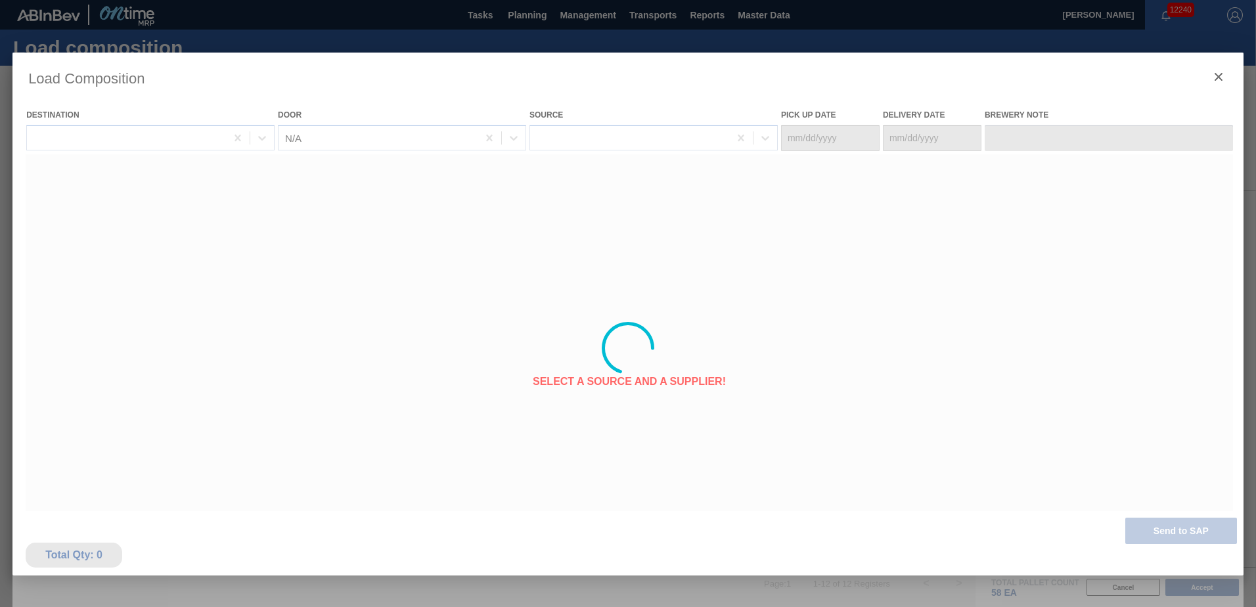
type Date "[DATE]"
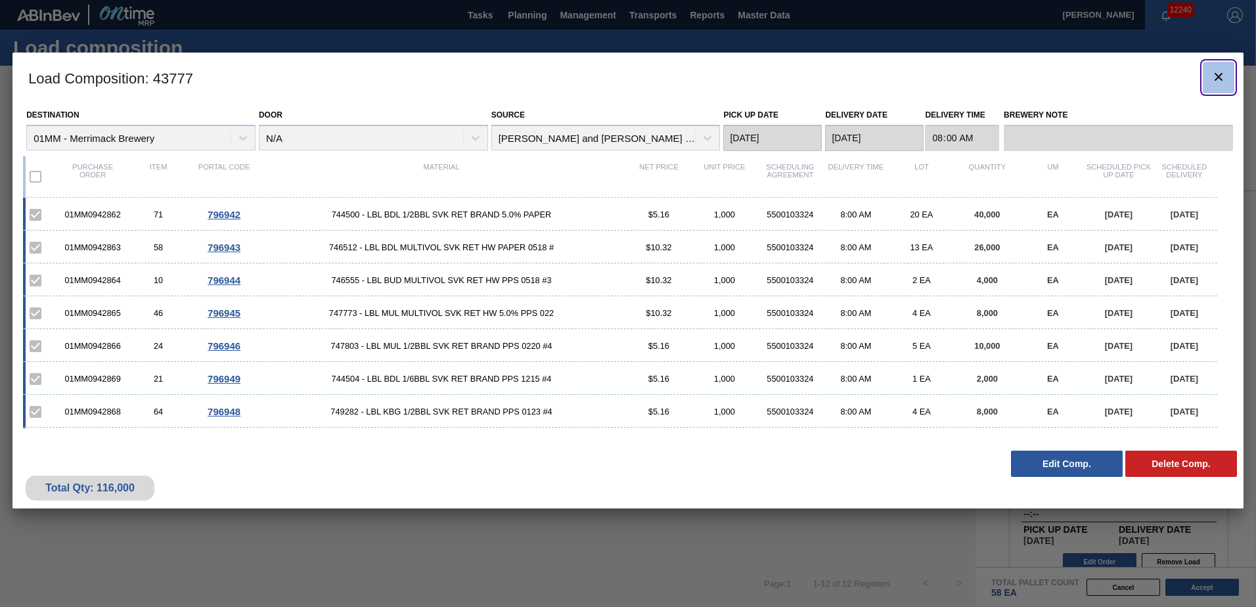
click at [1221, 78] on icon "botão de ícone" at bounding box center [1219, 77] width 16 height 16
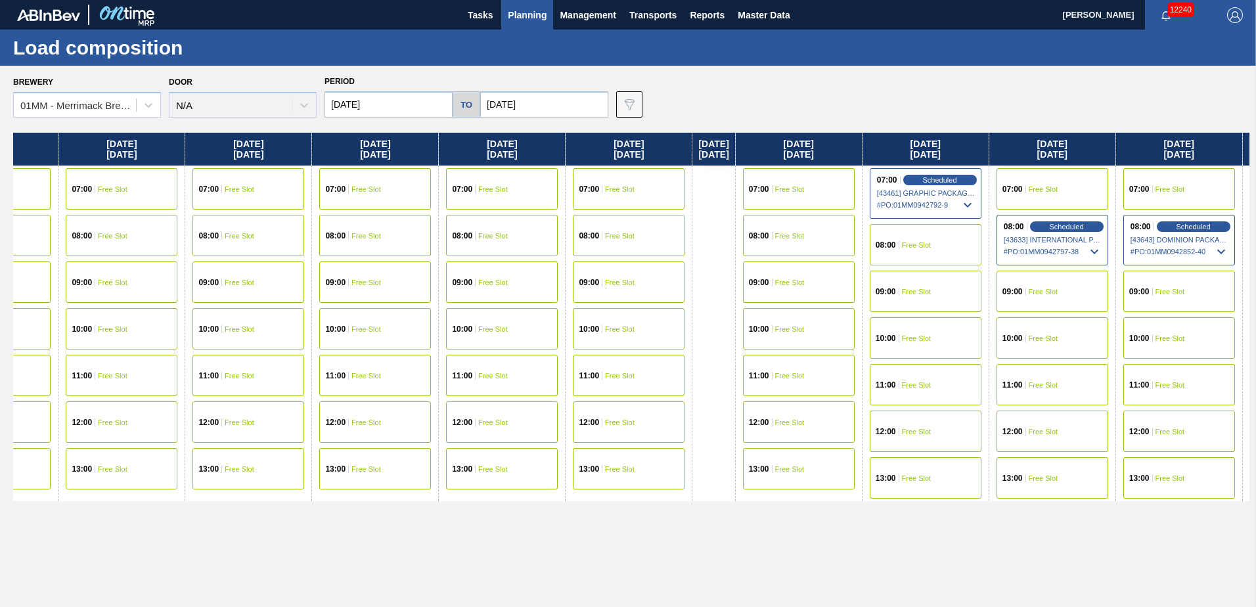
drag, startPoint x: 827, startPoint y: 505, endPoint x: 320, endPoint y: 511, distance: 507.3
click at [323, 512] on div "[DATE] 07:00 Free Slot 08:00 Free Slot 10:00 Free Slot 11:00 Free Slot 12:00 Fr…" at bounding box center [631, 366] width 1237 height 467
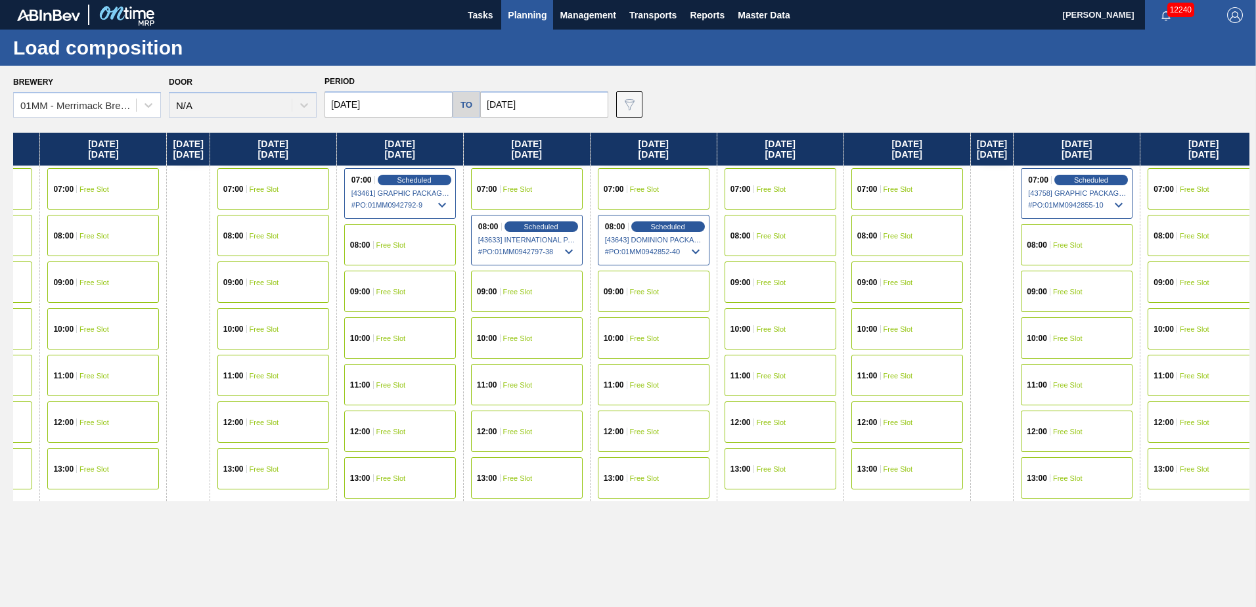
drag, startPoint x: 780, startPoint y: 545, endPoint x: 241, endPoint y: 545, distance: 538.8
click at [243, 545] on div "[DATE] 07:00 Free Slot 08:00 Free Slot 10:00 Free Slot 11:00 Free Slot 12:00 Fr…" at bounding box center [631, 366] width 1237 height 467
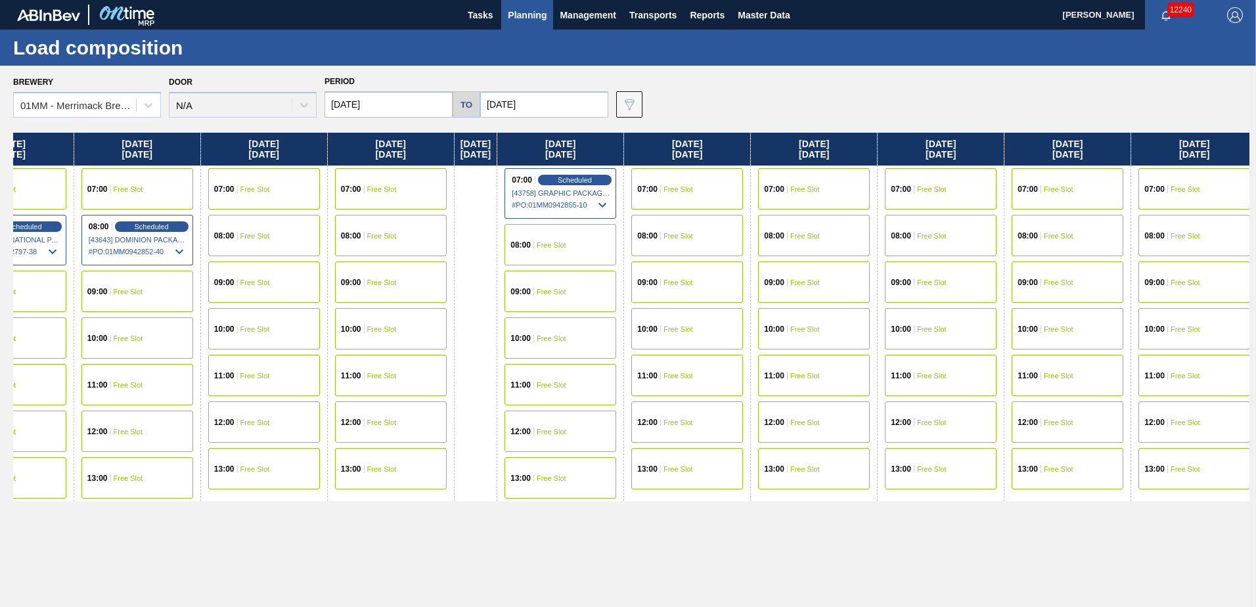
drag, startPoint x: 552, startPoint y: 550, endPoint x: 309, endPoint y: 545, distance: 243.2
click at [288, 551] on div "[DATE] 07:00 Free Slot 08:00 Free Slot 10:00 Free Slot 11:00 Free Slot 12:00 Fr…" at bounding box center [631, 366] width 1237 height 467
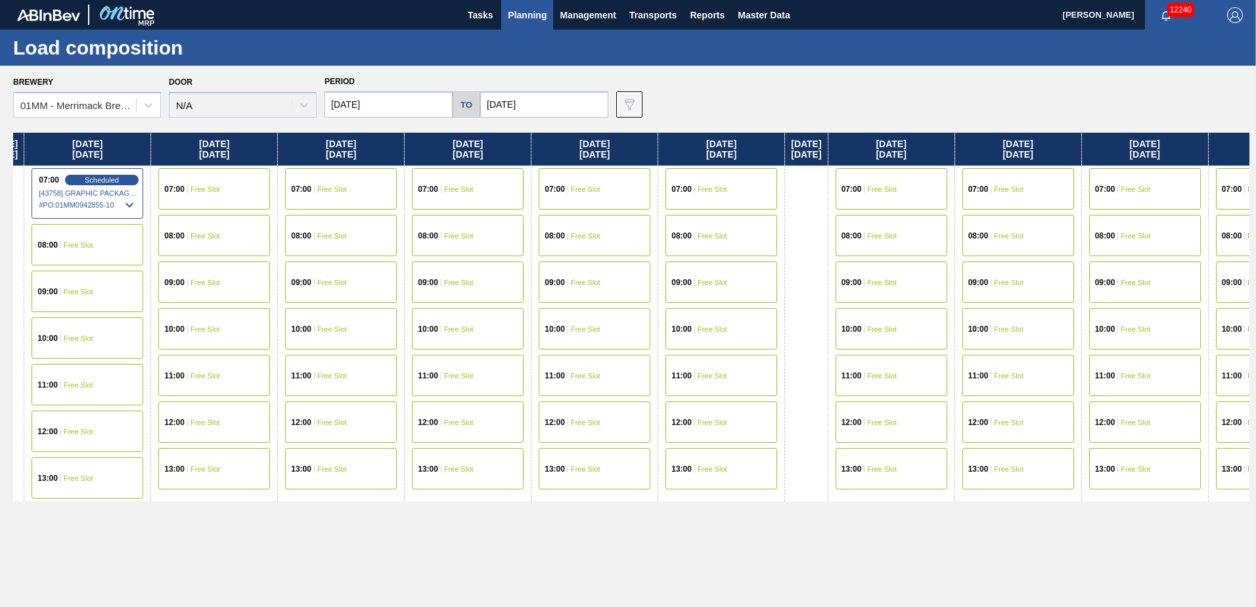
drag, startPoint x: 536, startPoint y: 538, endPoint x: 284, endPoint y: 535, distance: 252.3
click at [280, 537] on div "[DATE] 07:00 Free Slot 08:00 Free Slot 10:00 Free Slot 11:00 Free Slot 12:00 Fr…" at bounding box center [631, 366] width 1237 height 467
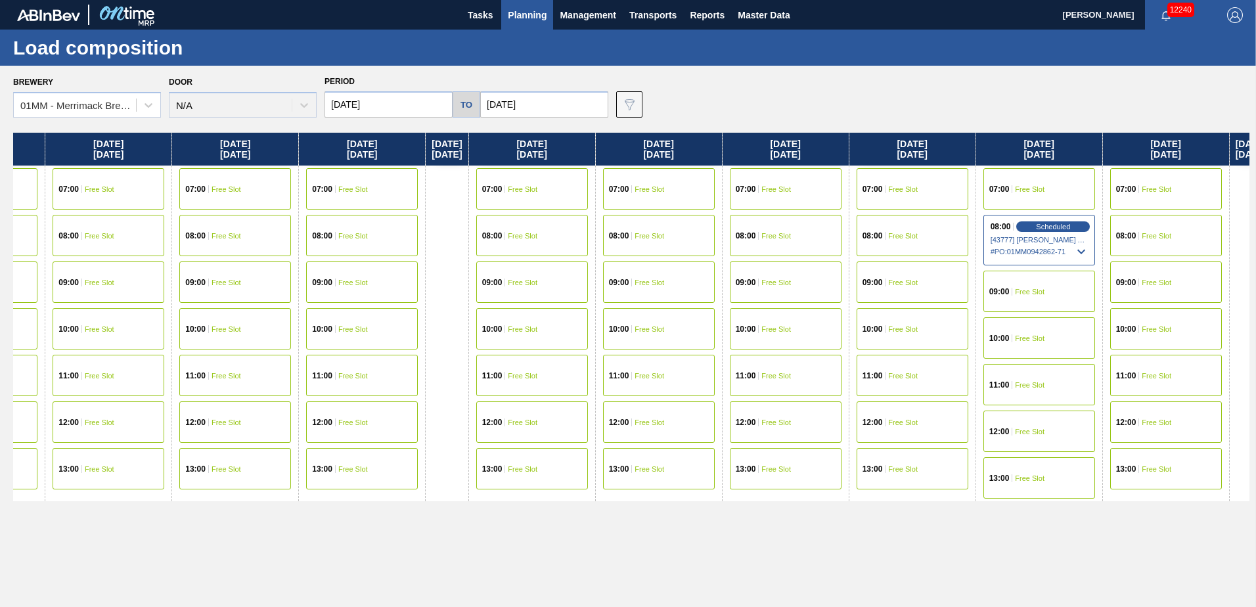
drag, startPoint x: 591, startPoint y: 528, endPoint x: 361, endPoint y: 522, distance: 229.4
click at [382, 525] on div "[DATE] 07:00 Free Slot 08:00 Free Slot 10:00 Free Slot 11:00 Free Slot 12:00 Fr…" at bounding box center [631, 366] width 1237 height 467
